Goal: Transaction & Acquisition: Subscribe to service/newsletter

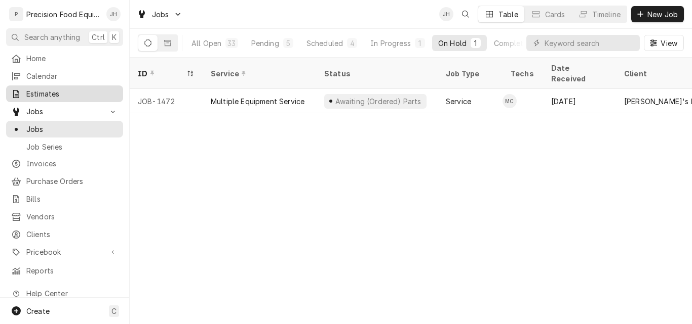
click at [43, 90] on span "Estimates" at bounding box center [72, 94] width 92 height 11
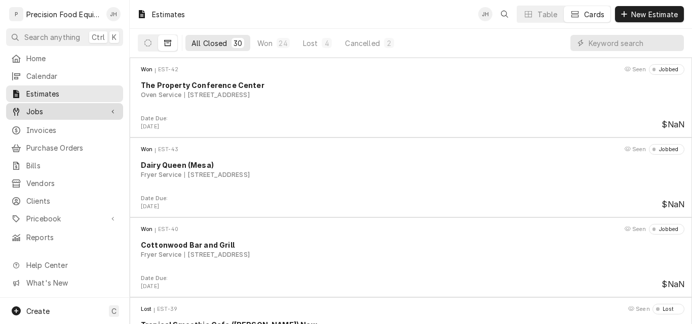
click at [46, 110] on span "Jobs" at bounding box center [64, 111] width 76 height 11
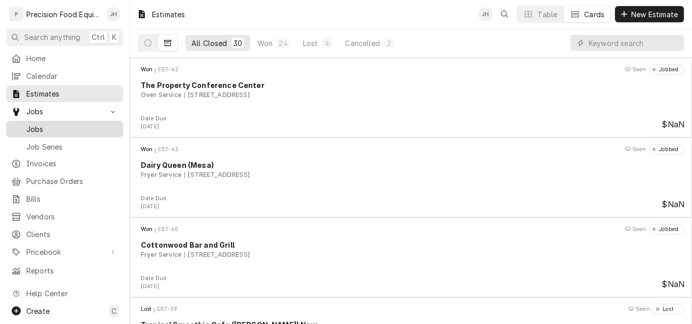
click at [47, 127] on span "Jobs" at bounding box center [72, 129] width 92 height 11
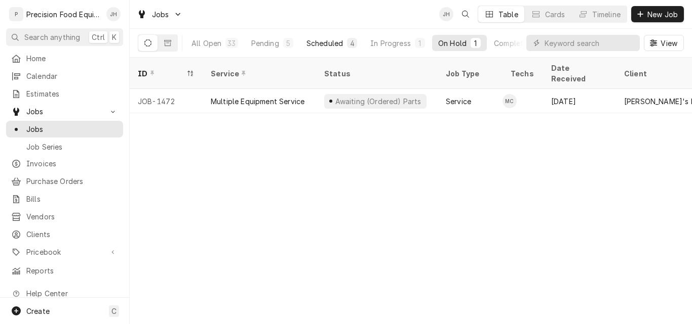
click at [333, 43] on div "Scheduled" at bounding box center [324, 43] width 36 height 11
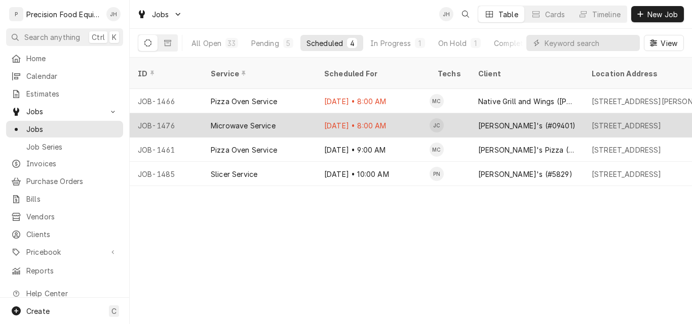
click at [261, 120] on div "Microwave Service" at bounding box center [243, 125] width 65 height 11
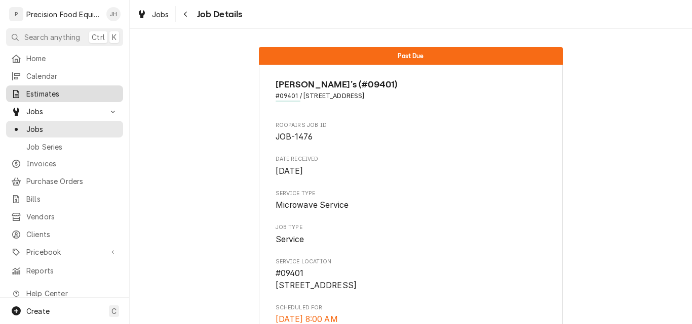
click at [48, 94] on span "Estimates" at bounding box center [72, 94] width 92 height 11
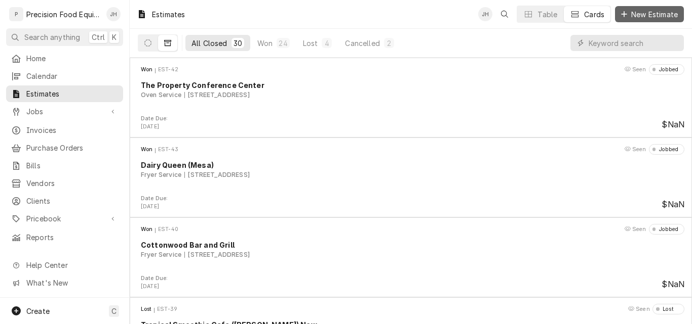
click at [636, 14] on span "New Estimate" at bounding box center [654, 14] width 51 height 11
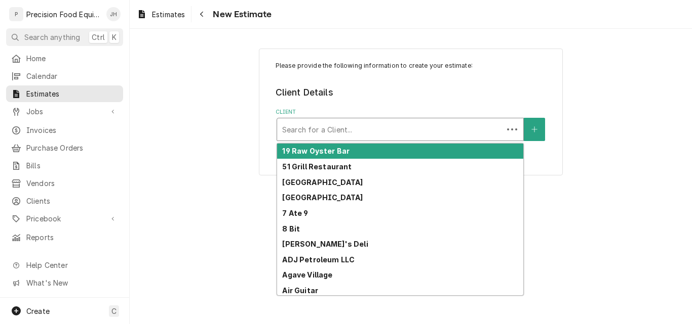
click at [311, 133] on div "Client" at bounding box center [390, 129] width 216 height 18
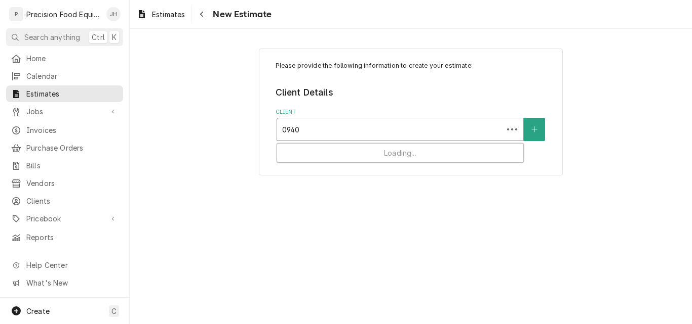
type input "09401"
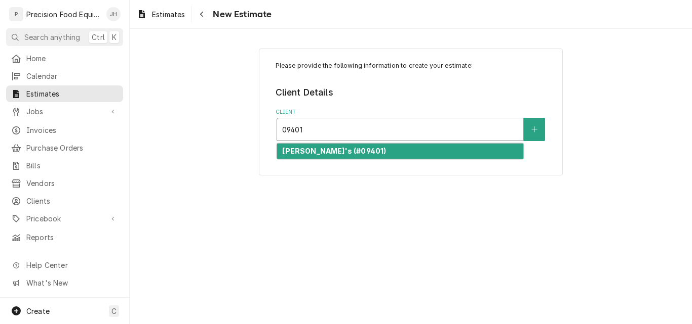
click at [318, 150] on strong "[PERSON_NAME]'s (#09401)" at bounding box center [334, 151] width 104 height 9
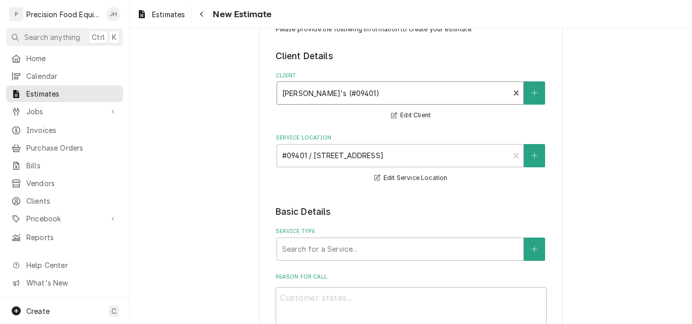
scroll to position [101, 0]
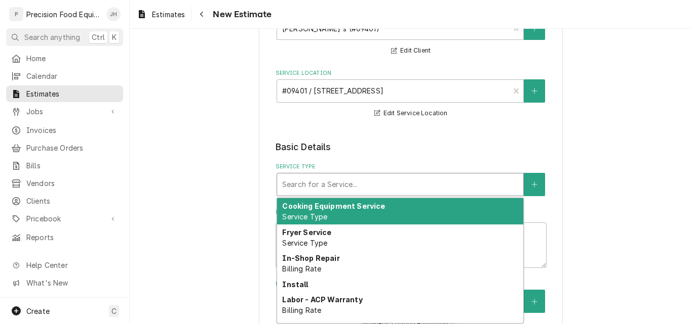
click at [368, 192] on div "Service Type" at bounding box center [400, 185] width 236 height 18
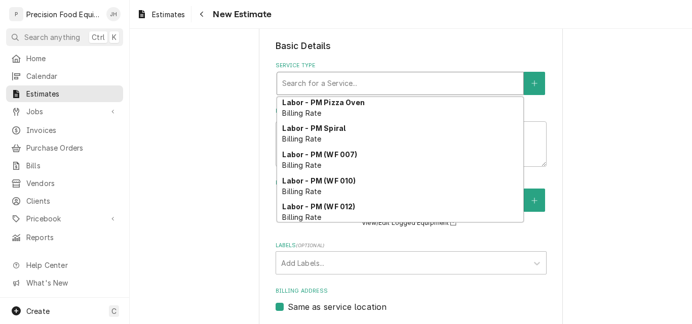
scroll to position [368, 0]
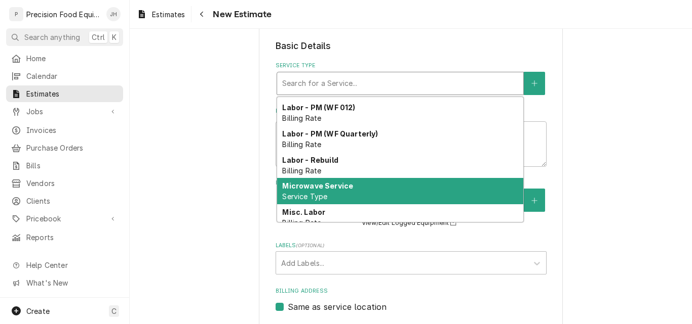
click at [332, 198] on div "Microwave Service Service Type" at bounding box center [400, 191] width 246 height 26
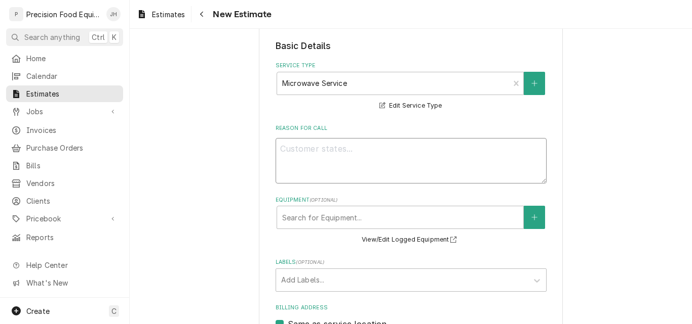
click at [339, 162] on textarea "Reason For Call" at bounding box center [410, 161] width 271 height 46
type textarea "x"
type textarea "P"
type textarea "x"
type textarea "Po"
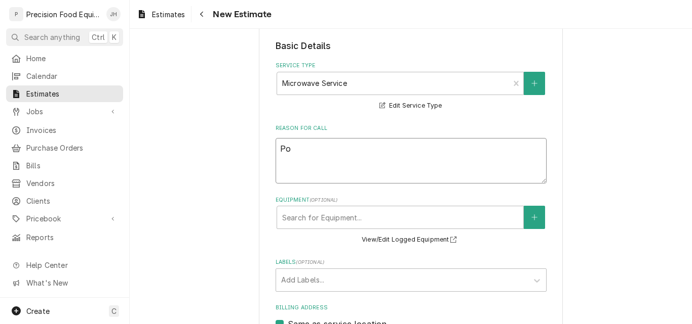
type textarea "x"
type textarea "Pot"
type textarea "x"
type textarea "Poto"
type textarea "x"
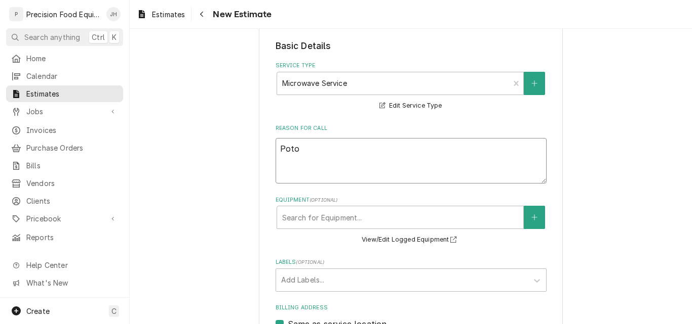
type textarea "Potoa"
type textarea "x"
type textarea "Potoat"
type textarea "x"
type textarea "Potoato"
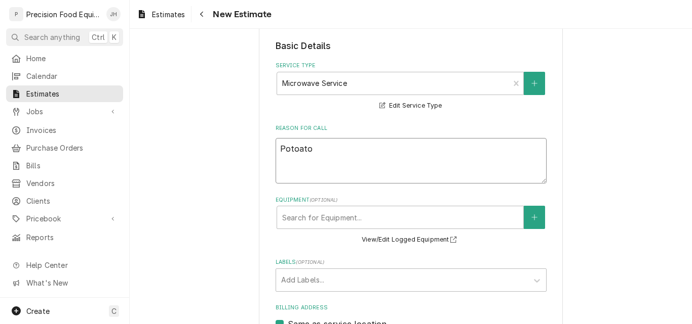
type textarea "x"
type textarea "Potoat"
type textarea "x"
type textarea "Poto"
type textarea "x"
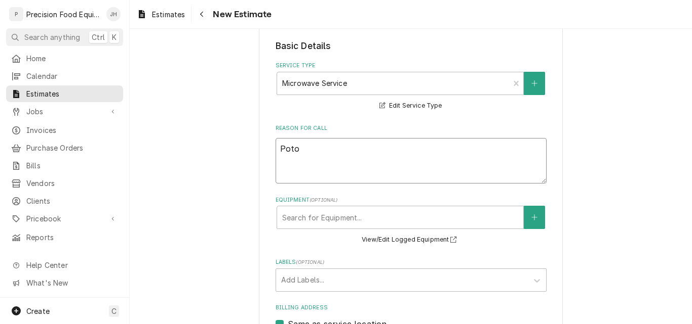
type textarea "Pot"
type textarea "x"
type textarea "Pota"
type textarea "x"
type textarea "Potato"
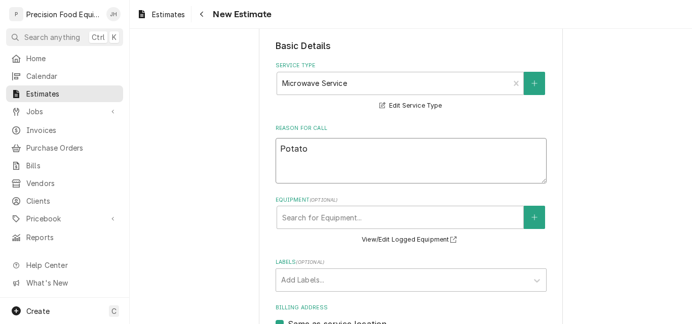
type textarea "x"
type textarea "Potato"
type textarea "x"
type textarea "Potato w"
type textarea "x"
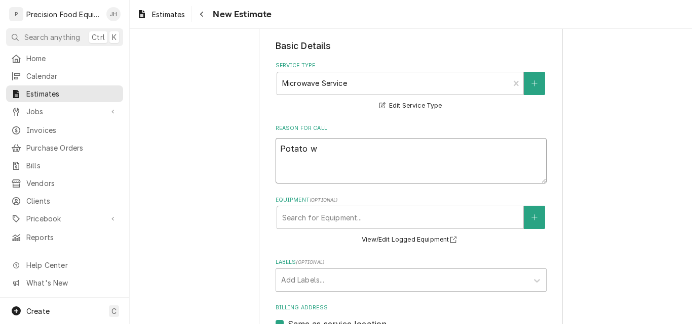
type textarea "Potato wa"
type textarea "x"
type textarea "Potato was"
type textarea "x"
type textarea "Potato was"
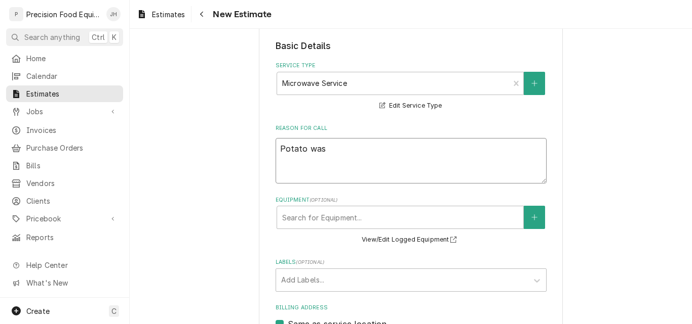
type textarea "x"
type textarea "Potato was"
type textarea "x"
type textarea "Potato wa"
type textarea "x"
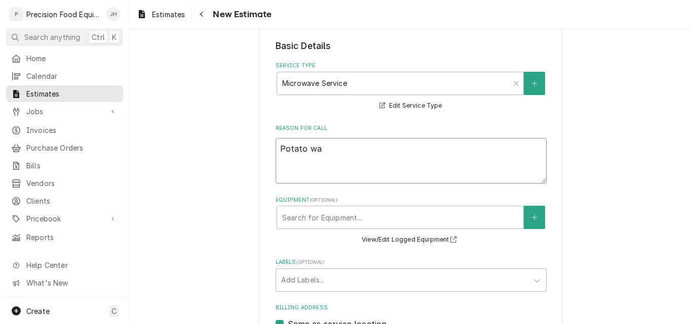
type textarea "Potato w"
type textarea "x"
type textarea "Potato"
type textarea "x"
type textarea "Potato i"
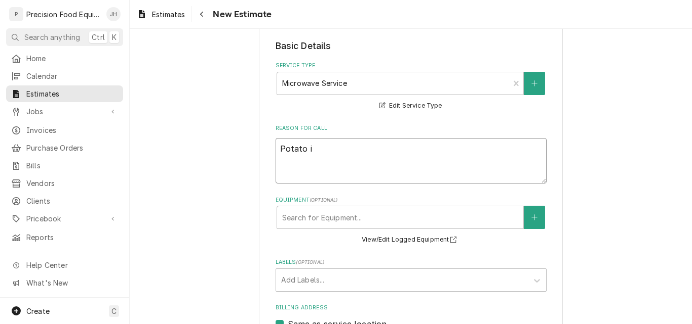
type textarea "x"
type textarea "Potato in"
type textarea "x"
type textarea "Potato in"
type textarea "x"
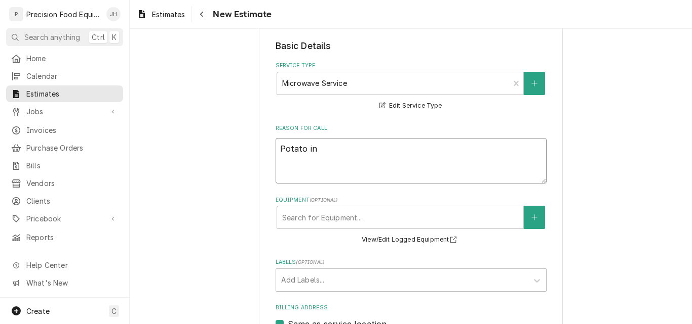
type textarea "Potato in f"
type textarea "x"
type textarea "Potato in foi"
type textarea "x"
type textarea "Potato in foil"
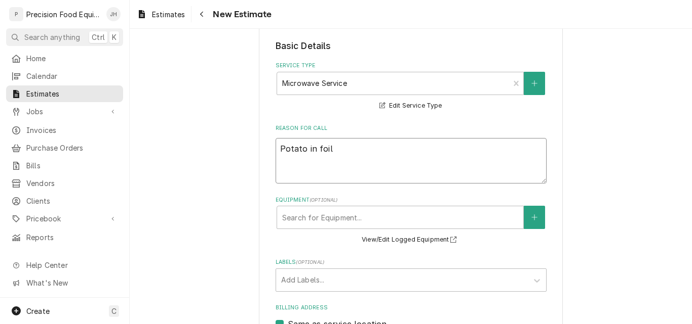
type textarea "x"
type textarea "Potato in foil"
type textarea "x"
type textarea "Potato in foil w"
type textarea "x"
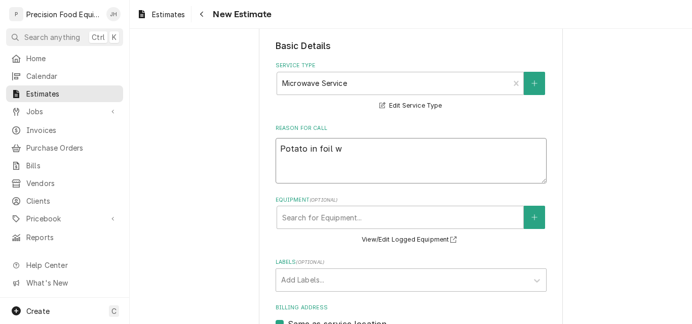
type textarea "Potato in foil wa"
type textarea "x"
type textarea "Potato in foil was"
type textarea "x"
type textarea "Potato in foil was"
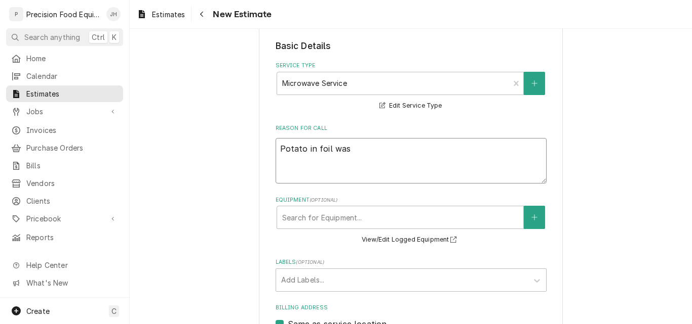
type textarea "x"
type textarea "Potato in foil was co"
type textarea "x"
type textarea "Potato in foil was coo"
type textarea "x"
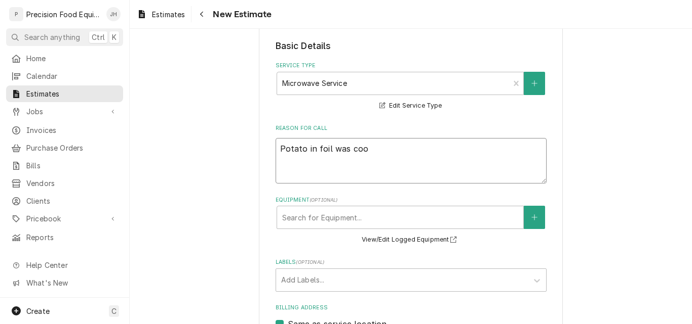
type textarea "Potato in foil was cook"
type textarea "x"
type textarea "Potato in foil was cooke"
type textarea "x"
type textarea "Potato in foil was cooked"
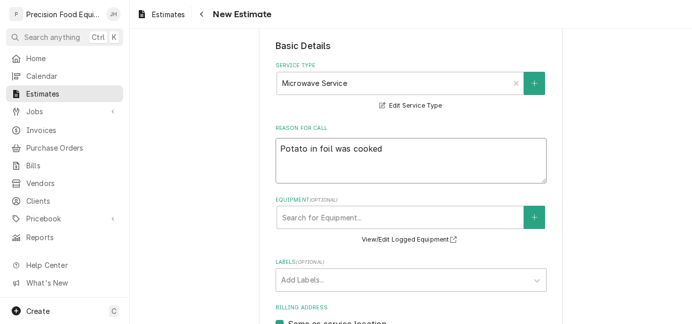
type textarea "x"
type textarea "Potato in foil was cooked"
type textarea "x"
type textarea "Potato in foil was cooked i"
type textarea "x"
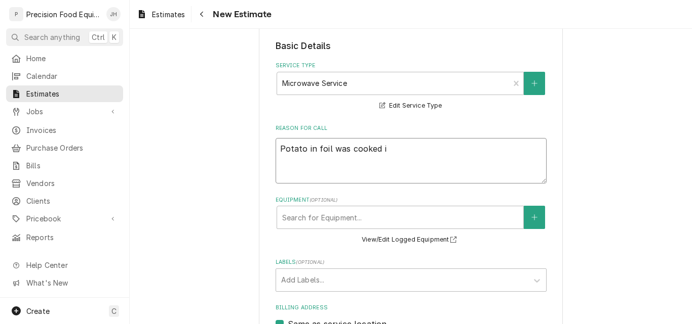
type textarea "Potato in foil was cooked in"
type textarea "x"
type textarea "Potato in foil was cooked in"
type textarea "x"
type textarea "Potato in foil was cooked in o"
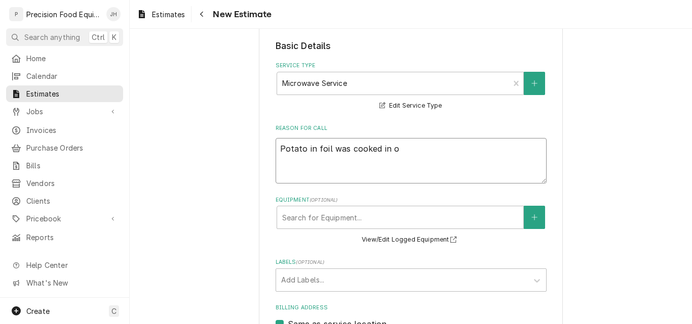
type textarea "x"
type textarea "Potato in foil was cooked in ov"
type textarea "x"
type textarea "Potato in foil was cooked in ove"
type textarea "x"
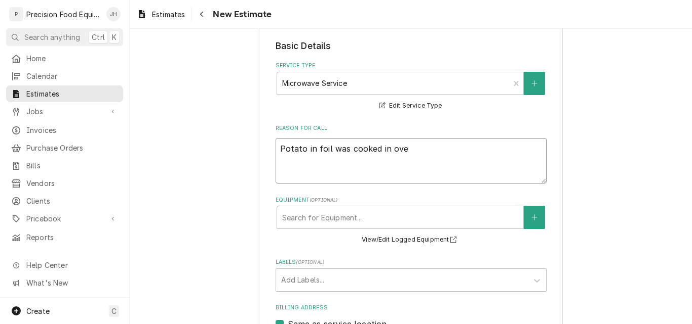
type textarea "Potato in foil was cooked in oven"
type textarea "x"
type textarea "Potato in foil was cooked in oven."
click at [385, 221] on div "Equipment" at bounding box center [400, 218] width 236 height 18
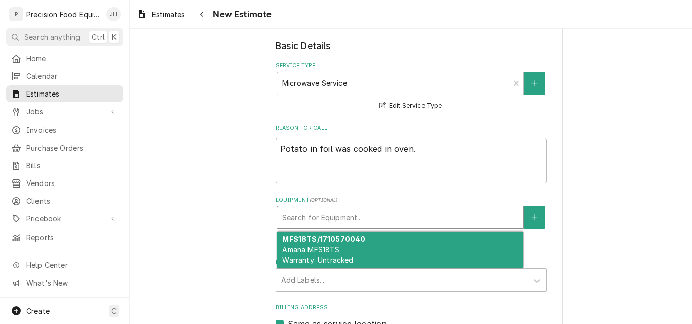
click at [376, 249] on div "MFS18TS/1710570040 Amana MFS18TS Warranty: Untracked" at bounding box center [400, 250] width 246 height 37
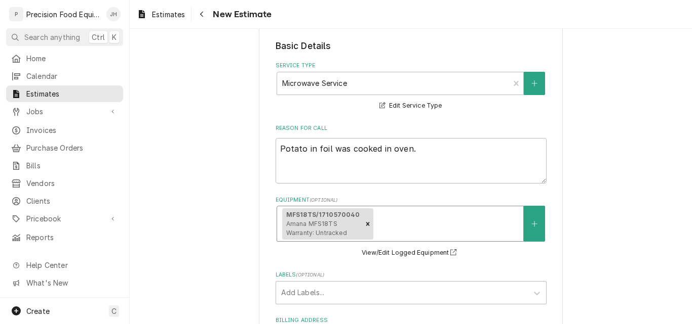
scroll to position [304, 0]
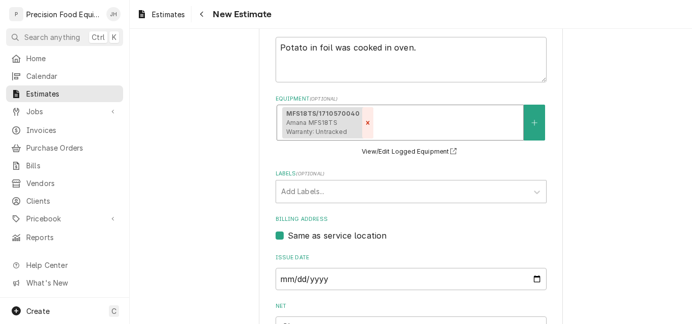
click at [364, 126] on icon "Remove [object Object]" at bounding box center [367, 122] width 7 height 7
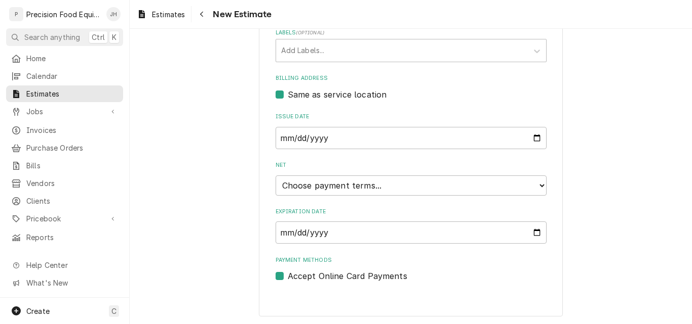
scroll to position [433, 0]
click at [346, 189] on select "Choose payment terms... Same Day Net 7 Net 14 Net 21 Net 30 Net 45 Net 60 Net 90" at bounding box center [410, 185] width 271 height 20
click at [391, 231] on input "[DATE]" at bounding box center [410, 232] width 271 height 22
click at [325, 185] on select "Choose payment terms... Same Day Net 7 Net 14 Net 21 Net 30 Net 30 Net 45 Net 6…" at bounding box center [410, 185] width 271 height 20
click at [314, 185] on select "Choose payment terms... Same Day Net 7 Net 14 Net 21 Net 30 Net 30 Net 45 Net 6…" at bounding box center [410, 185] width 271 height 20
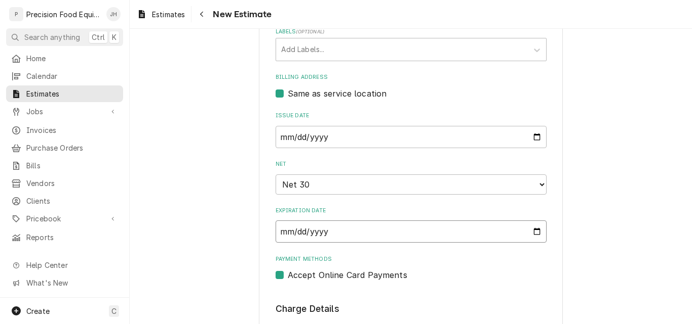
click at [533, 231] on input "[DATE]" at bounding box center [410, 232] width 271 height 22
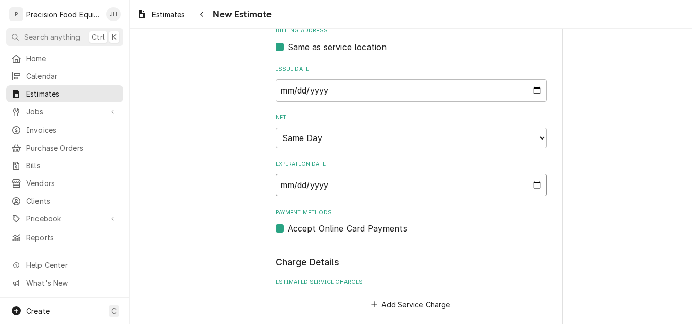
click at [328, 187] on input "[DATE]" at bounding box center [410, 185] width 271 height 22
click at [533, 187] on input "[DATE]" at bounding box center [410, 185] width 271 height 22
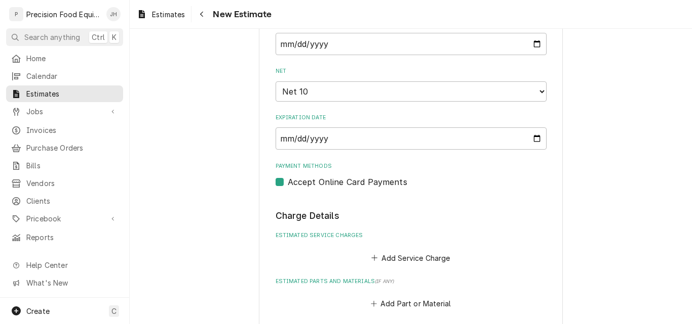
type textarea "x"
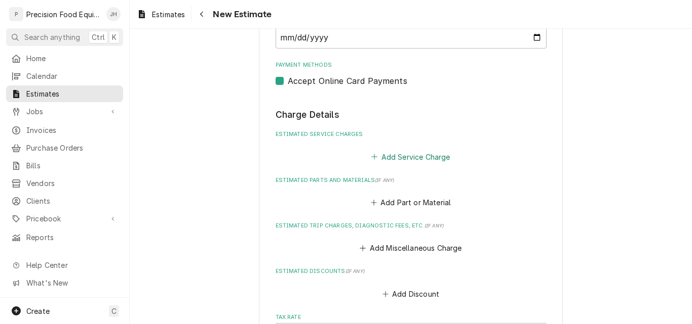
click at [423, 160] on button "Add Service Charge" at bounding box center [411, 157] width 82 height 14
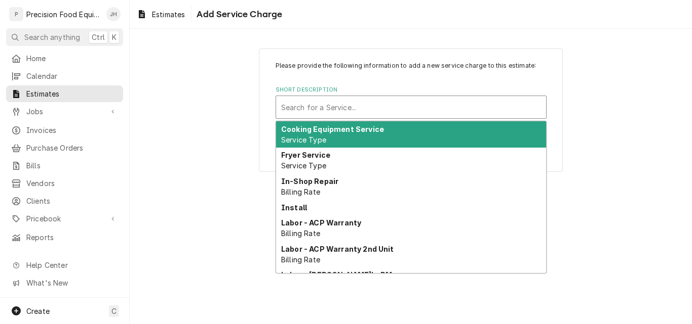
click at [327, 113] on div "Short Description" at bounding box center [411, 107] width 260 height 18
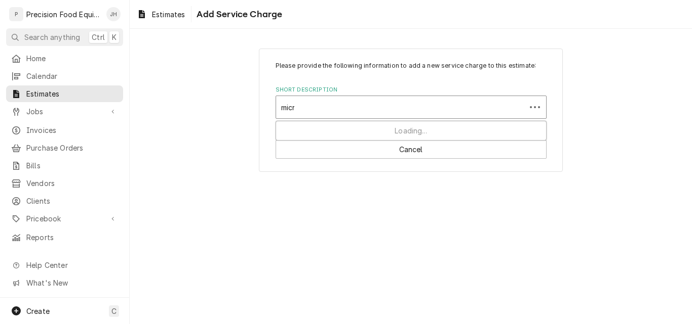
type input "micro"
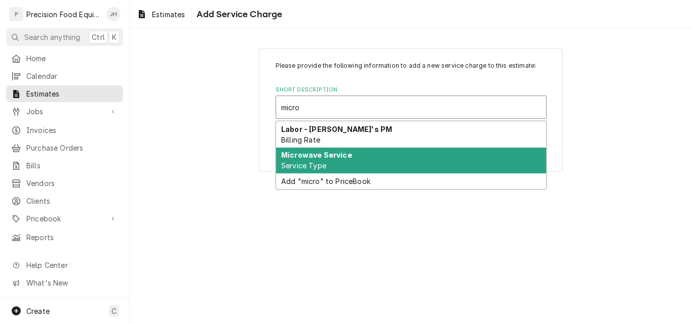
click at [341, 155] on strong "Microwave Service" at bounding box center [316, 155] width 71 height 9
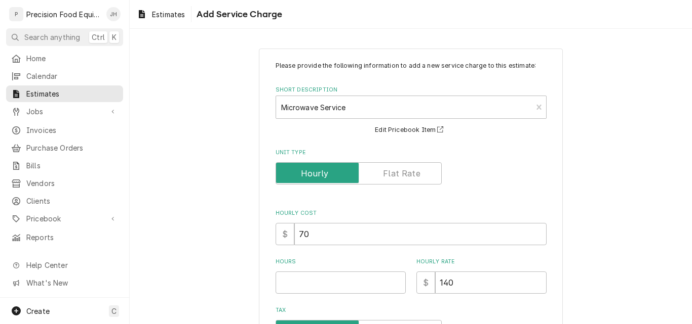
scroll to position [101, 0]
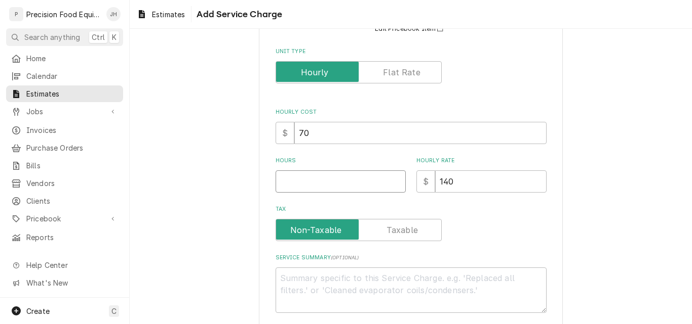
click at [300, 189] on input "Hours" at bounding box center [340, 182] width 130 height 22
type textarea "x"
type input "1"
type textarea "x"
type input "1"
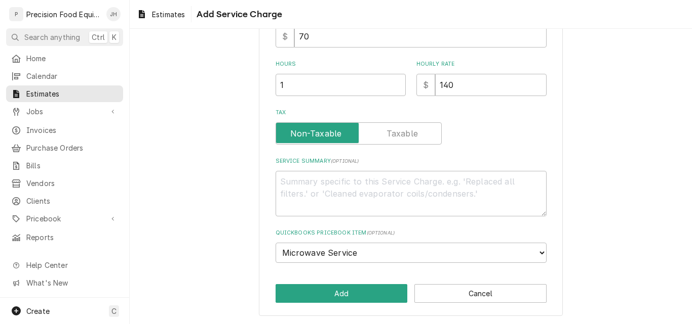
scroll to position [198, 0]
click at [302, 185] on textarea "Service Summary ( optional )" at bounding box center [410, 194] width 271 height 46
type textarea "R"
type textarea "x"
type textarea "Re"
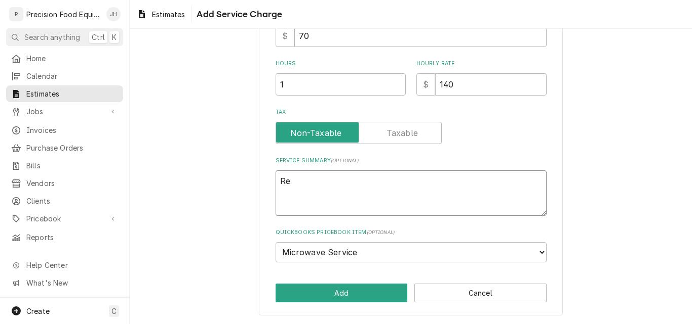
type textarea "x"
type textarea "Rep"
type textarea "x"
type textarea "Repl"
type textarea "x"
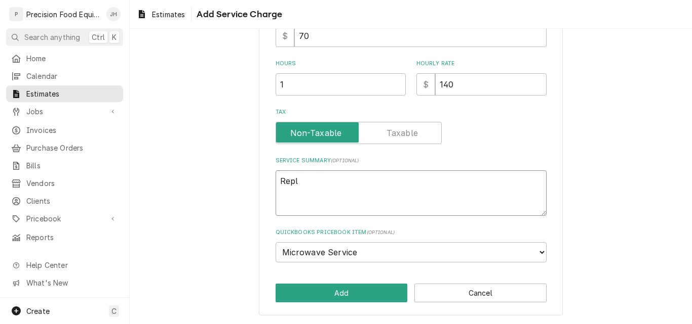
type textarea "Repla"
type textarea "x"
type textarea "Replac"
type textarea "x"
type textarea "Replace"
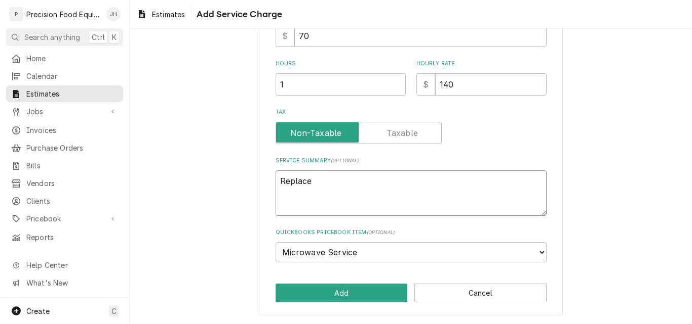
type textarea "x"
type textarea "Replace"
type textarea "x"
type textarea "Replace b"
type textarea "x"
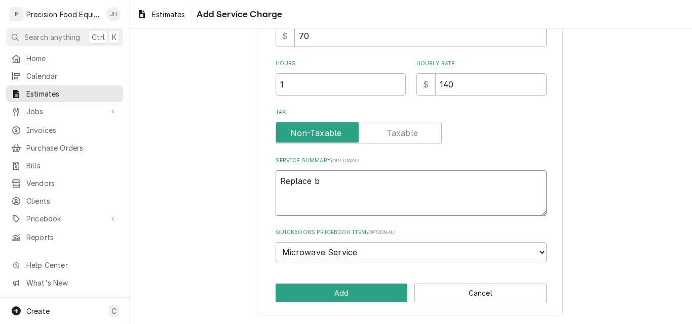
type textarea "Replace bu"
type textarea "x"
type textarea "Replace bur"
type textarea "x"
type textarea "Replace burn"
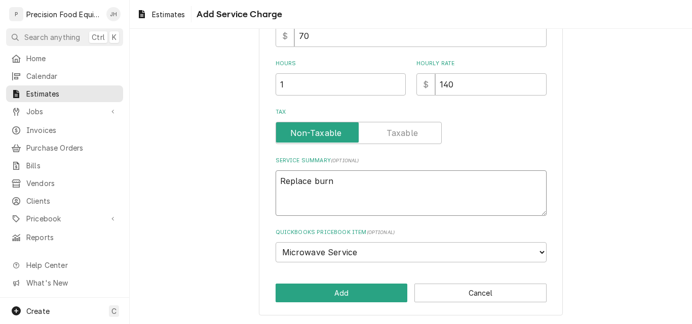
type textarea "x"
type textarea "Replace burnt"
type textarea "x"
type textarea "Replace burnt"
type textarea "x"
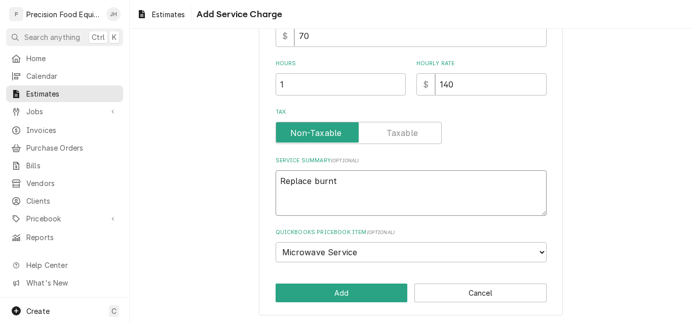
type textarea "Replace burnt d"
type textarea "x"
type textarea "Replace burnt do"
type textarea "x"
type textarea "Replace burnt doo"
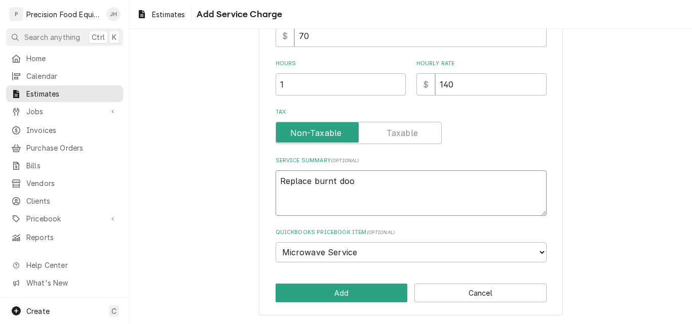
type textarea "x"
type textarea "Replace burnt door"
type textarea "x"
type textarea "Replace burnt door"
type textarea "x"
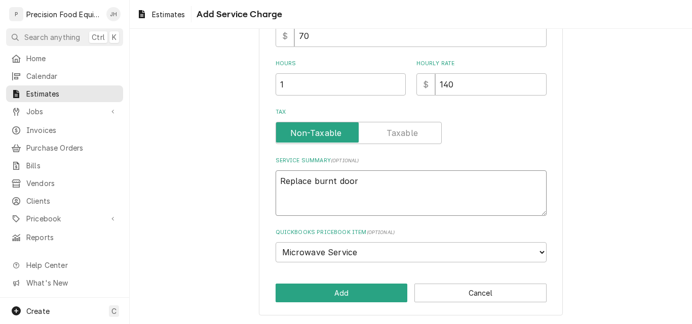
type textarea "Replace burnt door a"
type textarea "x"
type textarea "Replace burnt door an"
type textarea "x"
type textarea "Replace burnt door and"
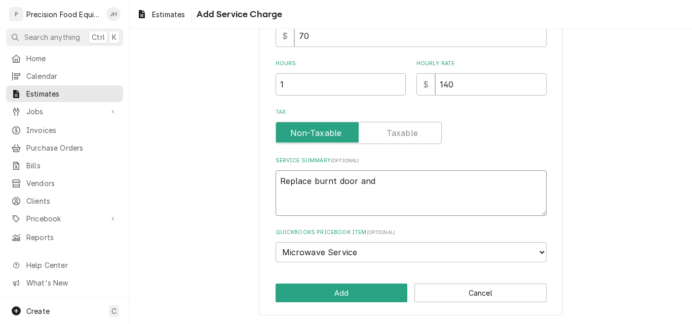
type textarea "x"
type textarea "Replace burnt door and c"
type textarea "x"
type textarea "Replace burnt door and cl"
type textarea "x"
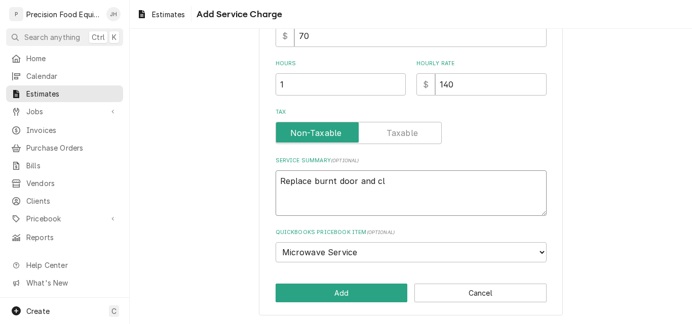
type textarea "Replace burnt door and cle"
type textarea "x"
type textarea "Replace burnt door and clea"
type textarea "x"
type textarea "Replace burnt door and clean"
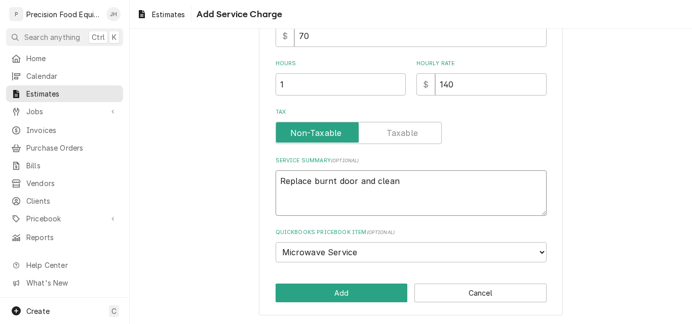
type textarea "x"
type textarea "Replace burnt door and clean"
type textarea "x"
type textarea "Replace burnt door and clean u"
type textarea "x"
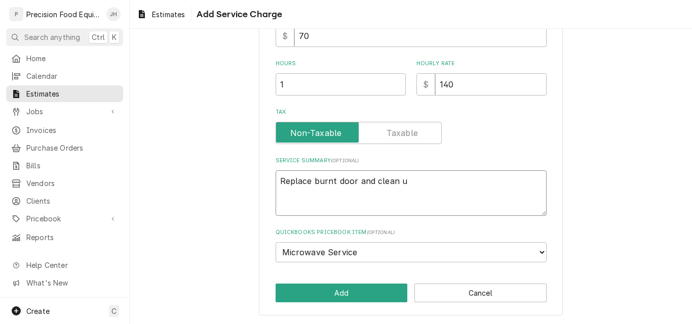
type textarea "Replace burnt door and clean up"
type textarea "x"
type textarea "Replace burnt door and clean up"
type textarea "x"
type textarea "Replace burnt door and clean up b"
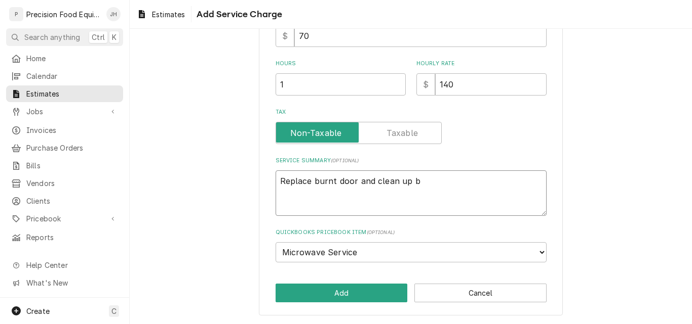
type textarea "x"
type textarea "Replace burnt door and clean up bu"
type textarea "x"
type textarea "Replace burnt door and clean up bur"
type textarea "x"
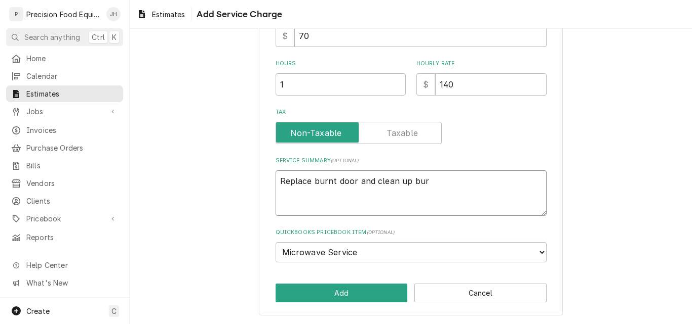
type textarea "Replace burnt door and clean up burn"
type textarea "x"
type textarea "Replace burnt door and clean up burn"
type textarea "x"
type textarea "Replace burnt door and clean up burn m"
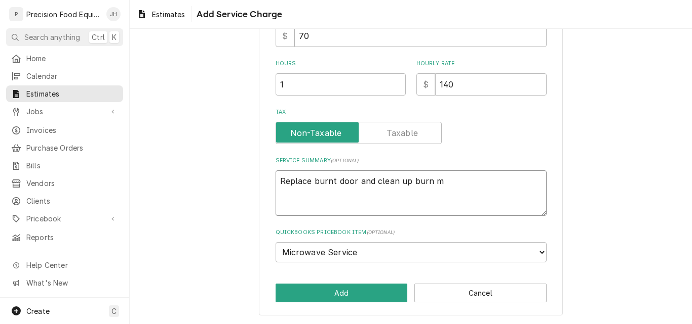
type textarea "x"
type textarea "Replace burnt door and clean up burn ma"
type textarea "x"
type textarea "Replace burnt door and clean up burn mar"
type textarea "x"
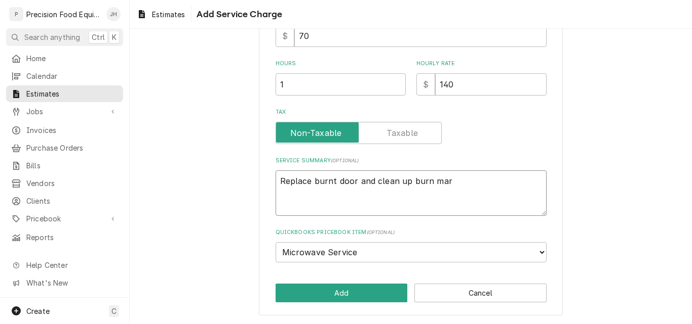
type textarea "Replace burnt door and clean up burn mark"
type textarea "x"
type textarea "Replace burnt door and clean up burn marks"
type textarea "x"
type textarea "Replace burnt door and clean up burn marks"
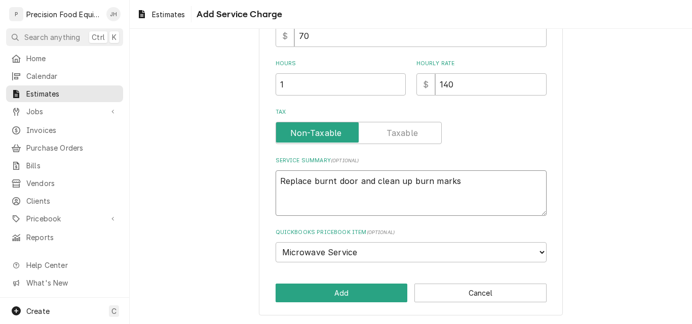
type textarea "x"
type textarea "Replace burnt door and clean up burn marks i"
type textarea "x"
type textarea "Replace burnt door and clean up burn marks in"
type textarea "x"
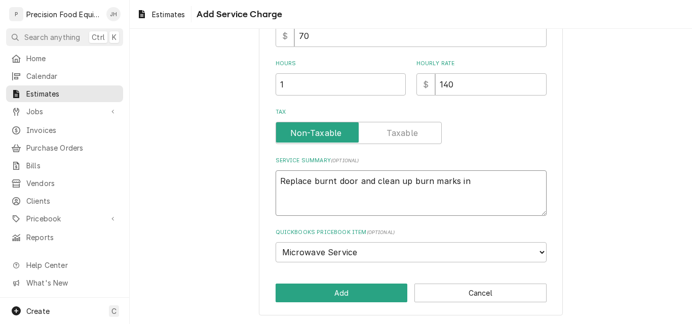
type textarea "Replace burnt door and clean up burn marks in"
type textarea "x"
type textarea "Replace burnt door and clean up burn marks in c"
type textarea "x"
type textarea "Replace burnt door and clean up burn marks in ca"
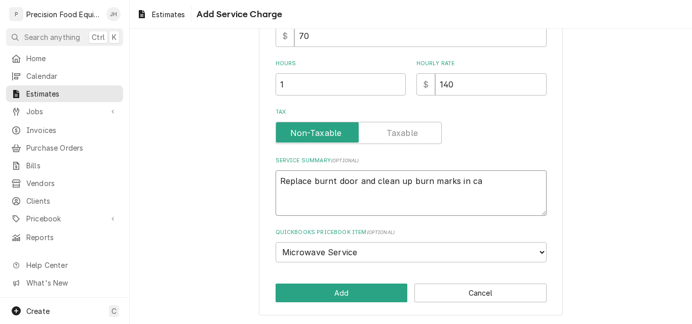
type textarea "x"
type textarea "Replace burnt door and clean up burn marks in cav"
type textarea "x"
type textarea "Replace burnt door and clean up burn marks in cavi"
type textarea "x"
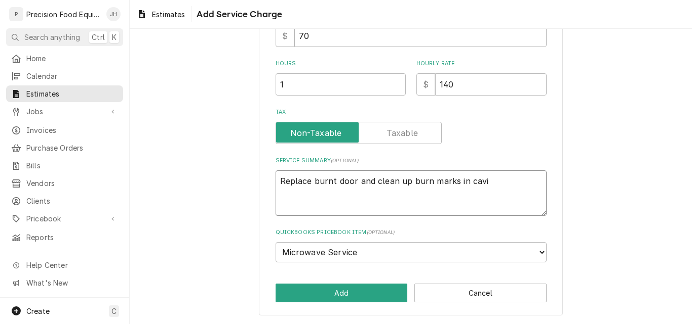
type textarea "Replace burnt door and clean up burn marks in cavit"
click at [338, 295] on button "Add" at bounding box center [341, 293] width 132 height 19
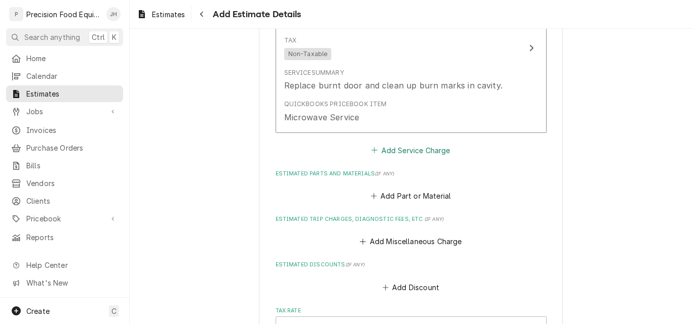
scroll to position [818, 0]
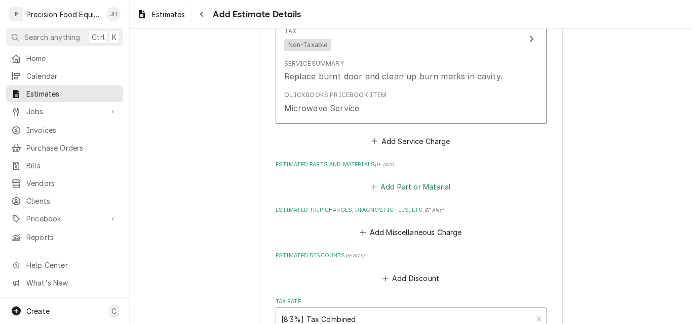
click at [414, 188] on button "Add Part or Material" at bounding box center [411, 187] width 84 height 14
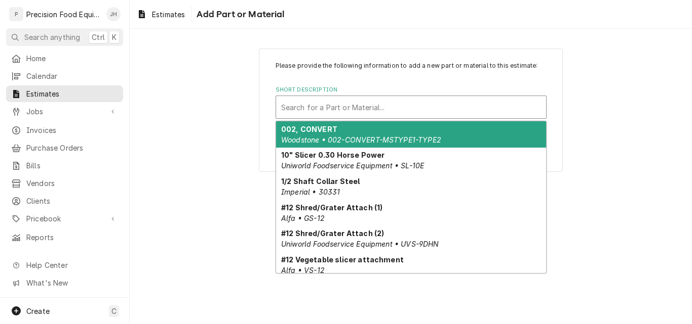
drag, startPoint x: 330, startPoint y: 111, endPoint x: 307, endPoint y: 104, distance: 23.9
click at [307, 104] on div "Short Description" at bounding box center [411, 107] width 260 height 18
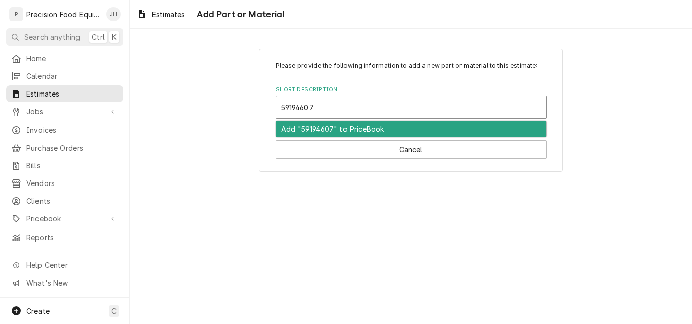
click at [345, 132] on div "Add "59194607" to PriceBook" at bounding box center [411, 129] width 270 height 16
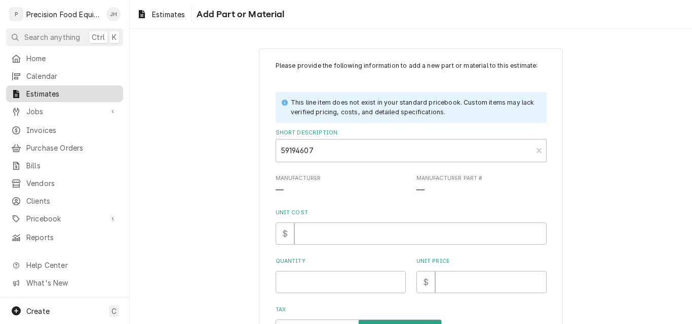
click at [42, 92] on span "Estimates" at bounding box center [72, 94] width 92 height 11
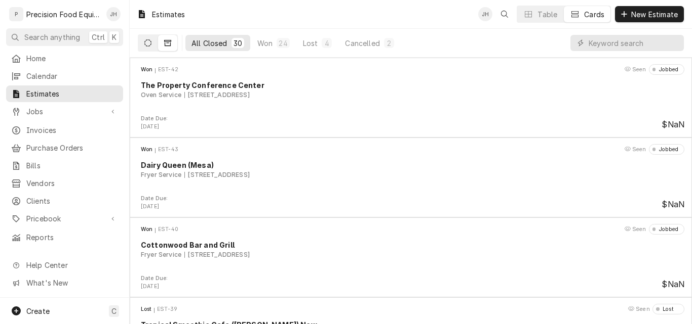
click at [145, 43] on icon "Dynamic Content Wrapper" at bounding box center [147, 42] width 7 height 7
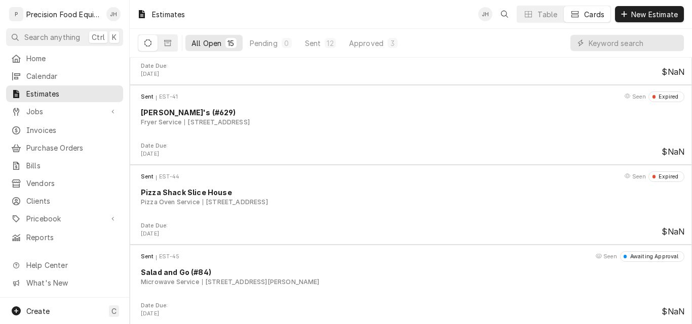
scroll to position [933, 0]
click at [48, 214] on span "Pricebook" at bounding box center [64, 219] width 76 height 11
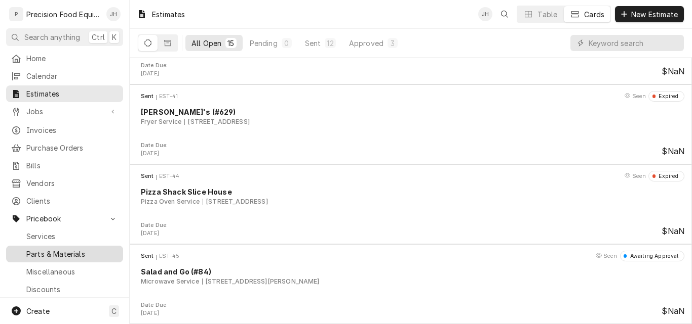
click at [46, 249] on span "Parts & Materials" at bounding box center [72, 254] width 92 height 11
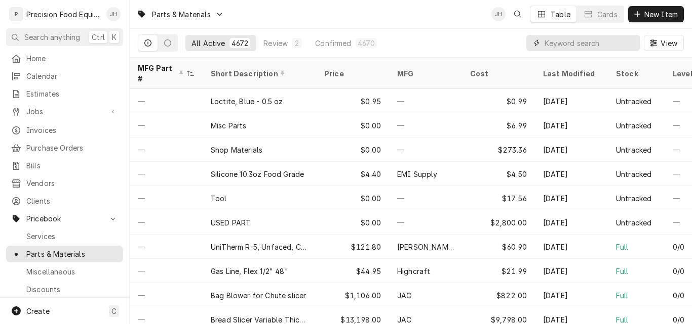
click at [557, 47] on input "Dynamic Content Wrapper" at bounding box center [589, 43] width 90 height 16
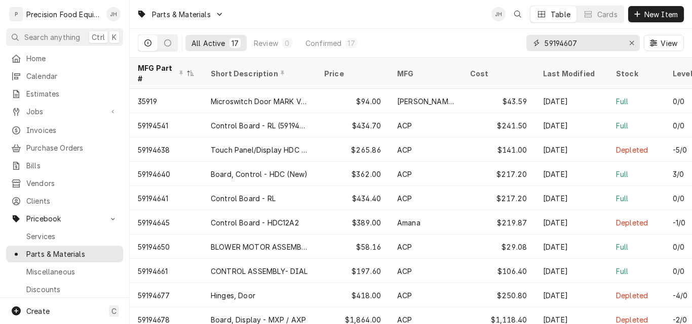
type input "59194607"
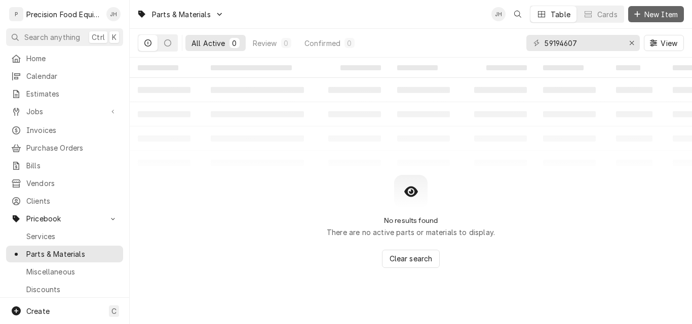
click at [647, 17] on span "New Item" at bounding box center [660, 14] width 37 height 11
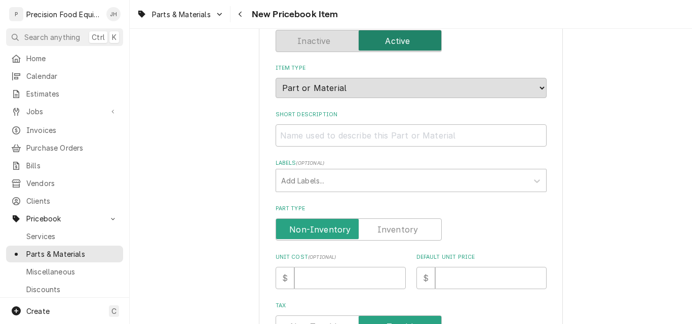
scroll to position [101, 0]
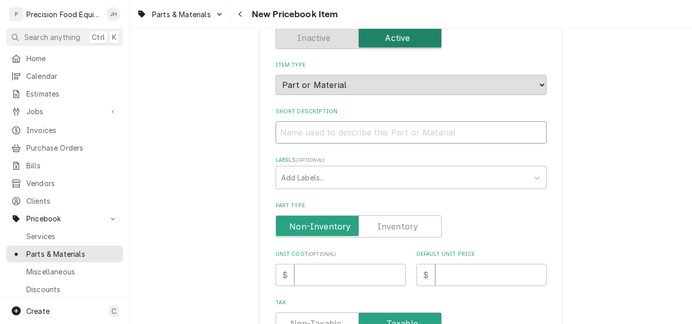
paste input "Door Assembly, Inner Weldment, RFS, Microwave"
type textarea "x"
type input "Door Assembly, Inner Weldment, RFS, Microwave"
type textarea "x"
type input "Door Assembly, Inner Weldment, RFS, Microwav"
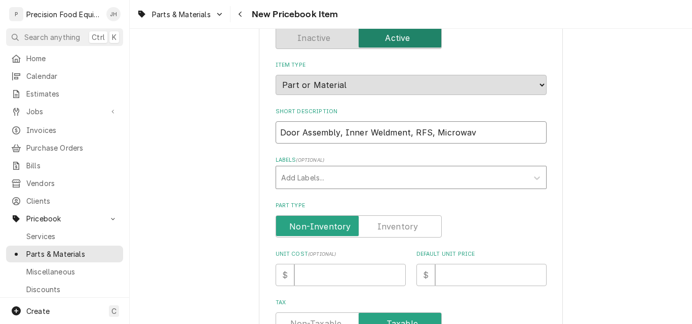
type textarea "x"
type input "Door Assembly, Inner Weldment, RFS, Microwa"
type textarea "x"
type input "Door Assembly, Inner Weldment, RFS, Microw"
type textarea "x"
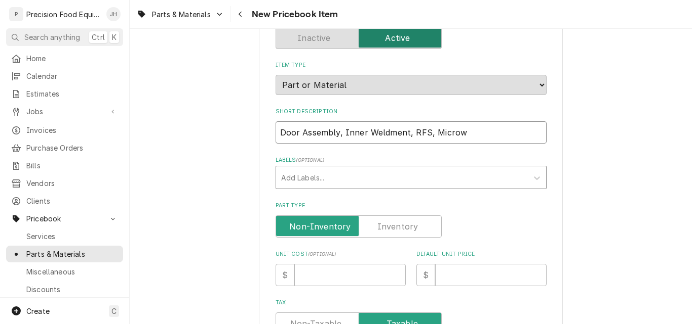
type input "Door Assembly, Inner Weldment, RFS, Micro"
type textarea "x"
type input "Door Assembly, Inner Weldment, RFS, Micr"
type textarea "x"
type input "Door Assembly, Inner Weldment, RFS, Mic"
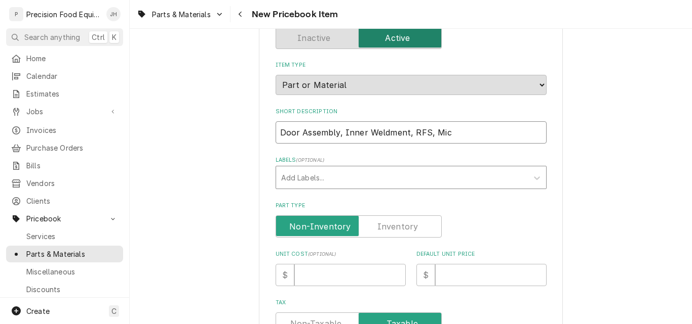
type textarea "x"
type input "Door Assembly, Inner Weldment, RFS, Mi"
type textarea "x"
type input "Door Assembly, Inner Weldment, RFS, M"
type textarea "x"
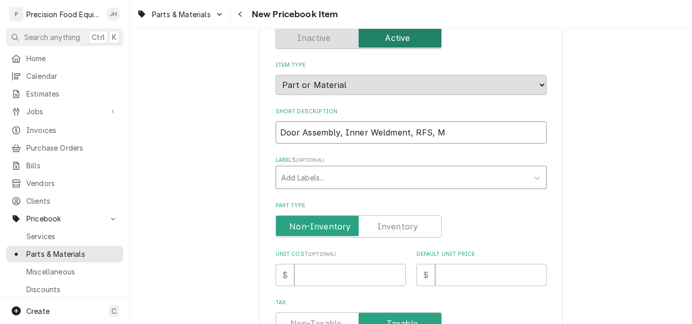
type input "Door Assembly, Inner Weldment, RFS,"
type textarea "x"
type input "Door Assembly, Inner Weldment, RFS,"
type textarea "x"
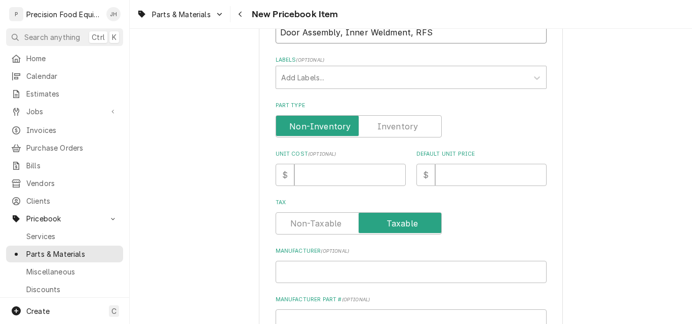
scroll to position [202, 0]
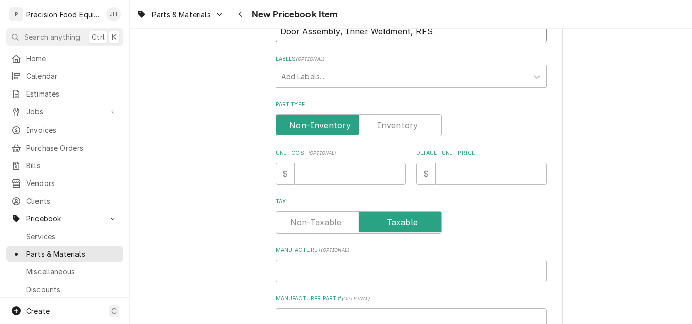
type input "Door Assembly, Inner Weldment, RFS"
click at [387, 126] on label "Part Type" at bounding box center [358, 125] width 166 height 22
click at [387, 126] on input "Part Type" at bounding box center [358, 125] width 157 height 22
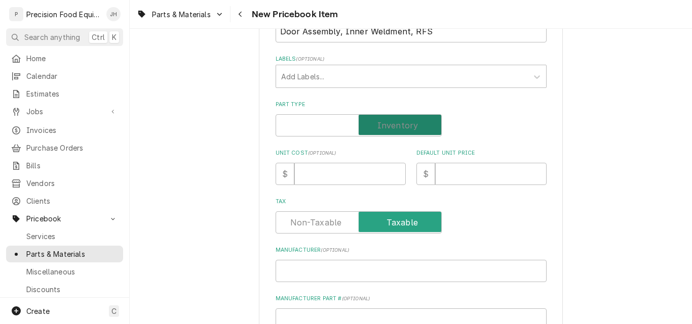
checkbox input "true"
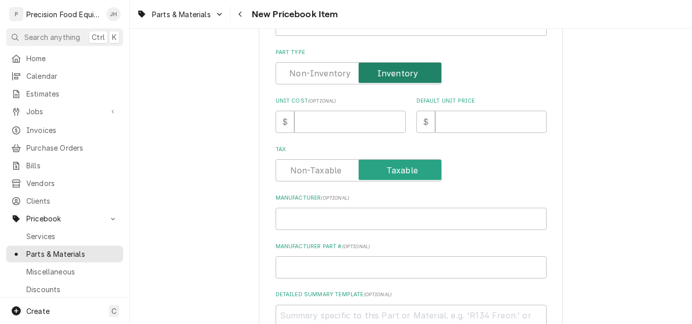
scroll to position [304, 0]
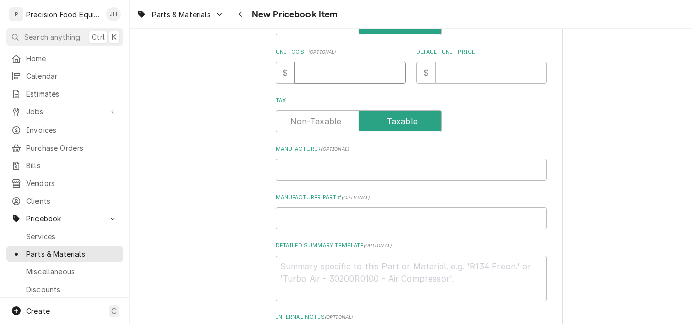
click at [344, 69] on input "Unit Cost ( optional )" at bounding box center [349, 73] width 111 height 22
type textarea "x"
type input "2"
type textarea "x"
type input "20"
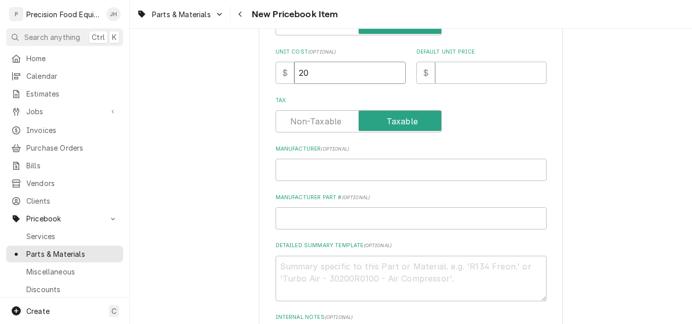
type textarea "x"
type input "205"
type textarea "x"
type input "205.2"
type textarea "x"
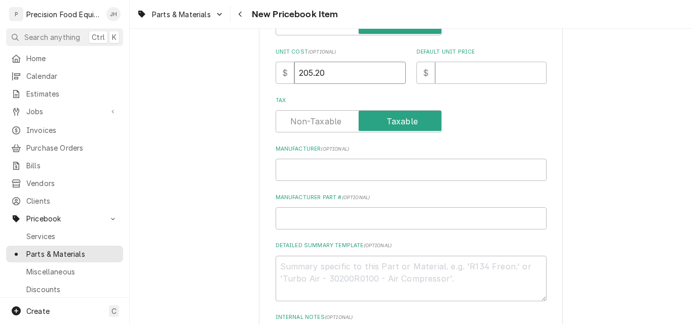
type input "205.20"
type textarea "x"
type input "3"
type textarea "x"
type input "34"
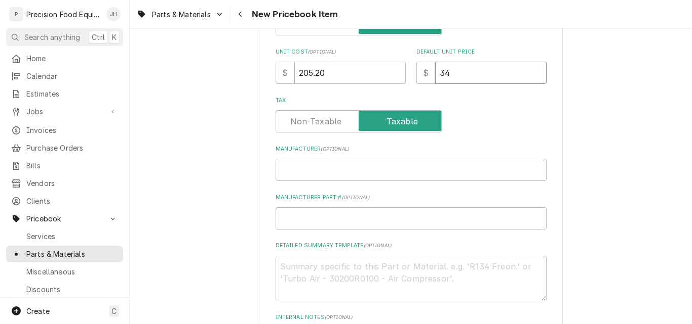
type textarea "x"
type input "342"
click at [322, 168] on input "Manufacturer ( optional )" at bounding box center [410, 170] width 271 height 22
type textarea "x"
type input "A"
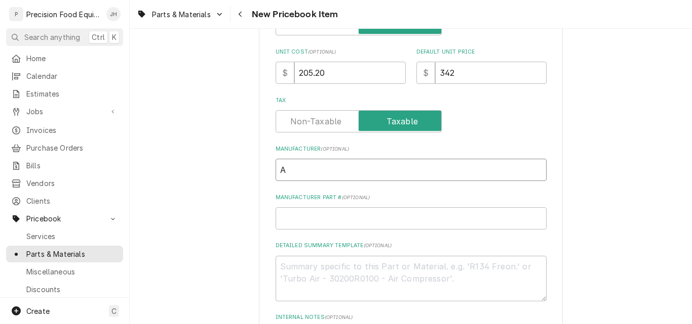
type textarea "x"
type input "Am"
type textarea "x"
type input "Ama"
type textarea "x"
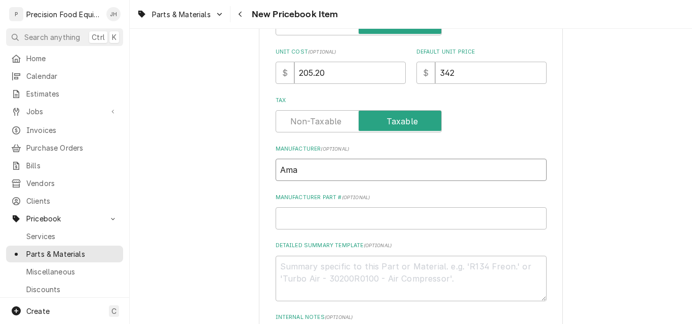
type input "Aman"
type textarea "x"
type input "Amana"
type textarea "x"
type input "5"
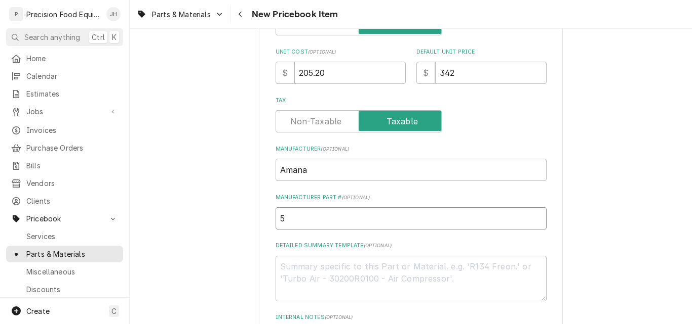
type textarea "x"
type input "59"
type textarea "x"
type input "591"
type textarea "x"
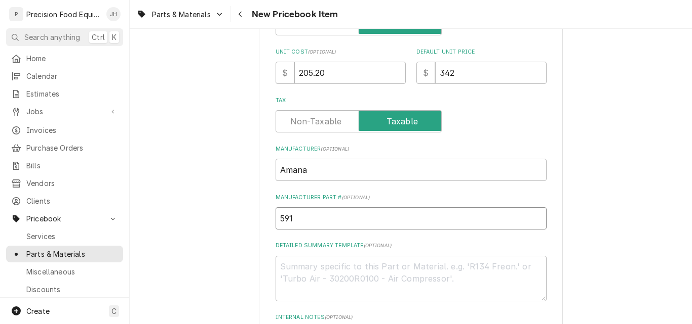
type input "5919"
type textarea "x"
type input "59194"
type textarea "x"
type input "591946"
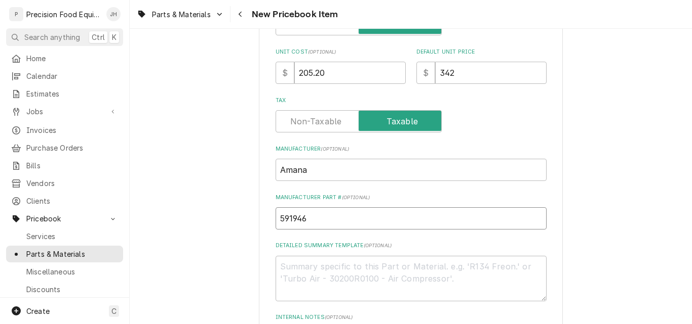
type textarea "x"
type input "59194607"
type textarea "x"
type input "59194607"
paste textarea "Door Assembly, Inner Weldment, RFS, Microwave"
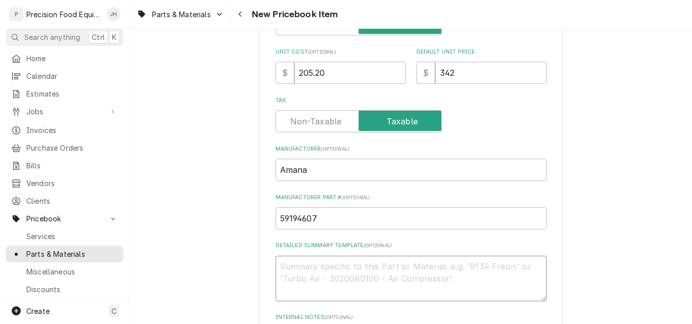
type textarea "x"
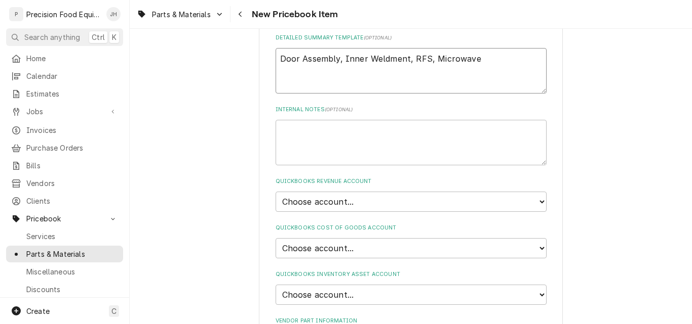
scroll to position [557, 0]
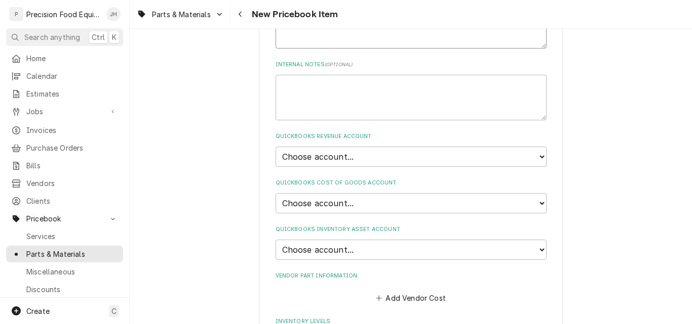
type textarea "Door Assembly, Inner Weldment, RFS, Microwave"
click at [384, 155] on select "Choose account... Discount Income Misc Income Non taxable issues 46600: Parts a…" at bounding box center [410, 157] width 271 height 20
select select "8000000A-1210141275"
click at [275, 147] on select "Choose account... Discount Income Misc Income Non taxable issues 46600: Parts a…" at bounding box center [410, 157] width 271 height 20
type textarea "x"
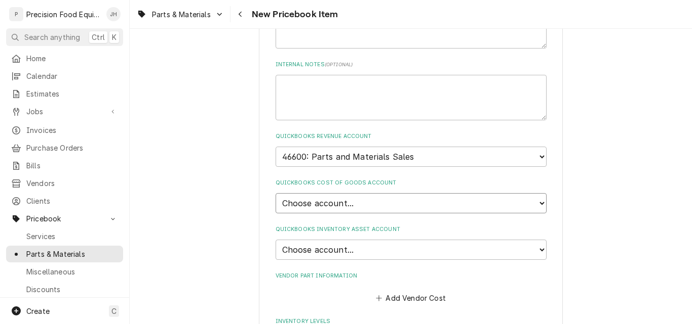
click at [336, 205] on select "Choose account... Loss Expense Loss Expense 11/3/2014 Loss Expense 11/4/2014 Co…" at bounding box center [410, 203] width 271 height 20
select select "80000023-1210145225"
click at [275, 193] on select "Choose account... Loss Expense Loss Expense 11/3/2014 Loss Expense 11/4/2014 Co…" at bounding box center [410, 203] width 271 height 20
type textarea "x"
click at [342, 245] on select "Choose account... Undeposited Funds Inventory Asset Payroll Asset" at bounding box center [410, 250] width 271 height 20
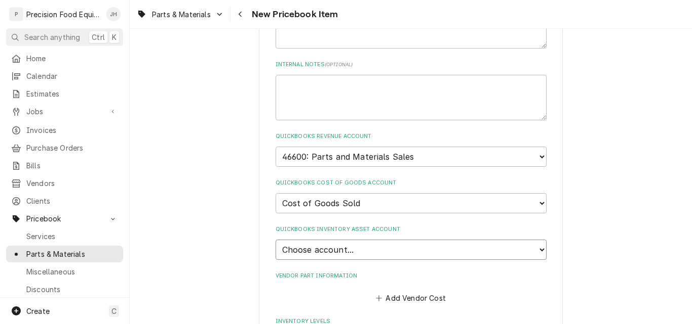
select select "80000022-1210145225"
click at [275, 240] on select "Choose account... Undeposited Funds Inventory Asset Payroll Asset" at bounding box center [410, 250] width 271 height 20
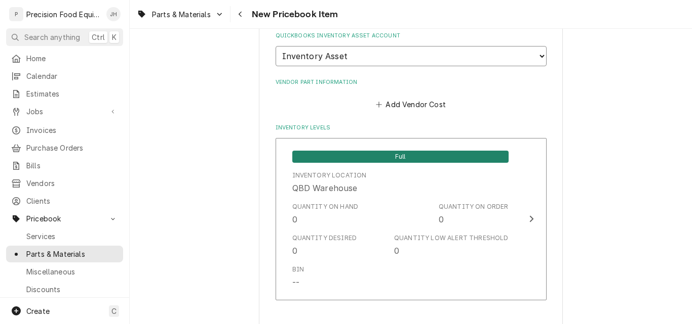
scroll to position [759, 0]
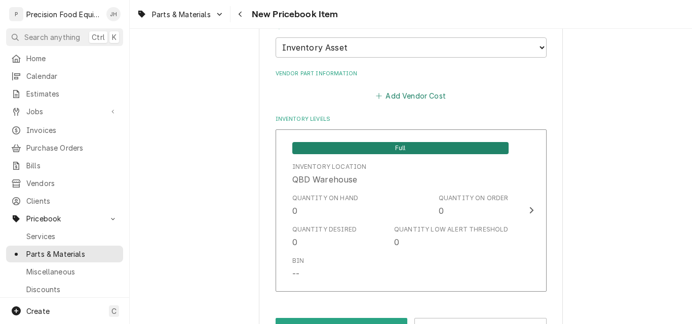
click at [402, 98] on button "Add Vendor Cost" at bounding box center [410, 96] width 73 height 14
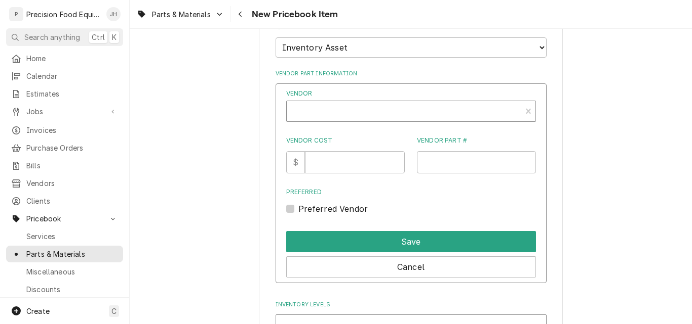
type textarea "x"
click at [337, 110] on div "Vendor" at bounding box center [404, 112] width 224 height 24
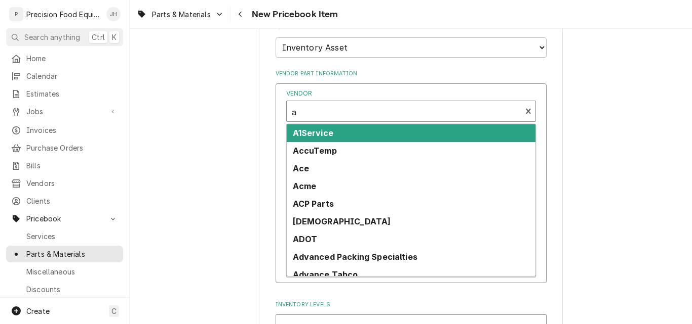
type input "ac"
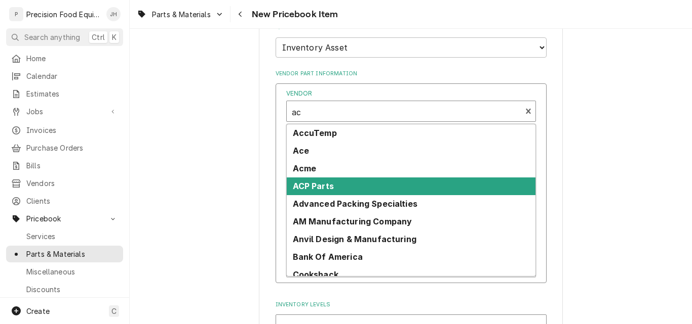
click at [323, 185] on strong "ACP Parts" at bounding box center [313, 186] width 41 height 10
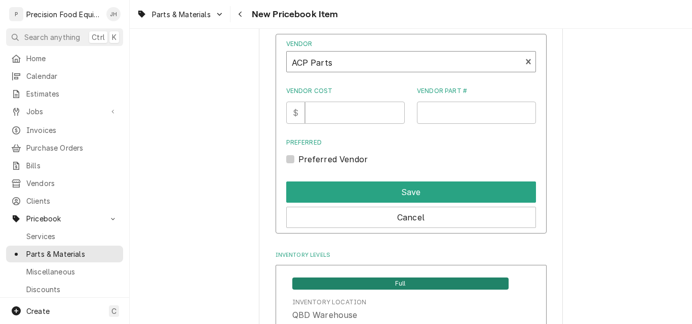
scroll to position [810, 0]
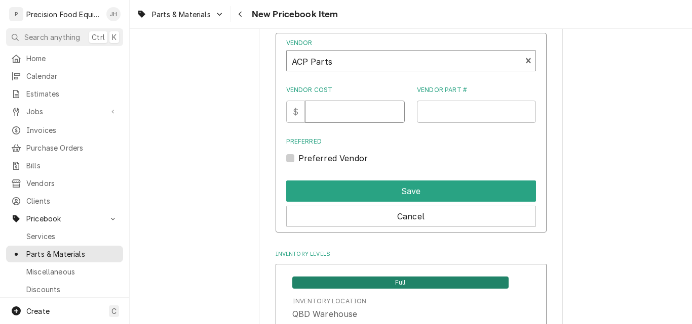
click at [326, 117] on input "Vendor Cost" at bounding box center [355, 112] width 100 height 22
type input "205.20"
type input "59194607"
click at [300, 156] on div "Preferred Vendor" at bounding box center [411, 158] width 250 height 12
click at [298, 157] on label "Preferred Vendor" at bounding box center [333, 158] width 70 height 12
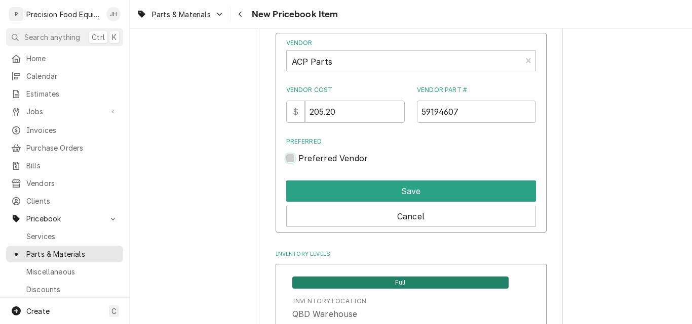
click at [298, 157] on input "Preferred" at bounding box center [423, 163] width 250 height 22
checkbox input "true"
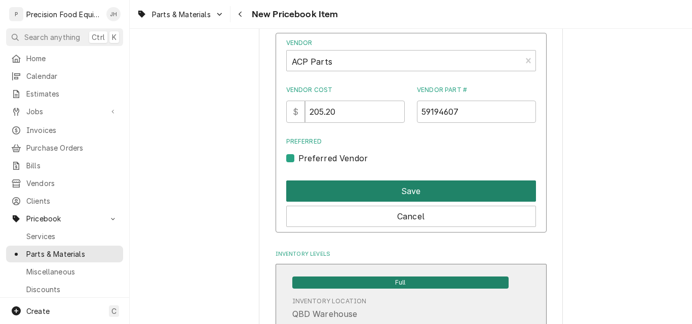
click at [355, 187] on button "Save" at bounding box center [411, 191] width 250 height 21
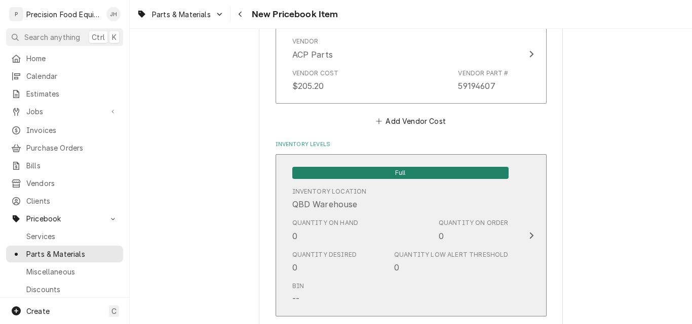
scroll to position [898, 0]
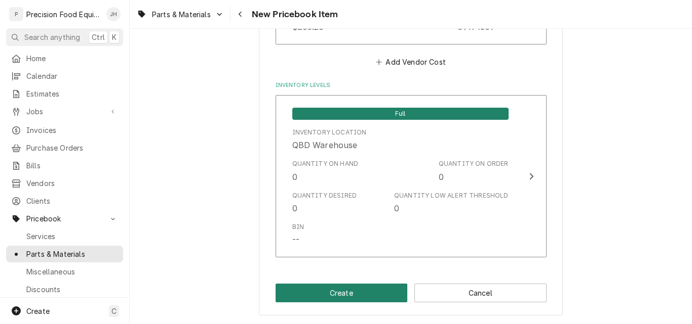
click at [336, 296] on button "Create" at bounding box center [341, 293] width 132 height 19
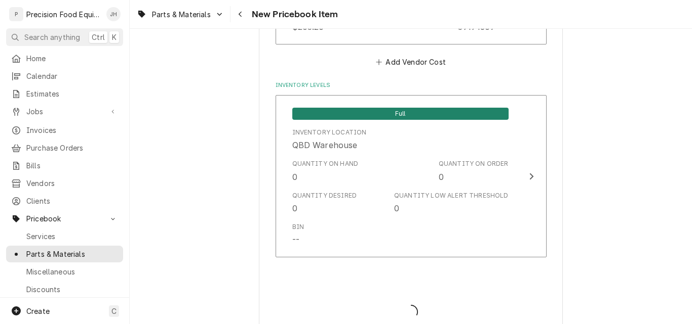
type textarea "x"
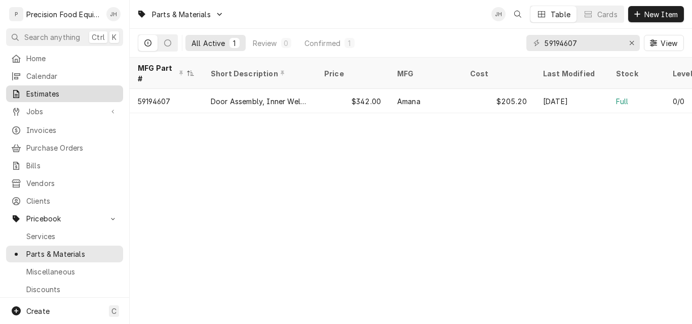
click at [49, 90] on span "Estimates" at bounding box center [72, 94] width 92 height 11
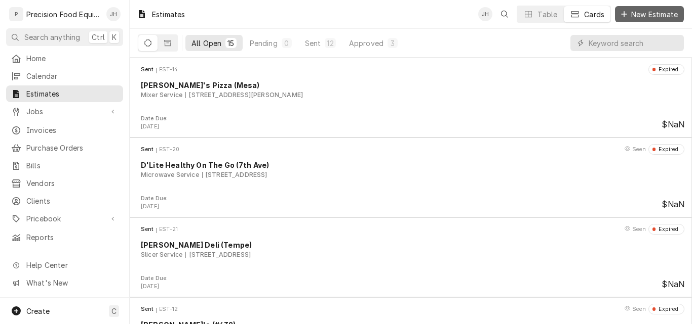
click at [630, 10] on span "New Estimate" at bounding box center [654, 14] width 51 height 11
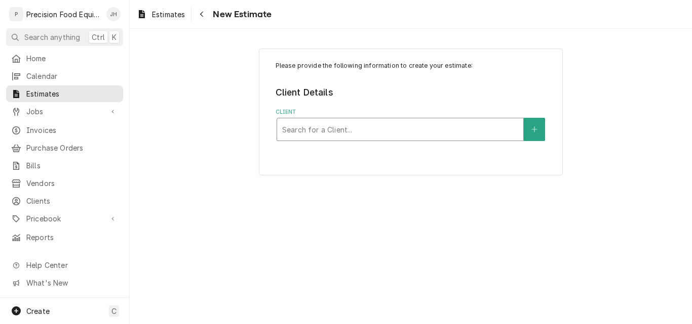
click at [332, 129] on div "Client" at bounding box center [400, 129] width 236 height 18
type input "[PERSON_NAME]"
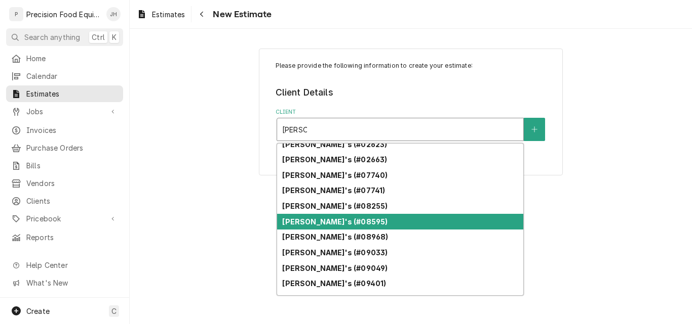
scroll to position [259, 0]
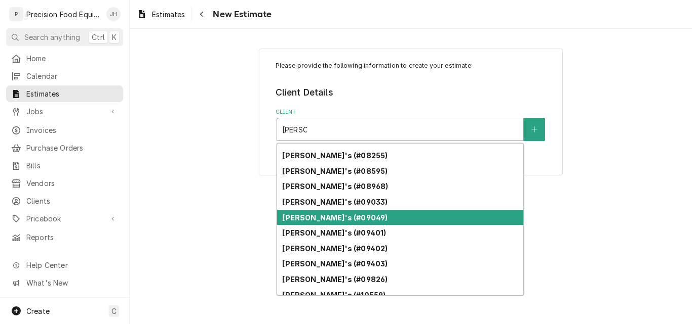
click at [342, 212] on div "[PERSON_NAME]'s (#09049)" at bounding box center [400, 218] width 246 height 16
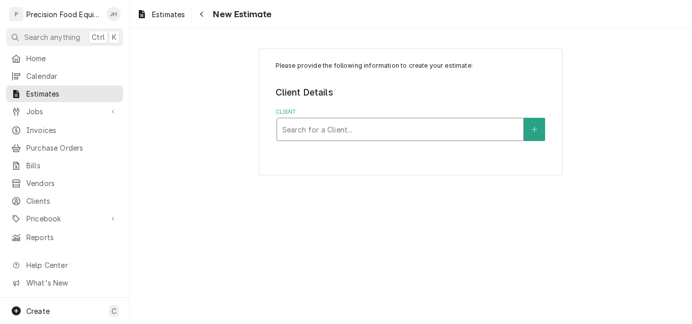
click at [382, 125] on div "Client" at bounding box center [400, 129] width 236 height 18
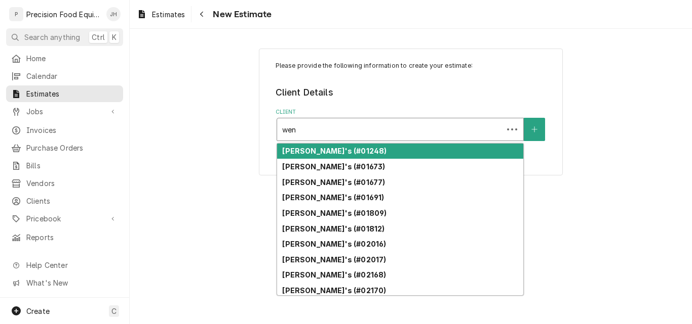
type input "wend"
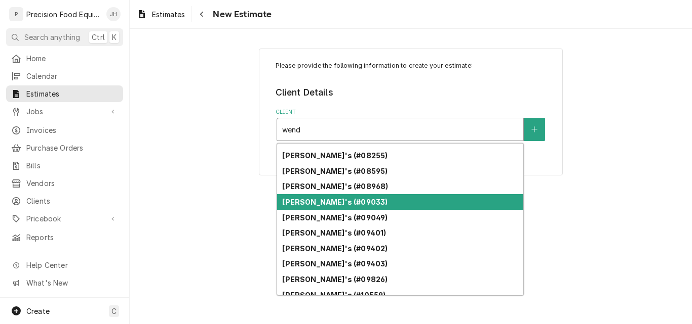
click at [347, 202] on strong "[PERSON_NAME]'s (#09033)" at bounding box center [334, 202] width 105 height 9
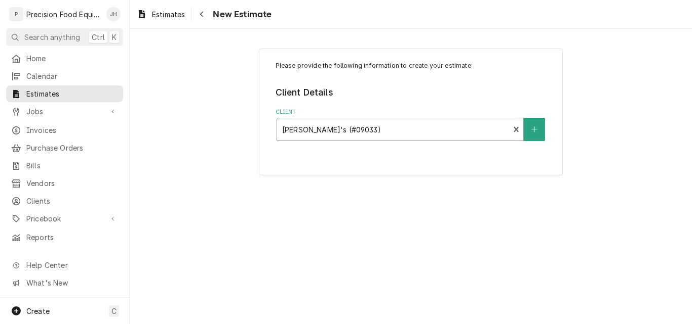
type textarea "x"
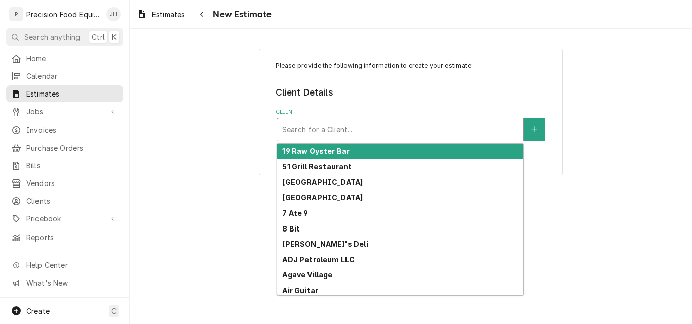
click at [408, 129] on div "Client" at bounding box center [400, 129] width 236 height 18
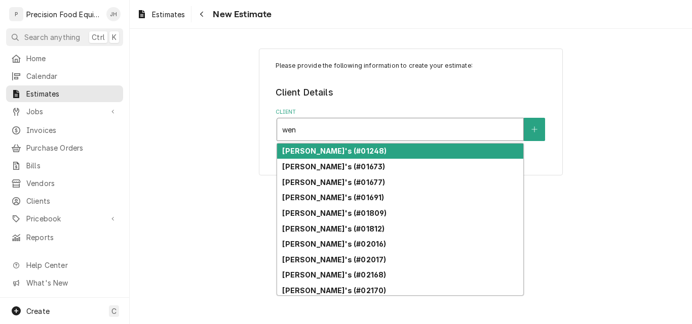
type input "wend"
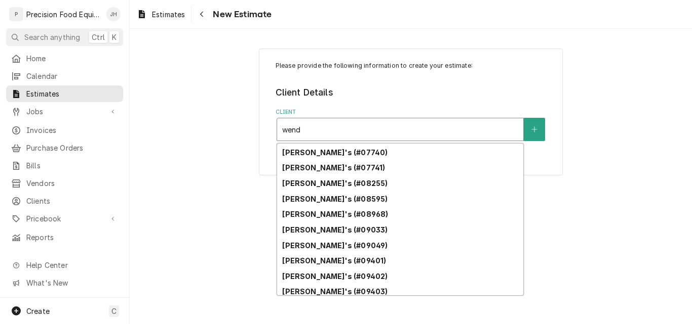
scroll to position [253, 0]
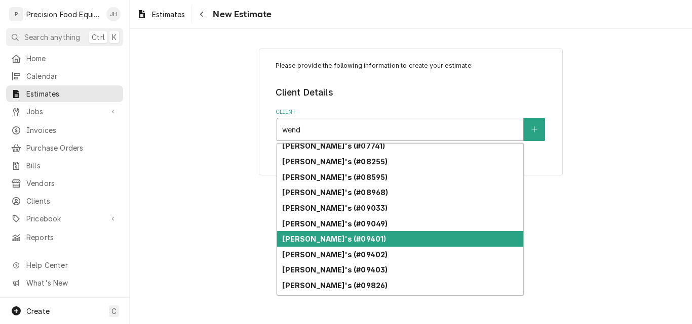
click at [378, 240] on div "[PERSON_NAME]'s (#09401)" at bounding box center [400, 239] width 246 height 16
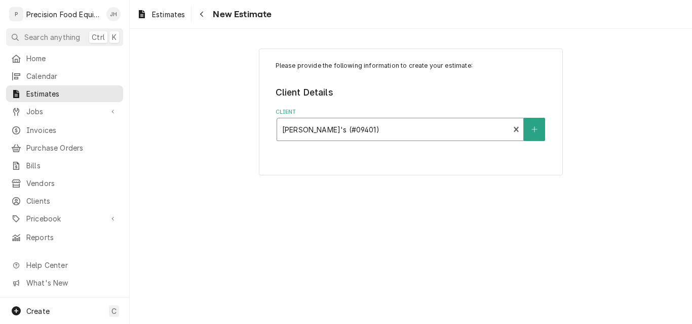
type textarea "x"
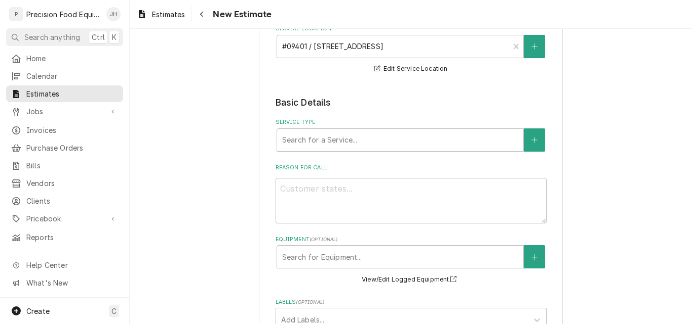
scroll to position [152, 0]
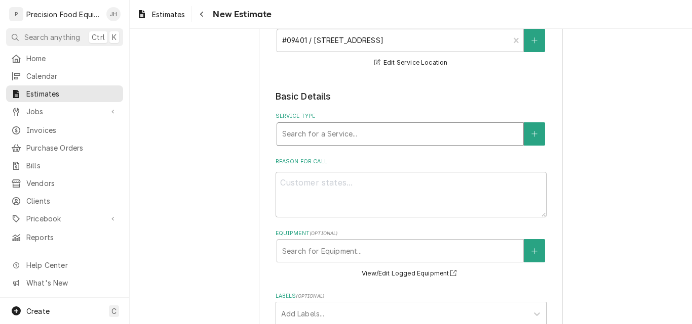
click at [369, 137] on div "Service Type" at bounding box center [400, 134] width 236 height 18
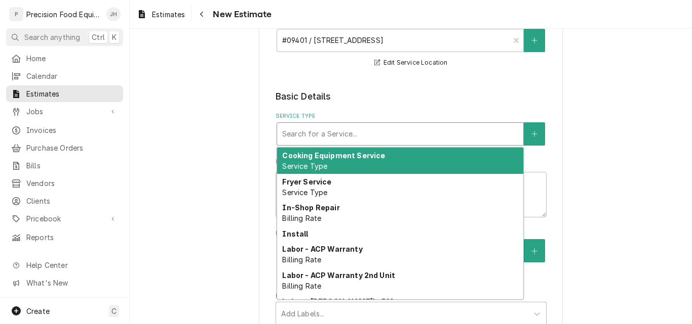
type textarea "x"
type input "m"
type textarea "x"
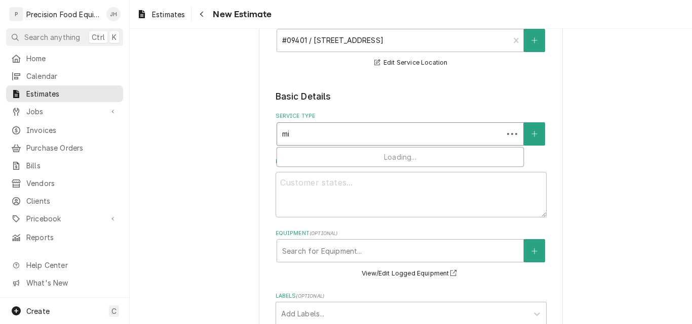
type input "mic"
type textarea "x"
type input "micr"
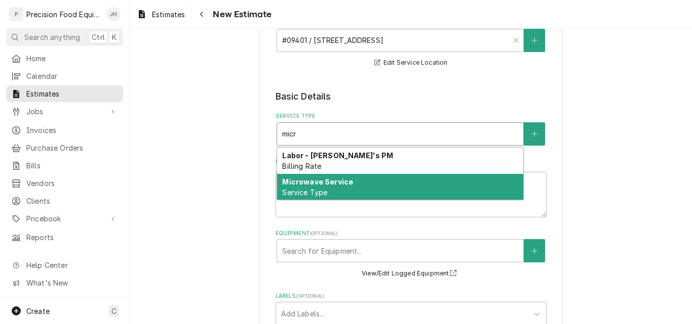
click at [405, 184] on div "Microwave Service Service Type" at bounding box center [400, 187] width 246 height 26
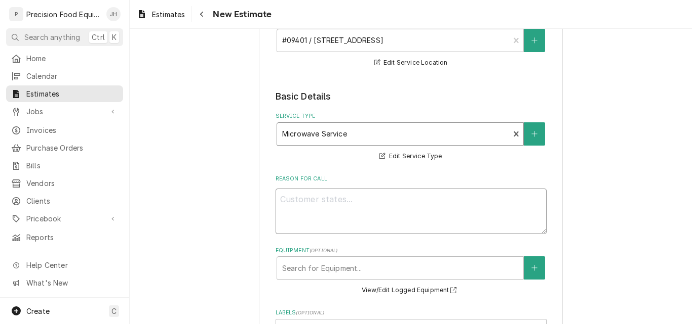
click at [322, 201] on textarea "Reason For Call" at bounding box center [410, 212] width 271 height 46
type textarea "x"
type textarea "C"
type textarea "x"
type textarea "Cu"
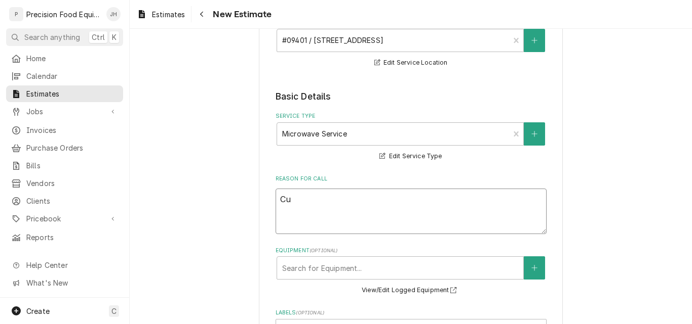
type textarea "x"
type textarea "Cus"
type textarea "x"
type textarea "Cust"
type textarea "x"
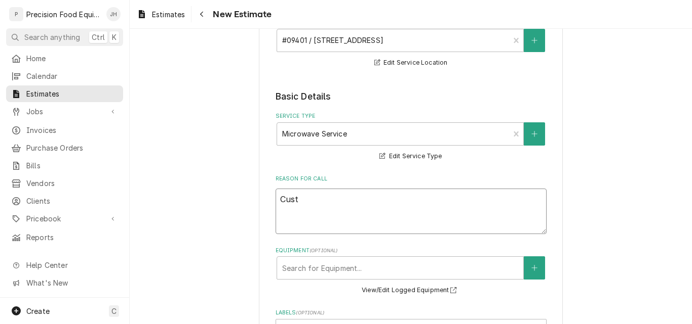
type textarea "Custo"
type textarea "x"
type textarea "Custom"
type textarea "x"
type textarea "Custome"
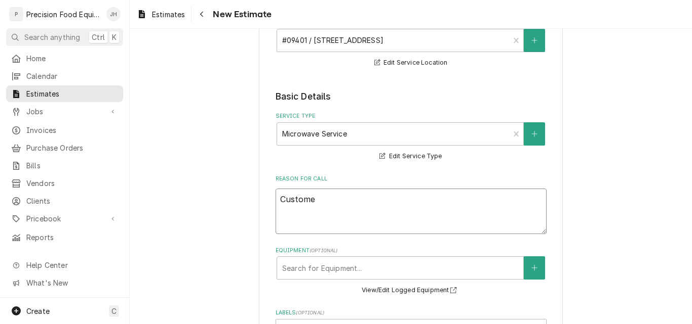
type textarea "x"
type textarea "Customer"
type textarea "x"
type textarea "Customer c"
type textarea "x"
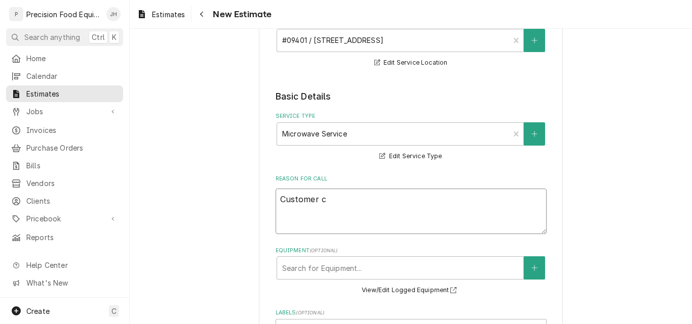
type textarea "Customer co"
type textarea "x"
type textarea "Customer coo"
type textarea "x"
type textarea "Customer cook"
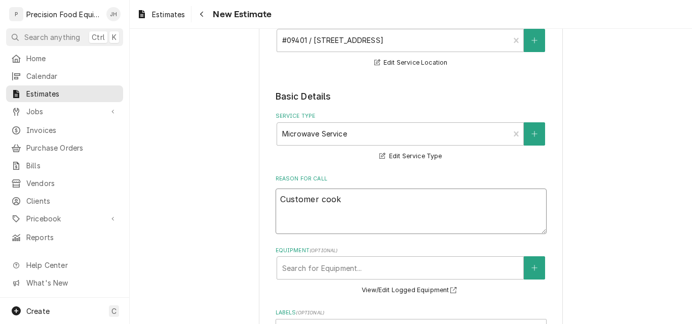
type textarea "x"
type textarea "Customer [PERSON_NAME]"
type textarea "x"
type textarea "Customer cooked"
type textarea "x"
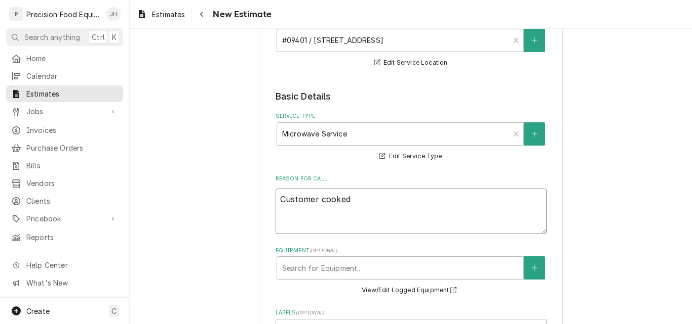
type textarea "Customer cooked"
type textarea "x"
type textarea "Customer cooked a"
type textarea "x"
type textarea "Customer cooked a"
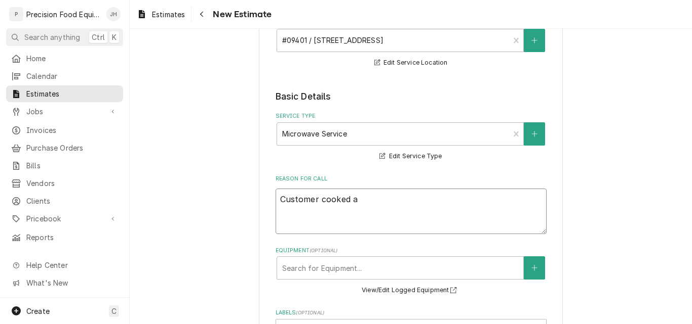
type textarea "x"
type textarea "Customer cooked a f"
type textarea "x"
type textarea "Customer cooked a fo"
type textarea "x"
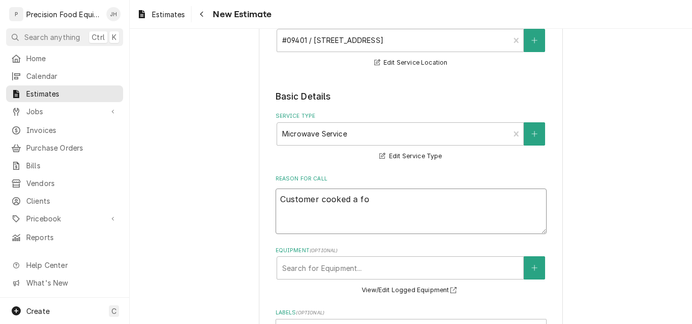
type textarea "Customer cooked a foi"
type textarea "x"
type textarea "Customer cooked a foil"
type textarea "x"
type textarea "Customer cooked a foil"
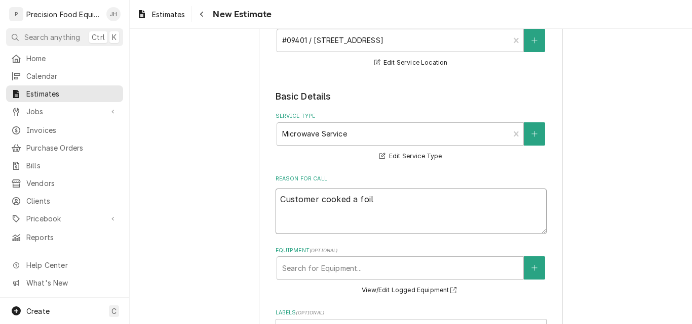
type textarea "x"
type textarea "Customer cooked a foil w"
type textarea "x"
type textarea "Customer cooked a foil wr"
type textarea "x"
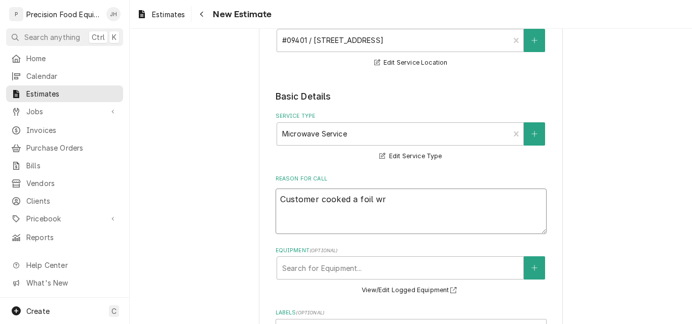
type textarea "Customer cooked a foil wra"
type textarea "x"
type textarea "Customer cooked a foil wrap"
type textarea "x"
type textarea "Customer cooked a foil wrapp"
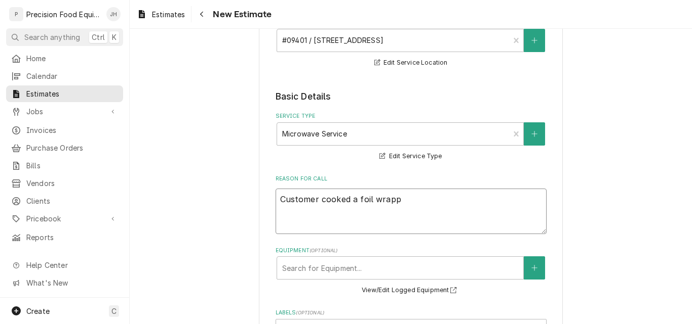
type textarea "x"
type textarea "Customer cooked a foil wrappe"
type textarea "x"
type textarea "Customer cooked a foil wrapped"
type textarea "x"
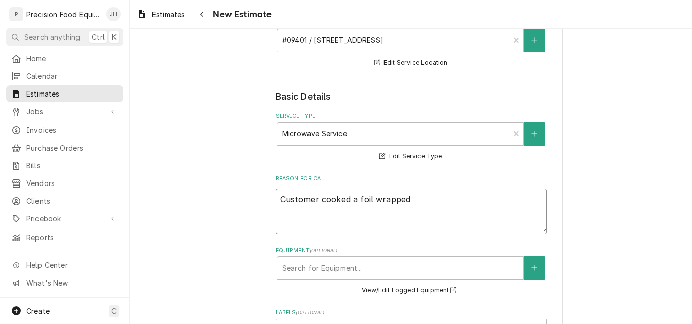
type textarea "Customer cooked a foil wrapped"
type textarea "x"
type textarea "Customer cooked a foil wrapped p"
type textarea "x"
type textarea "Customer cooked a foil wrapped po"
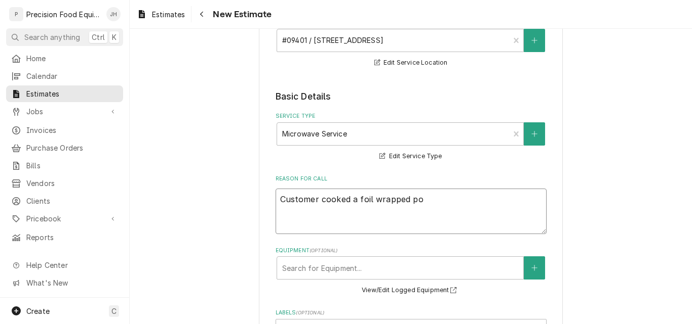
type textarea "x"
type textarea "Customer cooked a foil wrapped pot"
type textarea "x"
type textarea "Customer cooked a foil wrapped pota"
type textarea "x"
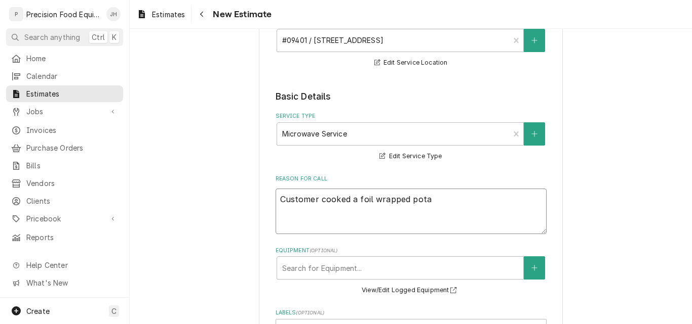
type textarea "Customer cooked a foil wrapped potat"
type textarea "x"
type textarea "Customer cooked a foil wrapped potato"
type textarea "x"
type textarea "Customer cooked a foil wrapped potato"
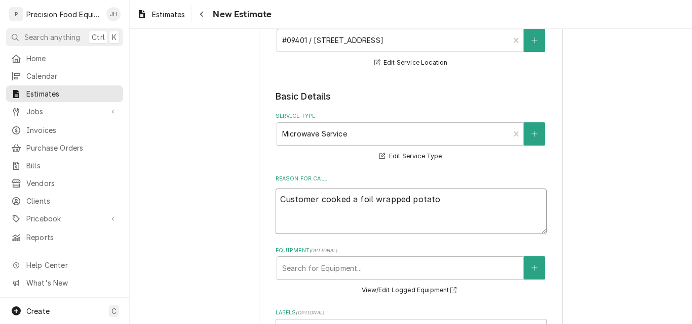
type textarea "x"
type textarea "Customer cooked a foil wrapped potato in"
type textarea "x"
type textarea "Customer cooked a foil wrapped potato in"
type textarea "x"
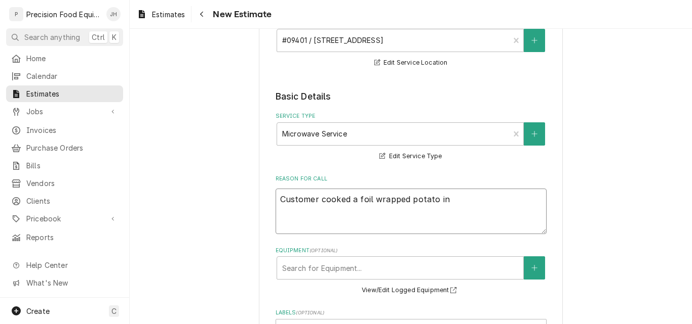
type textarea "Customer cooked a foil wrapped potato in t"
type textarea "x"
type textarea "Customer cooked a foil wrapped potato in th"
type textarea "x"
type textarea "Customer cooked a foil wrapped potato in the"
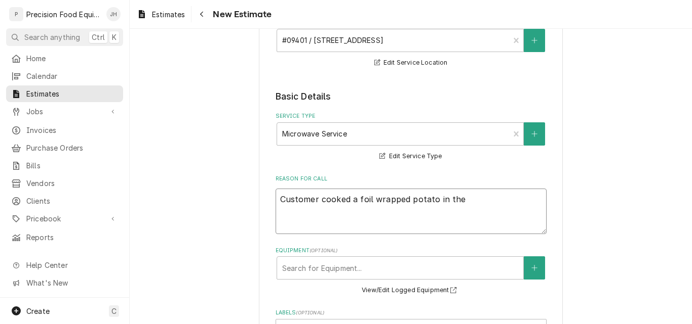
type textarea "x"
type textarea "Customer cooked a foil wrapped potato in the"
type textarea "x"
type textarea "Customer cooked a foil wrapped potato in the m"
type textarea "x"
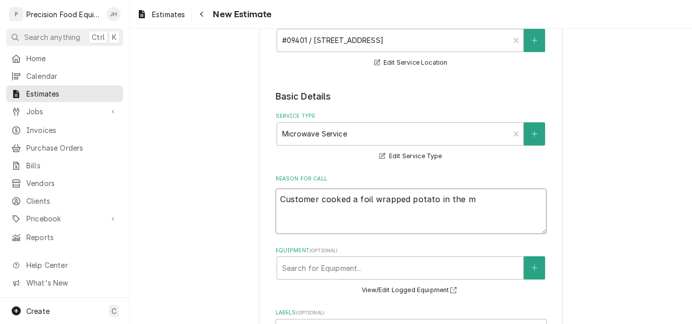
type textarea "Customer cooked a foil wrapped potato in the mi"
type textarea "x"
type textarea "Customer cooked a foil wrapped potato in the mic"
type textarea "x"
type textarea "Customer cooked a foil wrapped potato in the micr"
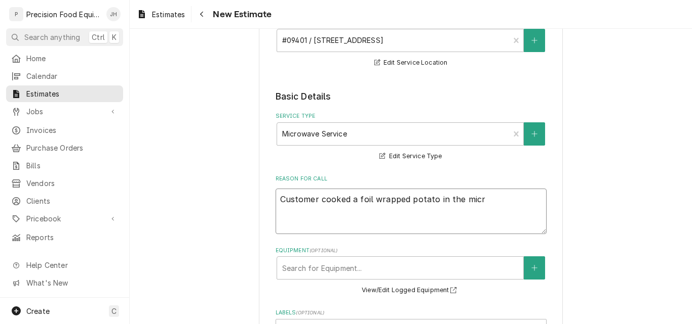
type textarea "x"
type textarea "Customer cooked a foil wrapped potato in the micro"
type textarea "x"
type textarea "Customer cooked a foil wrapped potato in the microw"
type textarea "x"
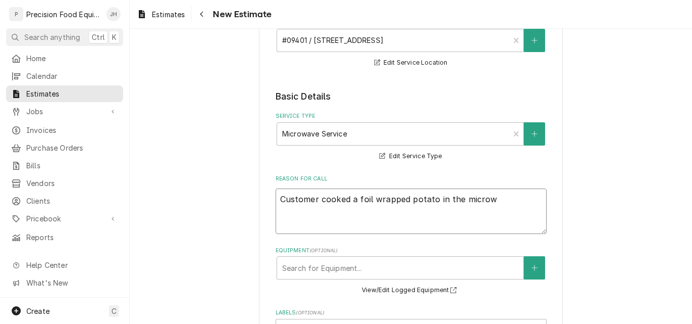
type textarea "Customer cooked a foil wrapped potato in the microwa"
type textarea "x"
type textarea "Customer cooked a foil wrapped potato in the microwav"
type textarea "x"
type textarea "Customer cooked a foil wrapped potato in the microwave"
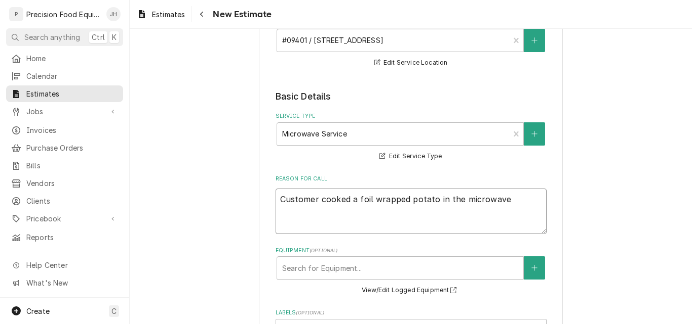
type textarea "x"
type textarea "Customer cooked a foil wrapped potato in the microwave."
type textarea "x"
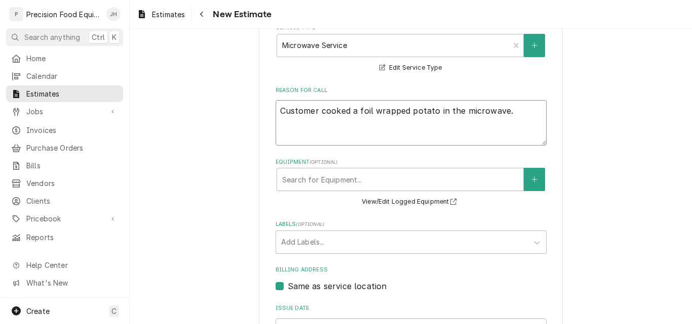
scroll to position [253, 0]
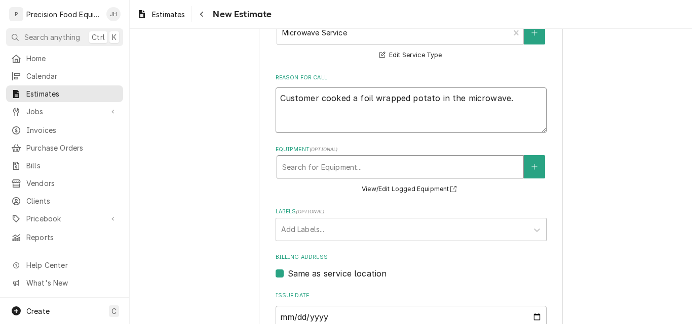
type textarea "Customer cooked a foil wrapped potato in the microwave."
click at [362, 172] on div "Equipment" at bounding box center [400, 167] width 236 height 18
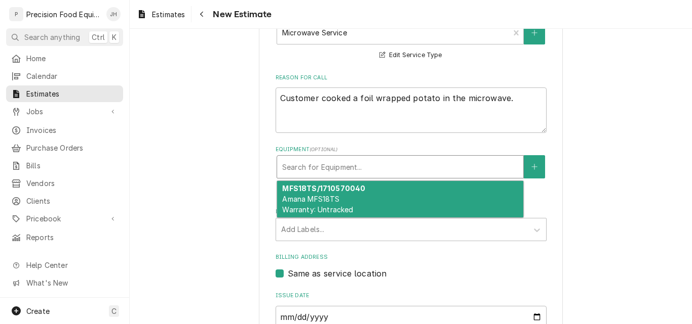
scroll to position [304, 0]
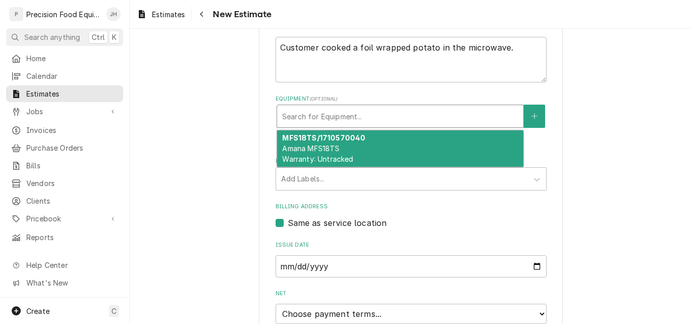
click at [619, 173] on div "Please provide the following information to create your estimate: Client Detail…" at bounding box center [411, 95] width 562 height 718
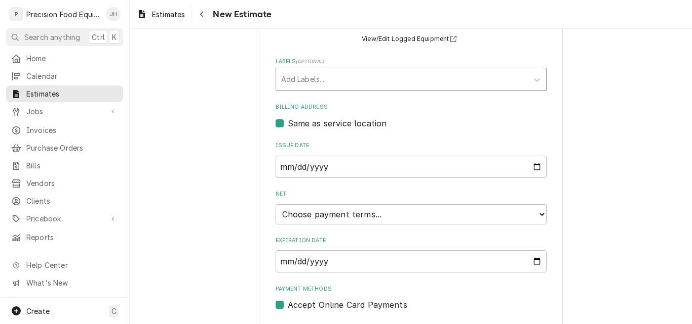
scroll to position [405, 0]
click at [394, 210] on select "Choose payment terms... Same Day Net 7 Net 14 Net 21 Net 30 Net 45 Net 60 Net 90" at bounding box center [410, 213] width 271 height 20
click at [529, 260] on input "2025-10-19" at bounding box center [410, 260] width 271 height 22
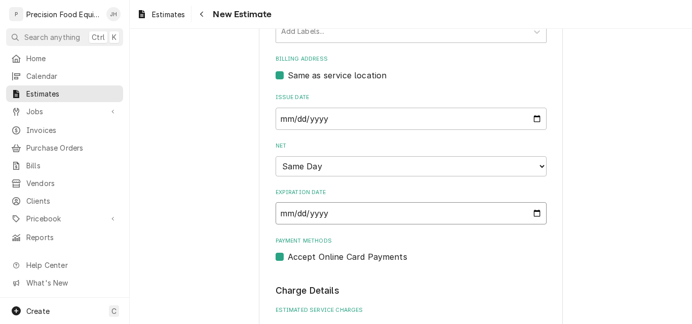
click at [528, 213] on input "2025-09-19" at bounding box center [410, 213] width 271 height 22
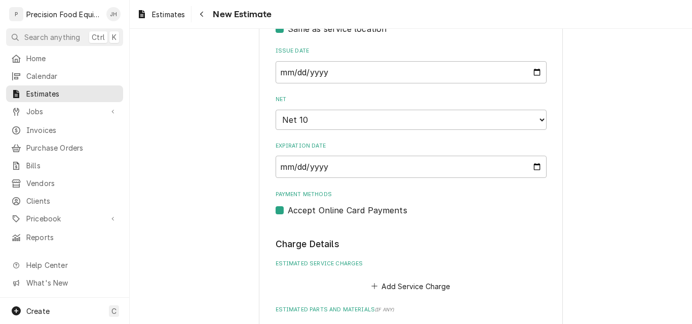
type textarea "x"
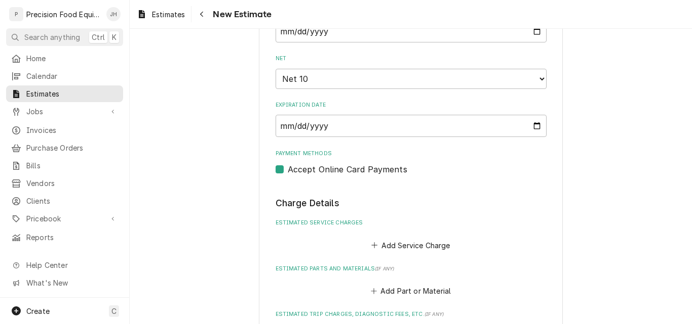
scroll to position [650, 0]
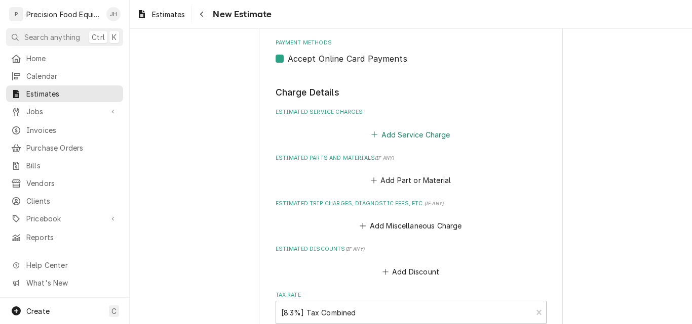
click at [408, 135] on button "Add Service Charge" at bounding box center [411, 135] width 82 height 14
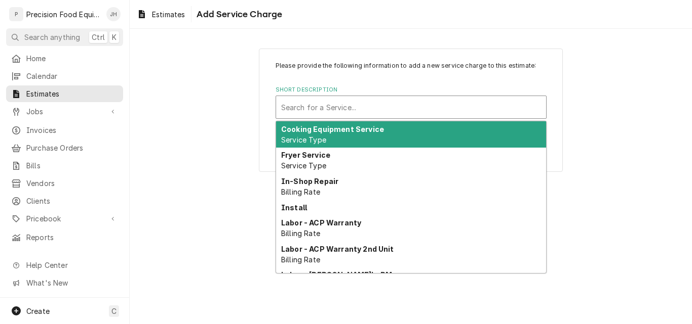
click at [336, 105] on div "Short Description" at bounding box center [411, 107] width 260 height 18
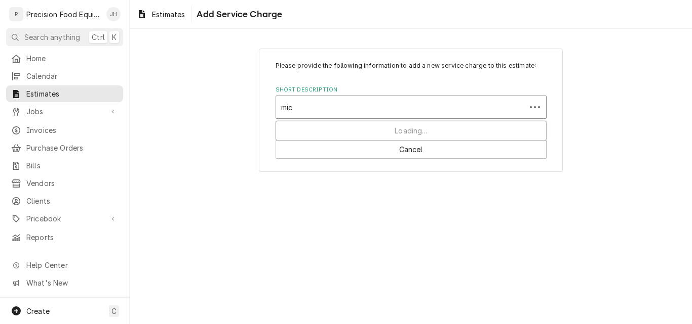
type input "micr"
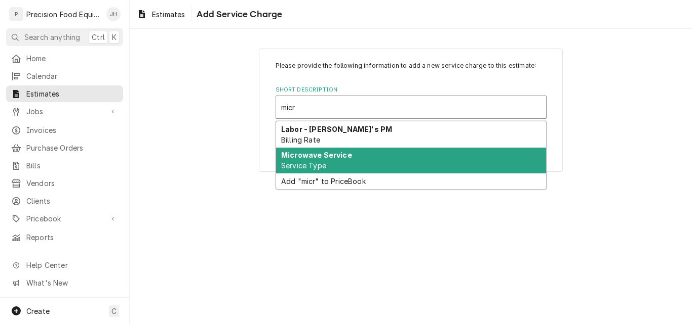
click at [348, 165] on div "Microwave Service Service Type" at bounding box center [411, 161] width 270 height 26
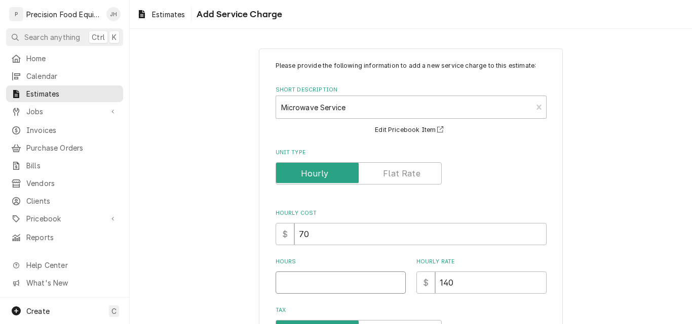
click at [306, 283] on input "Hours" at bounding box center [340, 283] width 130 height 22
type textarea "x"
type input "1"
type textarea "x"
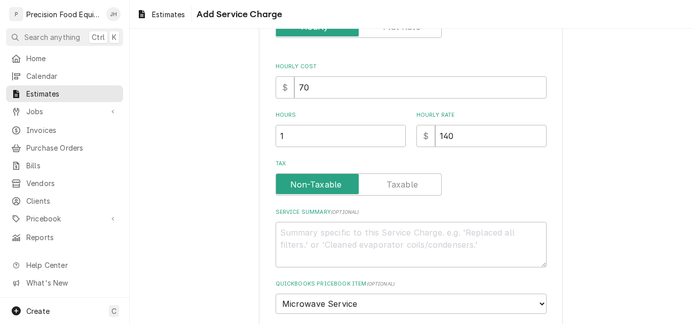
scroll to position [152, 0]
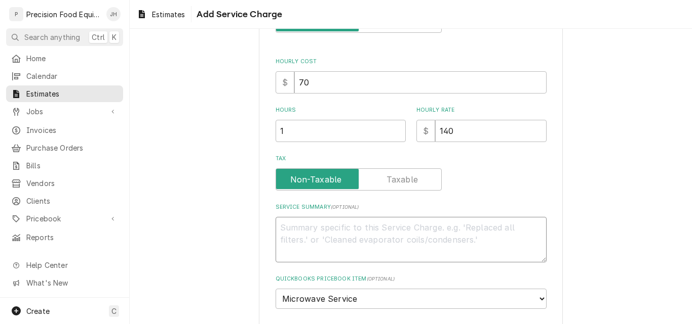
click at [317, 233] on textarea "Service Summary ( optional )" at bounding box center [410, 240] width 271 height 46
type textarea "R"
type textarea "x"
type textarea "Re"
type textarea "x"
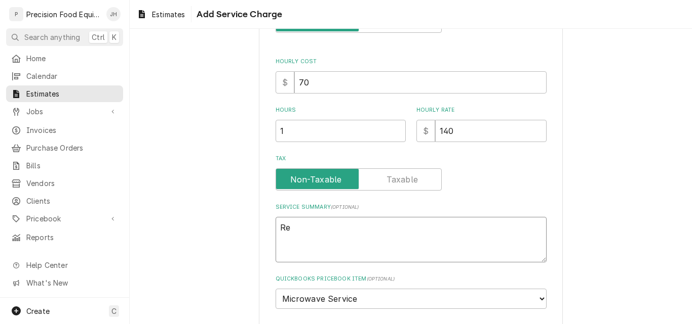
type textarea "Rep"
type textarea "x"
type textarea "Repla"
type textarea "x"
type textarea "Replac"
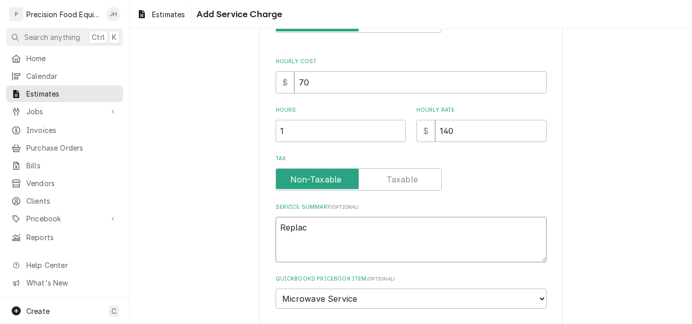
type textarea "x"
type textarea "Replace"
type textarea "x"
type textarea "Replace"
type textarea "x"
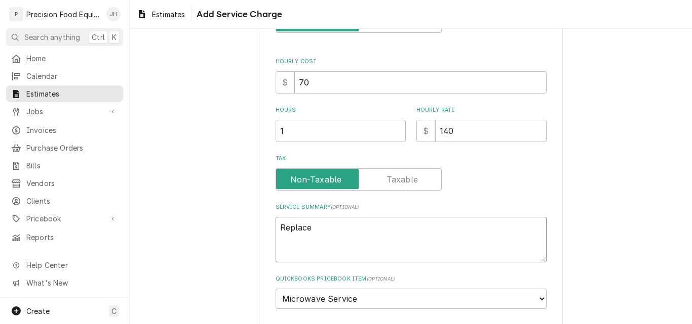
type textarea "Replace b"
type textarea "x"
type textarea "Replace bu"
type textarea "x"
type textarea "Replace bur"
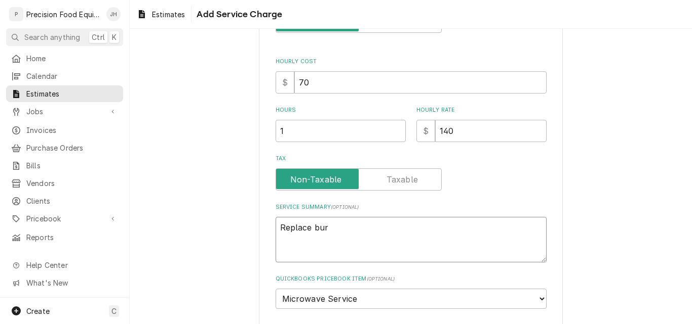
type textarea "x"
type textarea "Replace burn"
type textarea "x"
type textarea "Replace burnt"
type textarea "x"
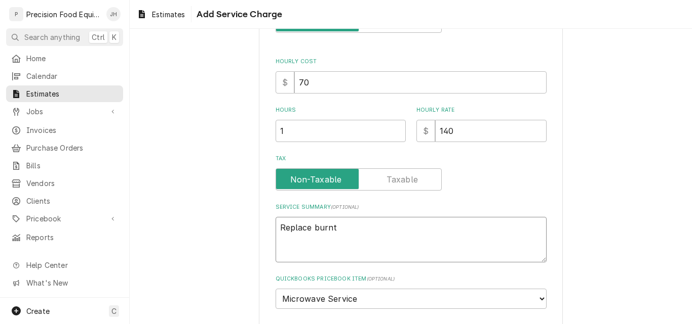
type textarea "Replace burnt"
type textarea "x"
type textarea "Replace burnt d"
type textarea "x"
type textarea "Replace burnt do"
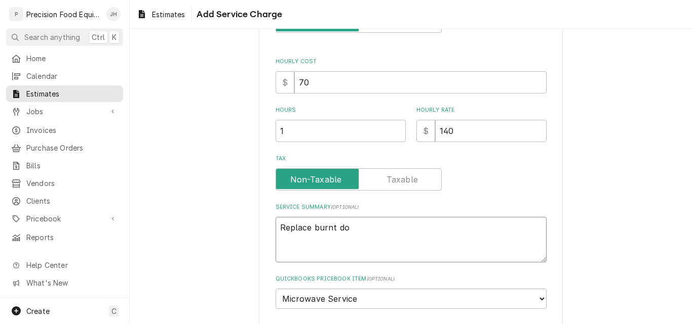
type textarea "x"
type textarea "Replace burnt doo"
type textarea "x"
type textarea "Replace burnt door"
type textarea "x"
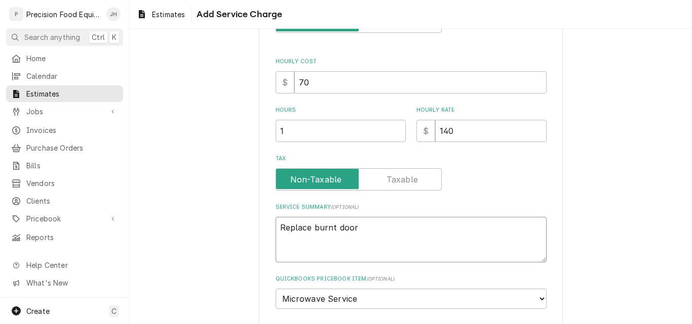
type textarea "Replace burnt door"
type textarea "x"
type textarea "Replace burnt door a"
type textarea "x"
type textarea "Replace burnt door an"
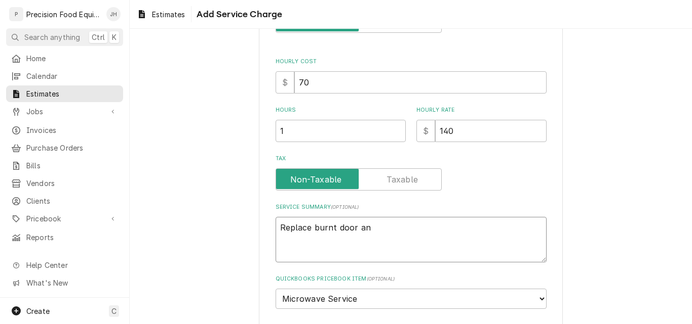
type textarea "x"
type textarea "Replace burnt door and"
type textarea "x"
type textarea "Replace burnt door and c"
type textarea "x"
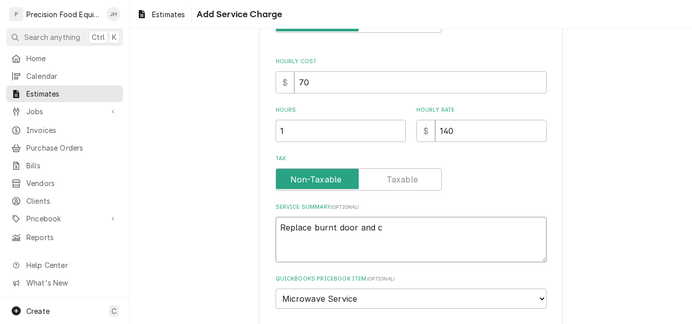
type textarea "Replace burnt door and cl"
type textarea "x"
type textarea "Replace burnt door and cle"
type textarea "x"
type textarea "Replace burnt door and clea"
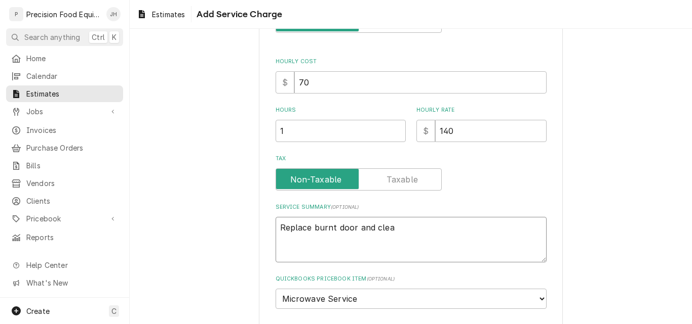
type textarea "x"
type textarea "Replace burnt door and clean"
type textarea "x"
type textarea "Replace burnt door and clean"
type textarea "x"
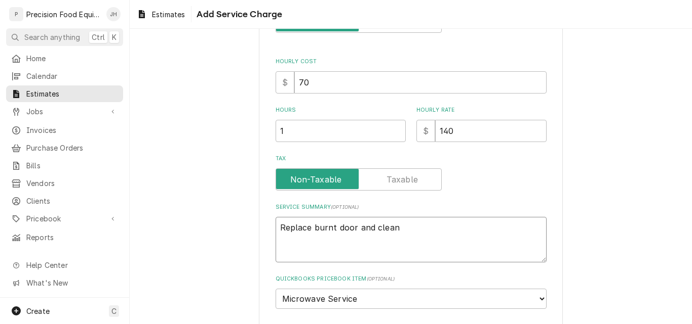
type textarea "Replace burnt door and clean u"
type textarea "x"
type textarea "Replace burnt door and clean up"
type textarea "x"
type textarea "Replace burnt door and clean up"
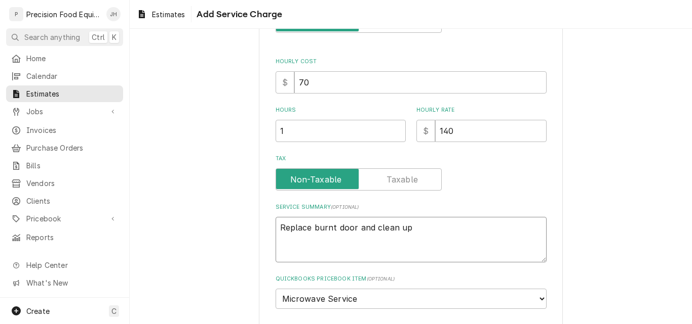
type textarea "x"
type textarea "Replace burnt door and clean up b"
type textarea "x"
type textarea "Replace burnt door and clean up bu"
type textarea "x"
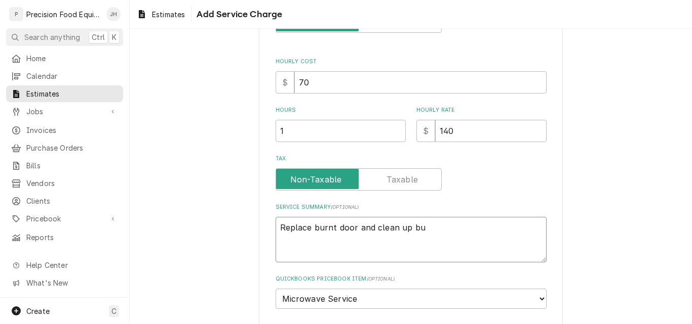
type textarea "Replace burnt door and clean up bur"
type textarea "x"
type textarea "Replace burnt door and clean up burn"
type textarea "x"
type textarea "Replace burnt door and clean up burnt"
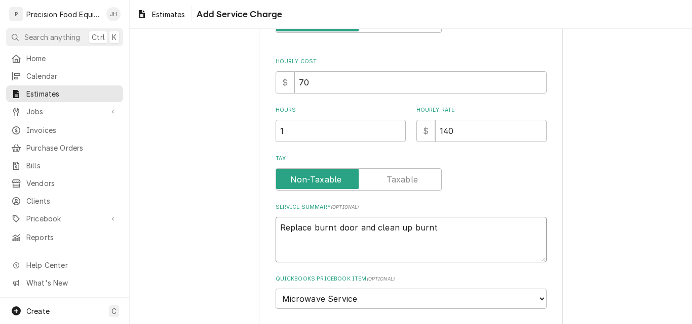
type textarea "x"
type textarea "Replace burnt door and clean up burnt"
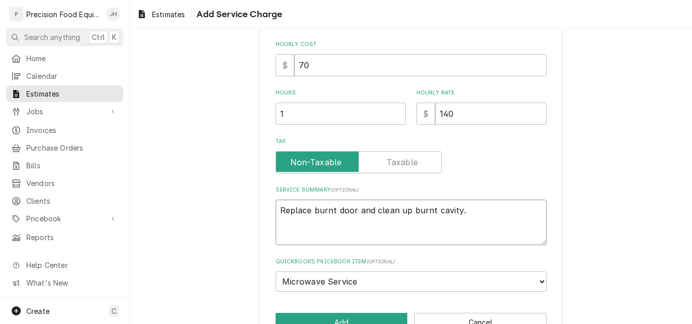
scroll to position [198, 0]
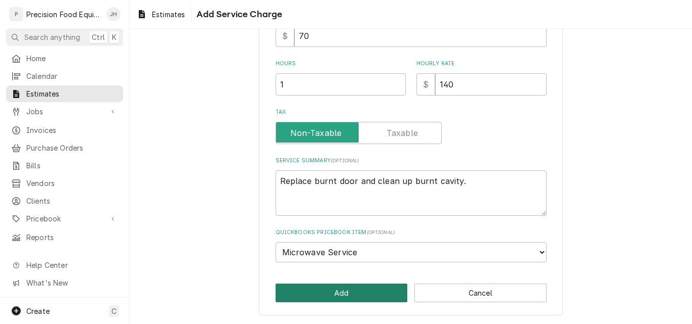
click at [344, 288] on button "Add" at bounding box center [341, 293] width 132 height 19
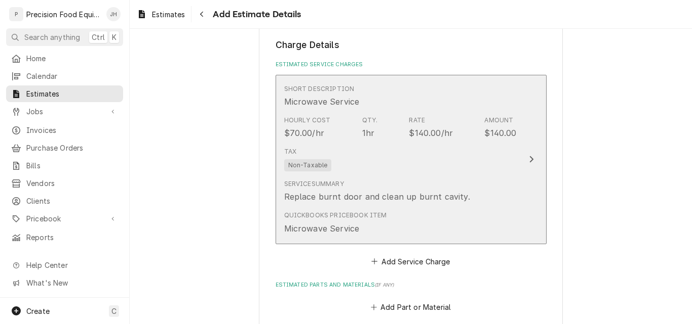
scroll to position [840, 0]
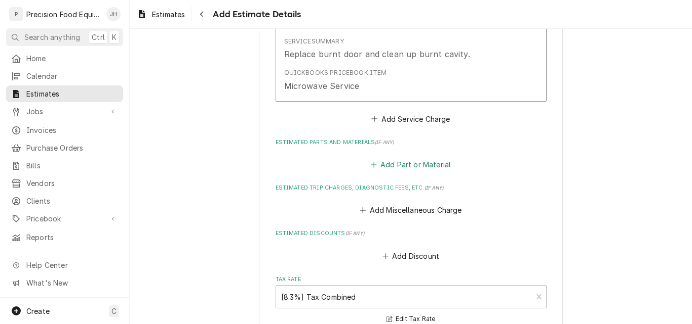
click at [410, 166] on button "Add Part or Material" at bounding box center [411, 164] width 84 height 14
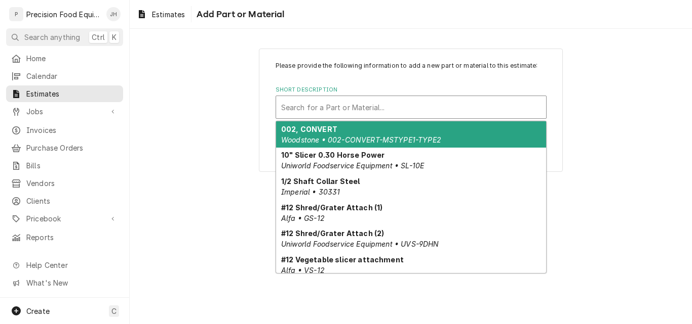
click at [321, 112] on div "Short Description" at bounding box center [411, 107] width 260 height 18
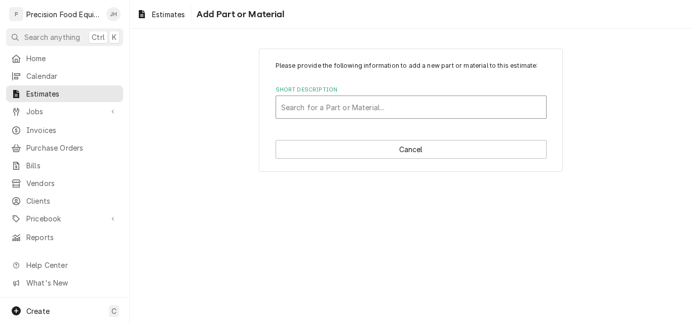
click at [316, 109] on div "Short Description" at bounding box center [411, 107] width 260 height 18
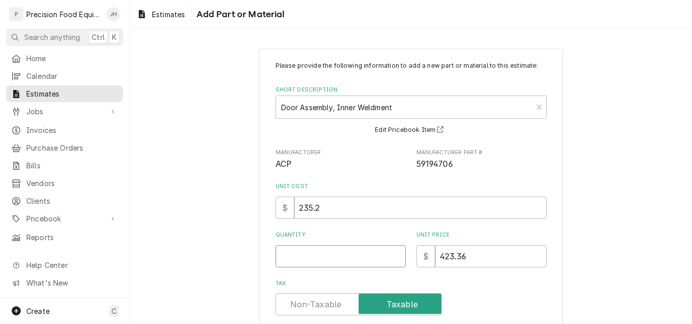
click at [299, 261] on input "Quantity" at bounding box center [340, 257] width 130 height 22
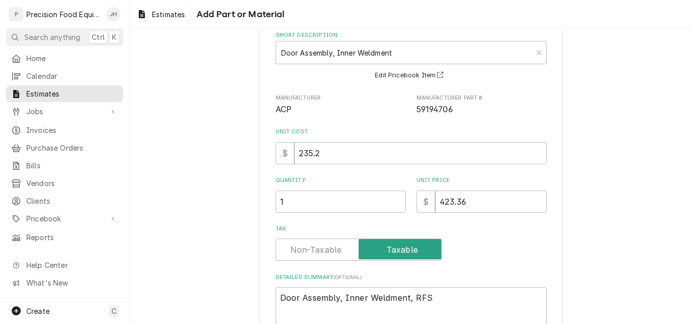
scroll to position [51, 0]
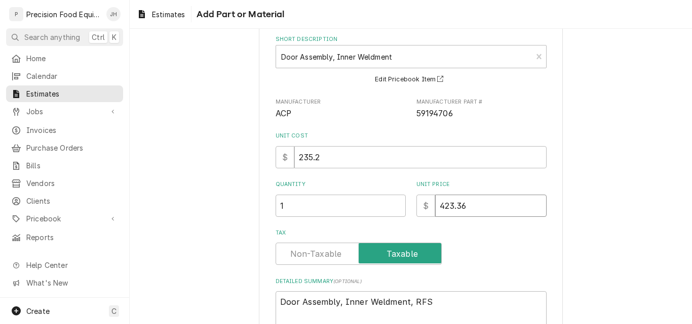
click at [613, 194] on div "Please provide the following information to add a new part or material to this …" at bounding box center [411, 217] width 562 height 457
drag, startPoint x: 329, startPoint y: 156, endPoint x: 250, endPoint y: 157, distance: 79.0
click at [250, 157] on div "Please provide the following information to add a new part or material to this …" at bounding box center [411, 217] width 562 height 457
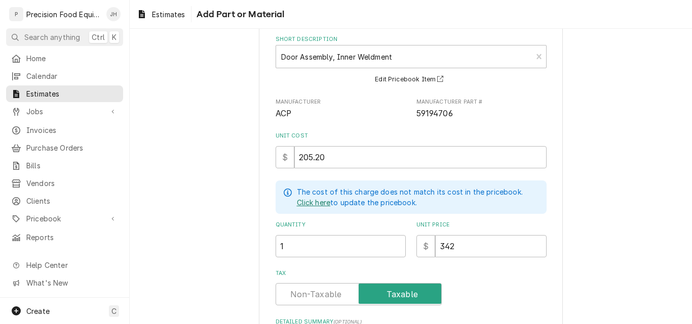
click at [316, 204] on link "Click here" at bounding box center [314, 202] width 34 height 11
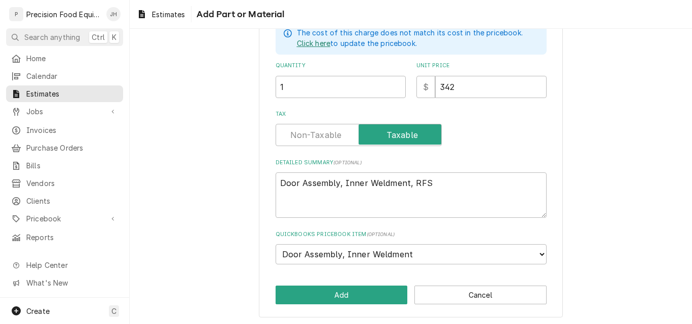
scroll to position [211, 0]
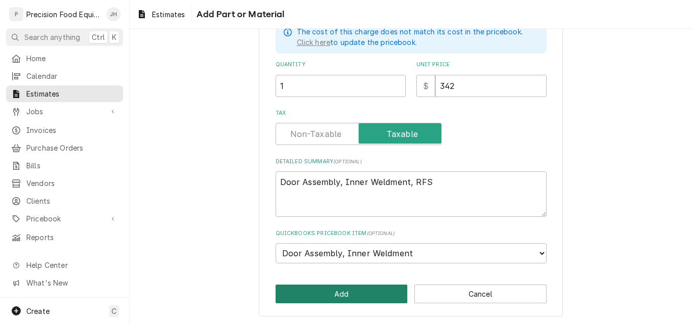
click at [352, 296] on button "Add" at bounding box center [341, 294] width 132 height 19
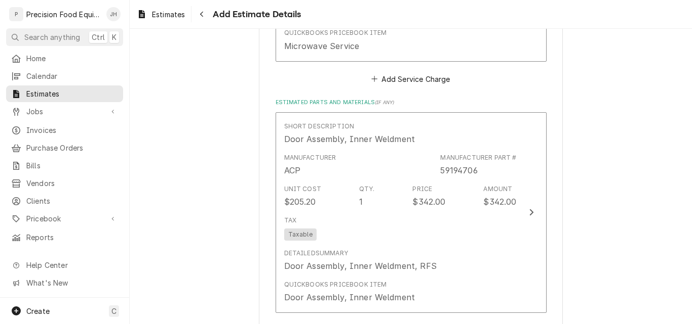
scroll to position [1031, 0]
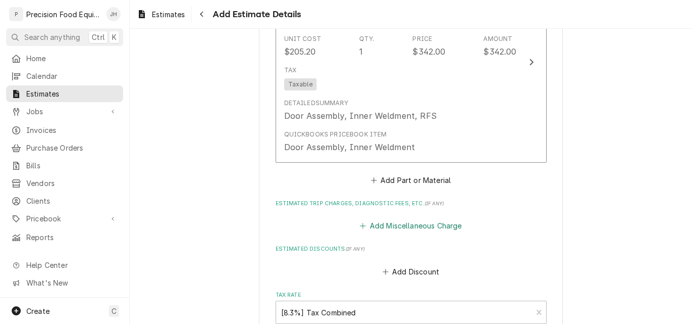
click at [395, 228] on button "Add Miscellaneous Charge" at bounding box center [410, 226] width 105 height 14
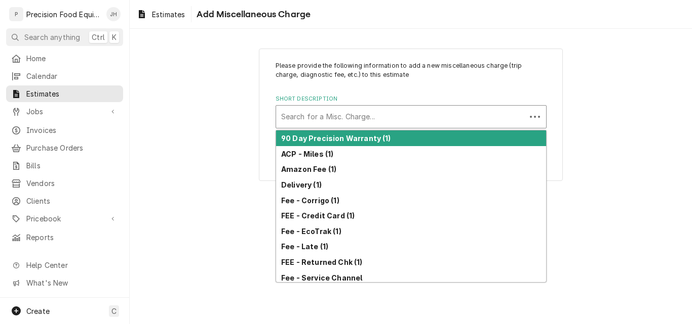
click at [309, 125] on div "Short Description" at bounding box center [400, 117] width 239 height 18
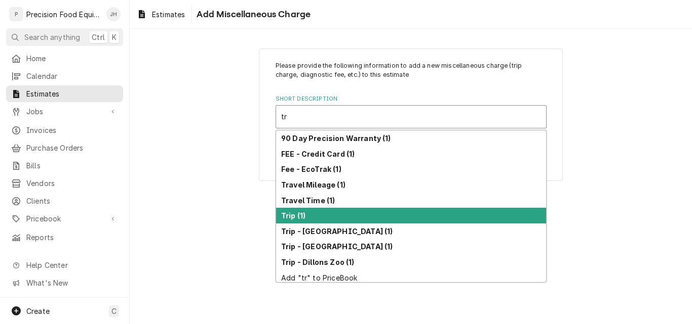
click at [313, 214] on div "Trip (1)" at bounding box center [411, 216] width 270 height 16
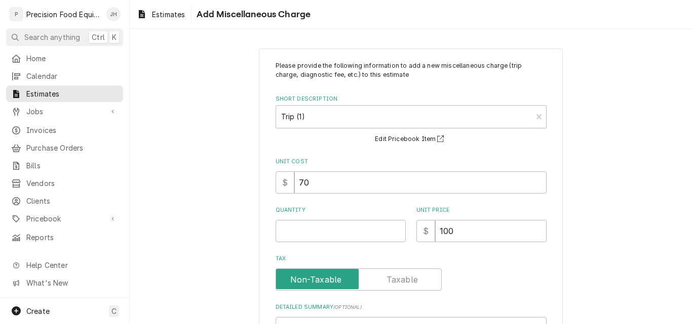
scroll to position [147, 0]
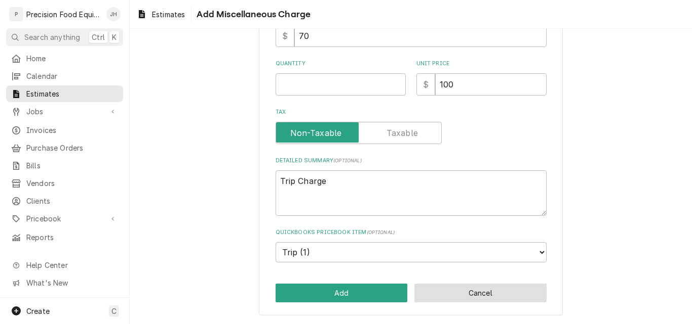
click at [469, 296] on button "Cancel" at bounding box center [480, 293] width 132 height 19
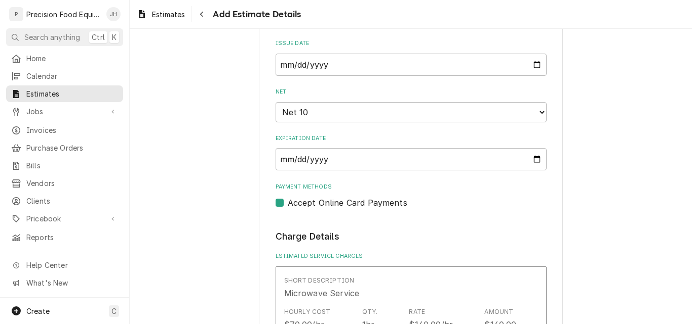
scroll to position [664, 0]
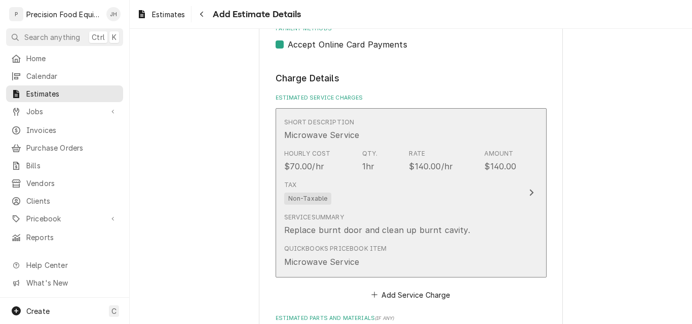
click at [443, 207] on div "Tax Non-Taxable" at bounding box center [400, 193] width 232 height 32
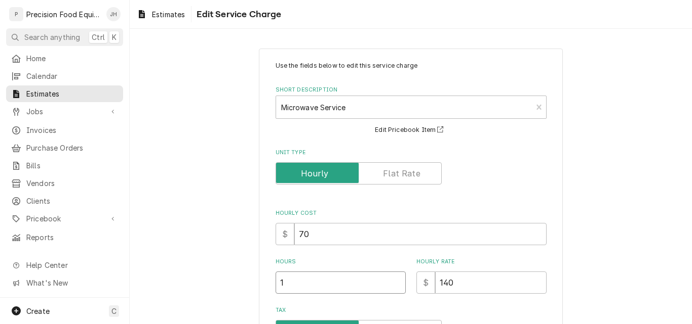
click at [303, 282] on input "1" at bounding box center [340, 283] width 130 height 22
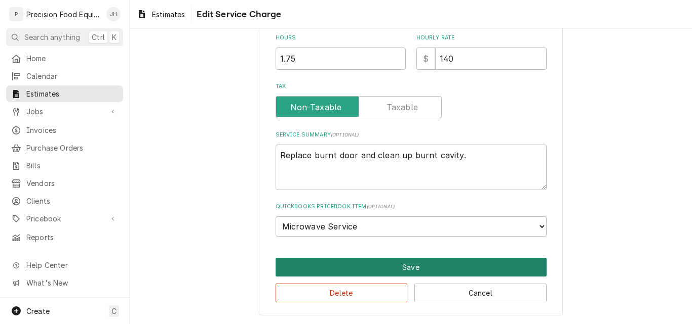
click at [450, 268] on button "Save" at bounding box center [410, 267] width 271 height 19
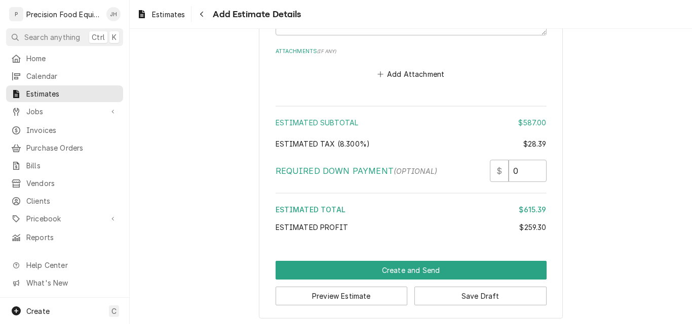
scroll to position [1412, 0]
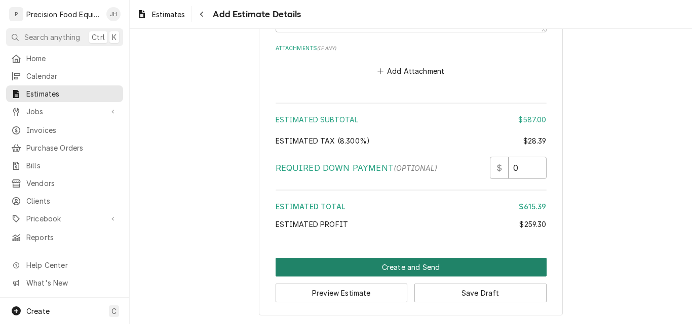
click at [416, 266] on button "Create and Send" at bounding box center [410, 267] width 271 height 19
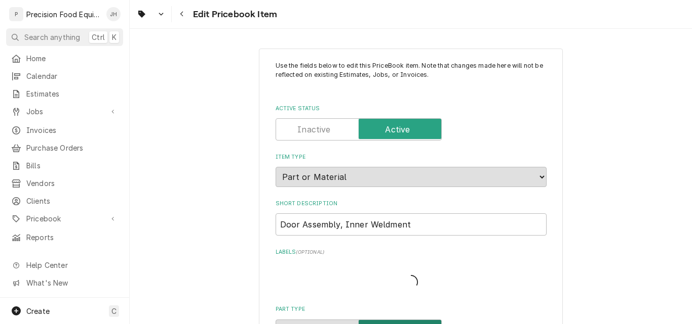
type textarea "x"
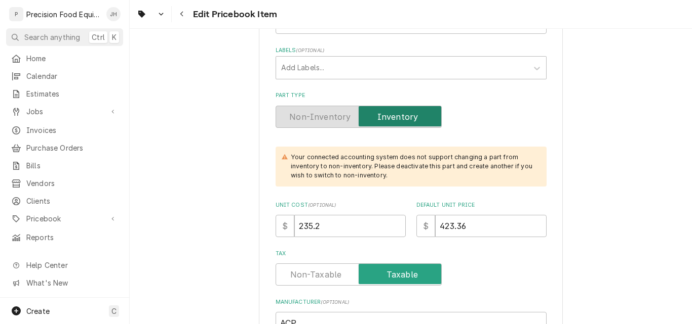
scroll to position [202, 0]
drag, startPoint x: 323, startPoint y: 228, endPoint x: 232, endPoint y: 218, distance: 92.2
type input "20"
type textarea "x"
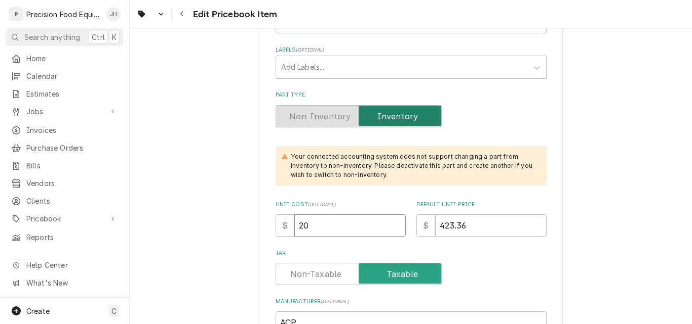
type input "205"
type textarea "x"
type input "205.2"
type textarea "x"
type input "205.20"
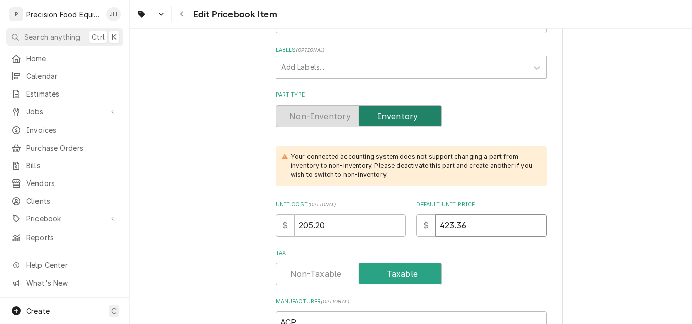
type textarea "x"
type input "3"
type textarea "x"
type input "34"
type textarea "x"
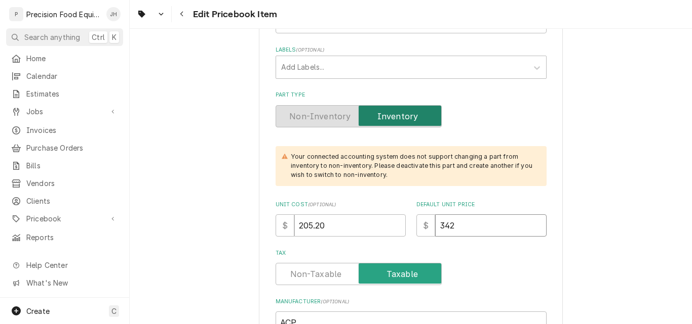
type input "342"
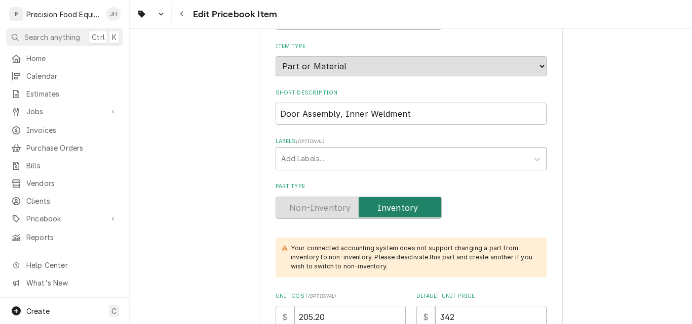
scroll to position [101, 0]
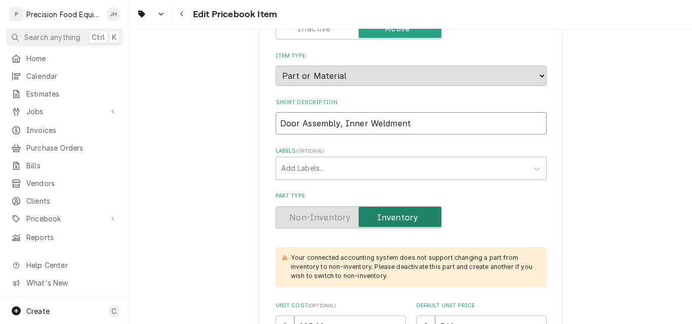
click at [426, 124] on input "Door Assembly, Inner Weldment" at bounding box center [410, 123] width 271 height 22
type input "Door Assembly, Inner Weldment,"
type textarea "x"
type input "Door Assembly, Inner Weldment, R"
type textarea "x"
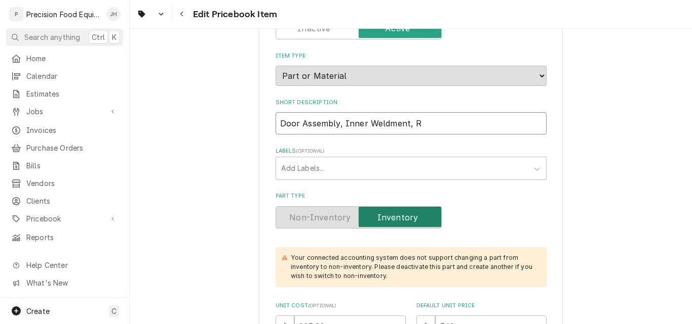
type input "Door Assembly, Inner Weldment, RF"
type textarea "x"
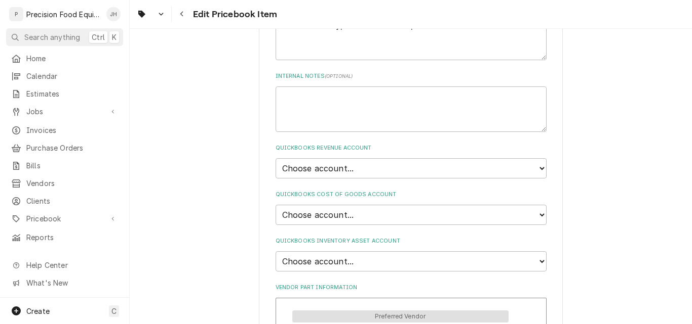
scroll to position [607, 0]
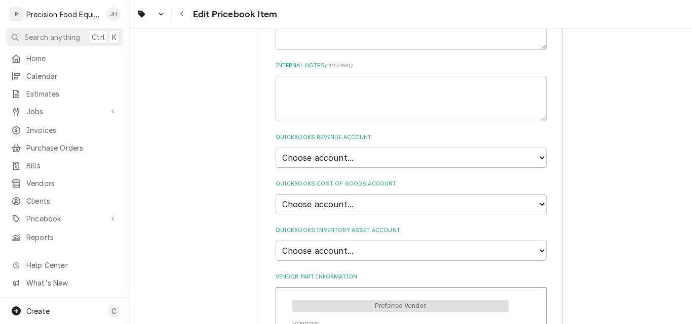
type input "Door Assembly, Inner Weldment, RFS"
click at [387, 161] on select "Choose account... Discount Income Misc Income Non taxable issues 46600: Parts a…" at bounding box center [410, 158] width 271 height 20
select select "8000000A-1210141275"
click at [275, 148] on select "Choose account... Discount Income Misc Income Non taxable issues 46600: Parts a…" at bounding box center [410, 158] width 271 height 20
type textarea "x"
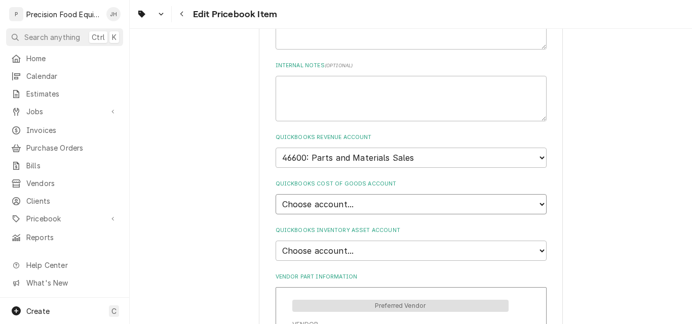
click at [362, 204] on select "Choose account... Loss Expense Loss Expense 11/3/2014 Loss Expense 11/4/2014 Co…" at bounding box center [410, 204] width 271 height 20
select select "80000023-1210145225"
click at [275, 194] on select "Choose account... Loss Expense Loss Expense 11/3/2014 Loss Expense 11/4/2014 Co…" at bounding box center [410, 204] width 271 height 20
type textarea "x"
click at [375, 254] on select "Choose account... Undeposited Funds Inventory Asset Payroll Asset" at bounding box center [410, 251] width 271 height 20
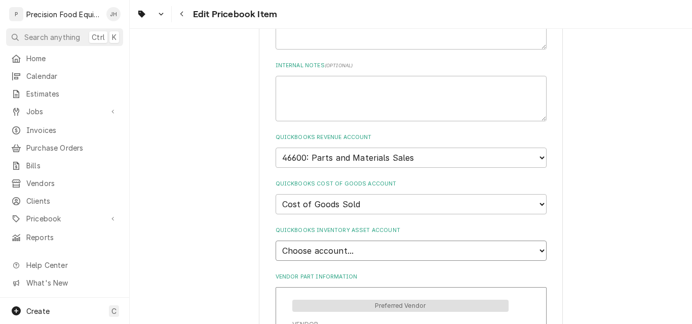
select select "80000022-1210145225"
click at [275, 241] on select "Choose account... Undeposited Funds Inventory Asset Payroll Asset" at bounding box center [410, 251] width 271 height 20
type textarea "x"
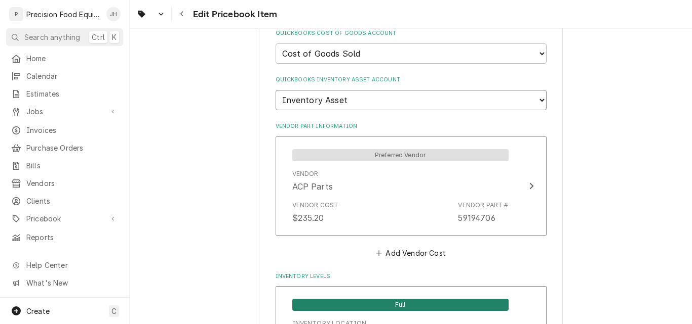
scroll to position [759, 0]
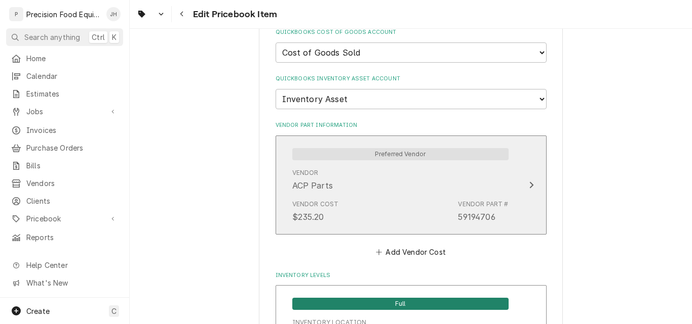
click at [357, 208] on div "Vendor Cost $235.20 Vendor Part # 59194706" at bounding box center [400, 211] width 216 height 31
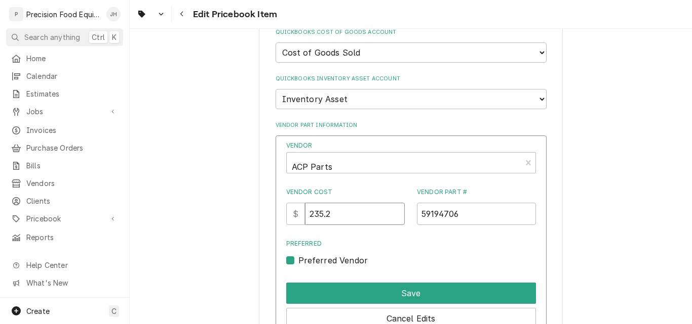
drag, startPoint x: 344, startPoint y: 217, endPoint x: 260, endPoint y: 214, distance: 83.6
type input "205.20"
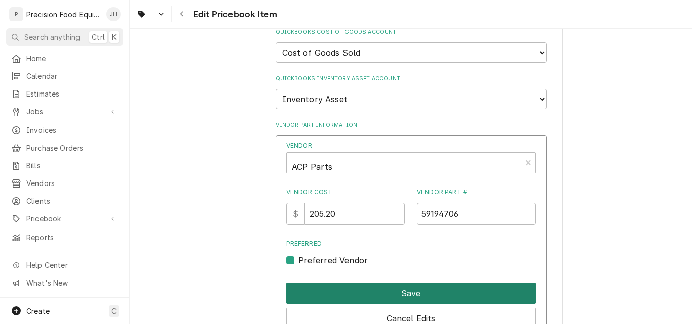
click at [375, 293] on button "Save" at bounding box center [411, 293] width 250 height 21
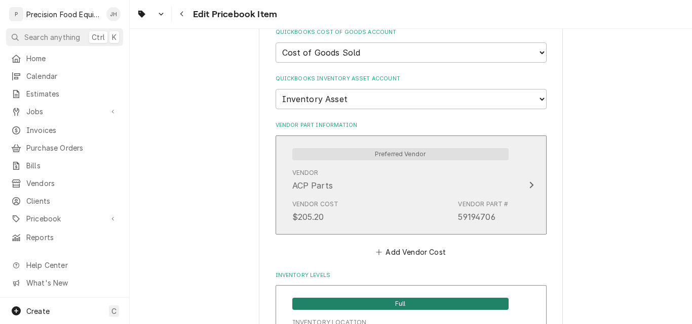
scroll to position [962, 0]
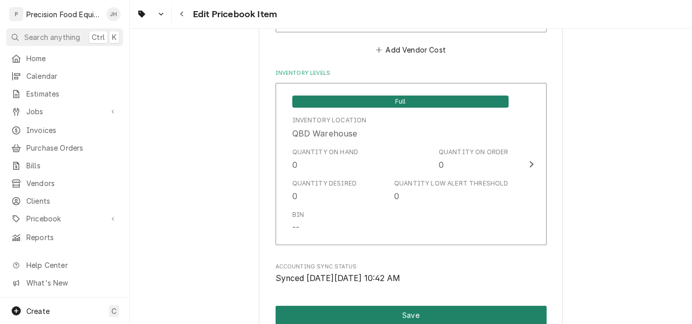
click at [403, 317] on button "Save" at bounding box center [410, 315] width 271 height 19
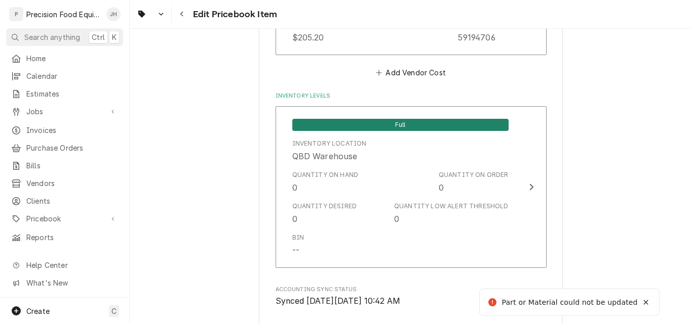
scroll to position [171, 0]
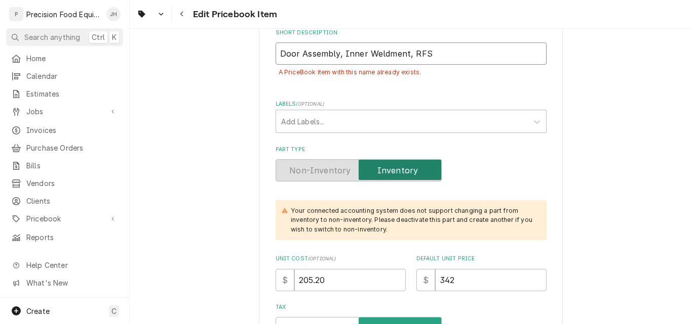
click at [436, 58] on input "Door Assembly, Inner Weldment, RFS" at bounding box center [410, 54] width 271 height 22
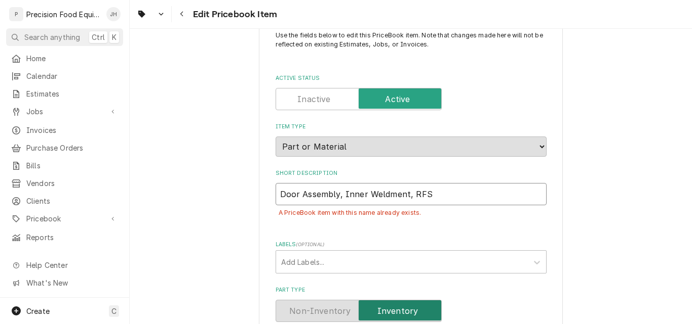
scroll to position [0, 0]
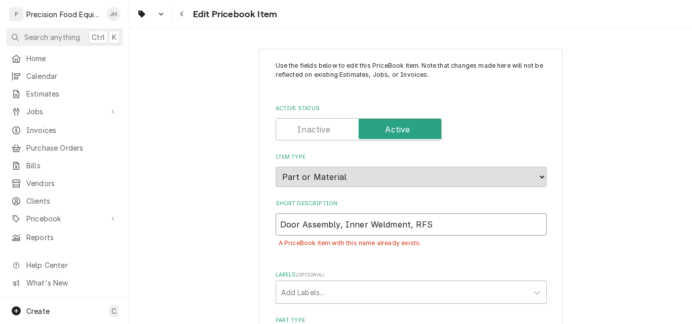
type textarea "x"
type input "Door Assembly, Inner Weldment, RF"
type textarea "x"
type input "Door Assembly, Inner Weldment, R"
type textarea "x"
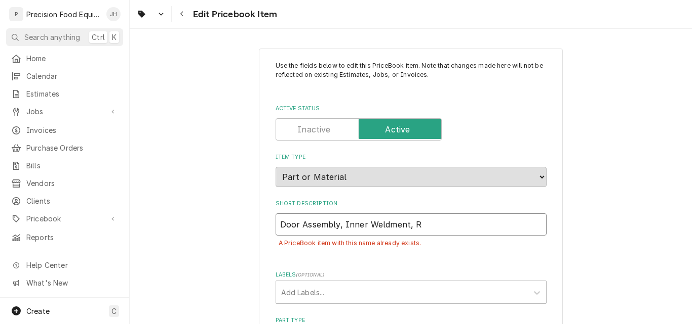
type input "Door Assembly, Inner Weldment,"
type textarea "x"
type input "Door Assembly, Inner Weldment,"
type textarea "x"
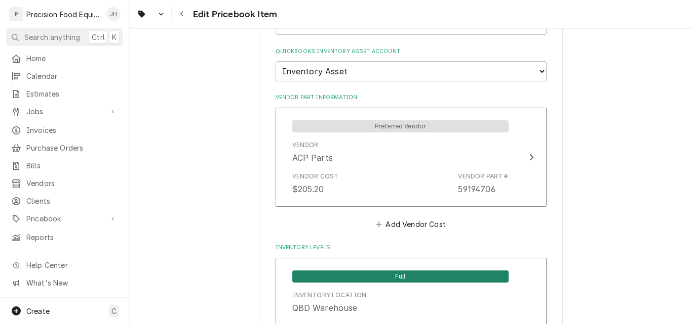
scroll to position [1128, 0]
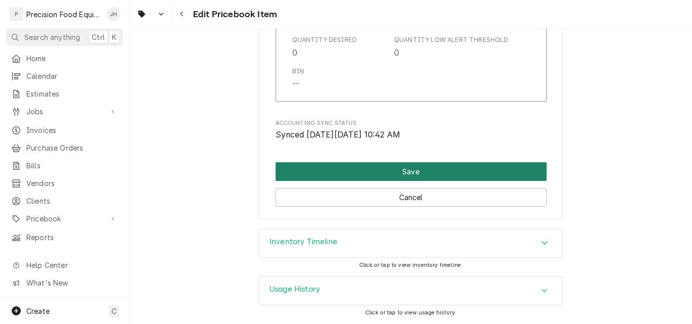
type input "Door Assembly, Inner Weldment"
click at [412, 168] on button "Save" at bounding box center [410, 171] width 271 height 19
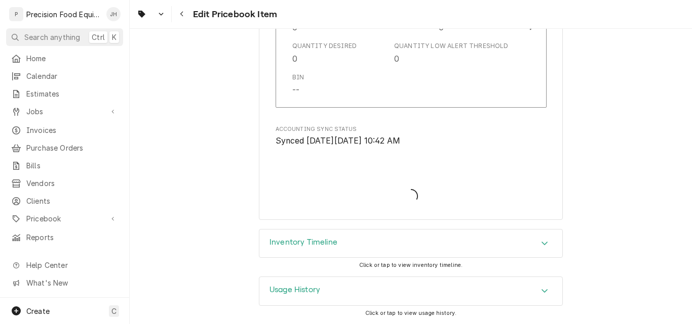
scroll to position [1100, 0]
type textarea "x"
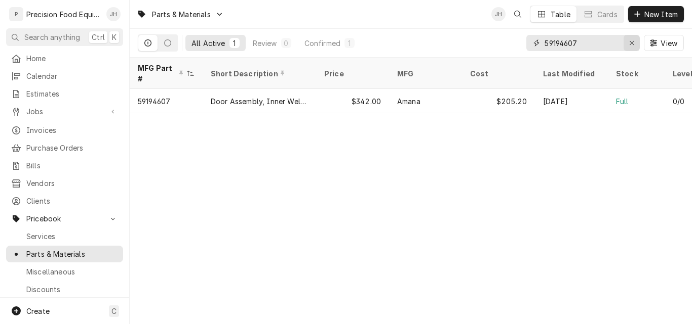
click at [630, 44] on icon "Erase input" at bounding box center [631, 43] width 4 height 4
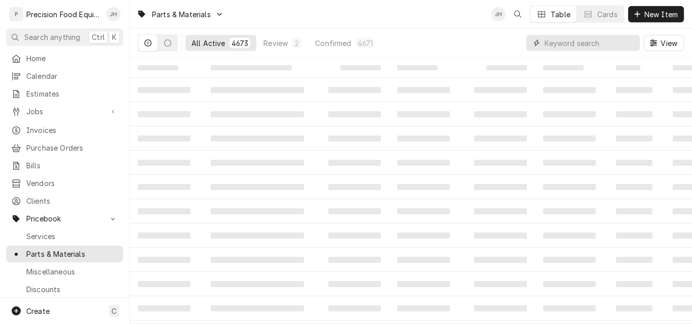
click at [569, 48] on input "Dynamic Content Wrapper" at bounding box center [589, 43] width 90 height 16
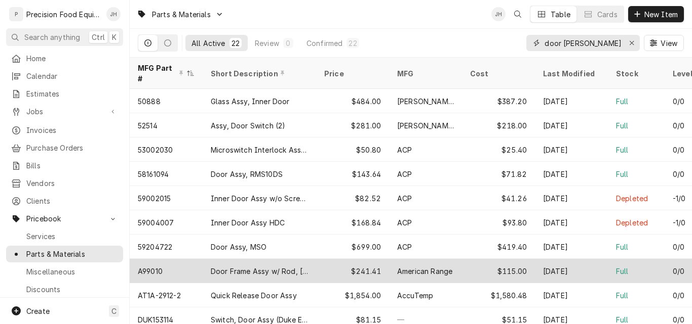
scroll to position [222, 0]
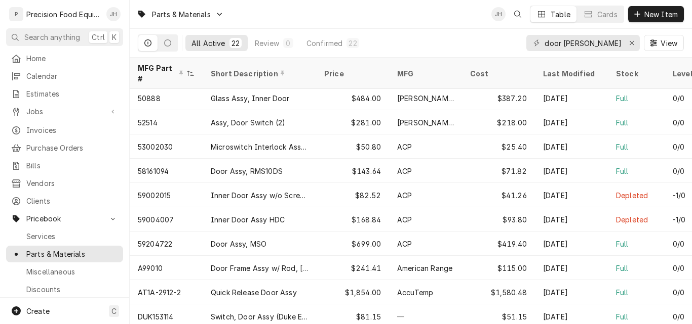
click at [259, 69] on div "Short Description" at bounding box center [258, 73] width 95 height 11
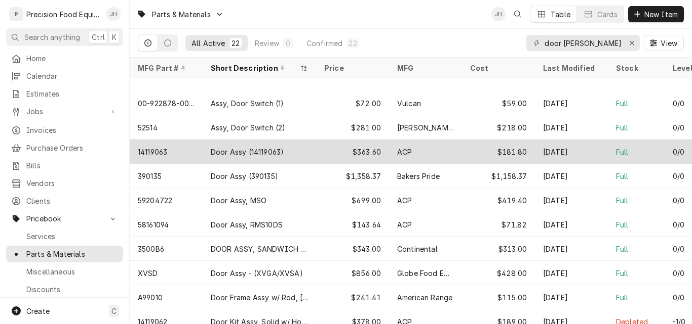
scroll to position [0, 0]
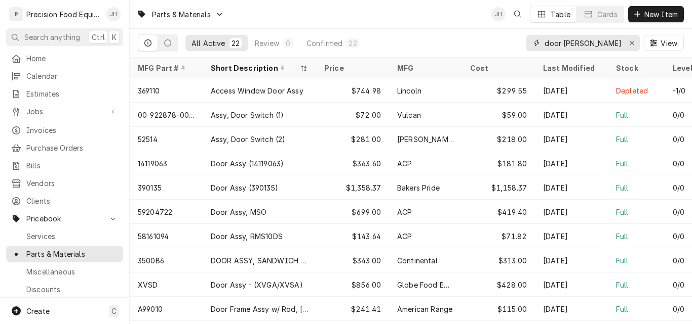
click at [601, 45] on input "door [PERSON_NAME]" at bounding box center [582, 43] width 76 height 16
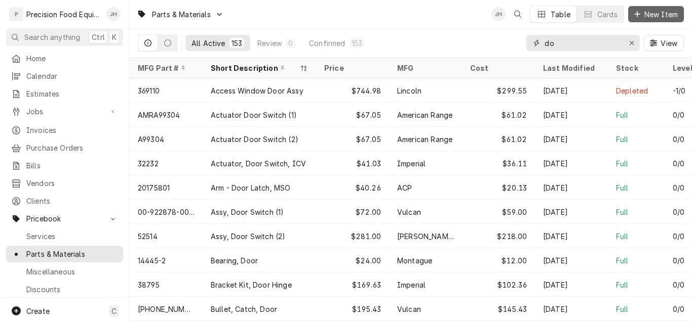
type input "d"
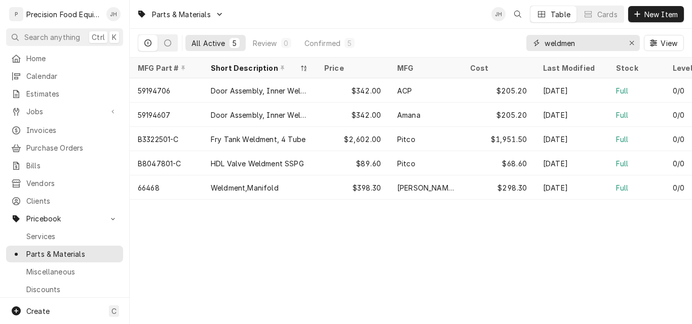
type input "weldmen"
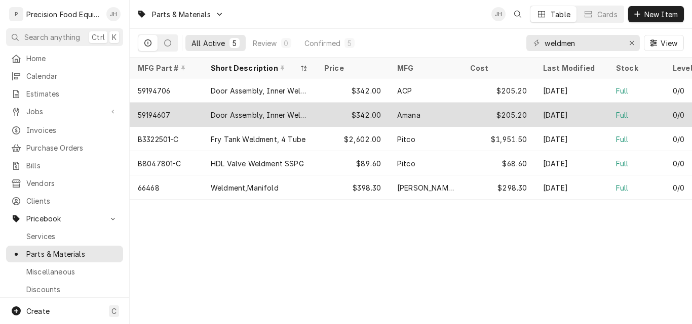
click at [185, 110] on div "59194607" at bounding box center [166, 115] width 73 height 24
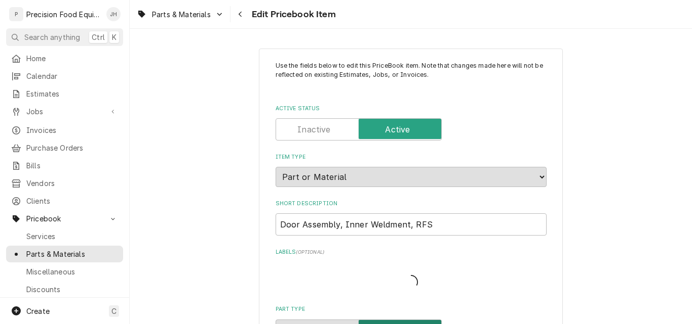
type textarea "x"
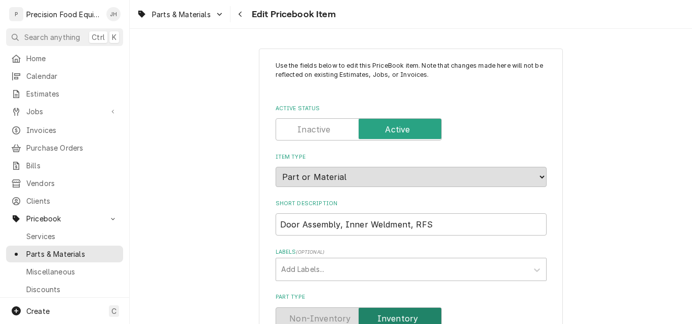
click at [305, 131] on label "Active Status" at bounding box center [358, 129] width 166 height 22
click at [305, 131] on input "Active Status" at bounding box center [358, 129] width 157 height 22
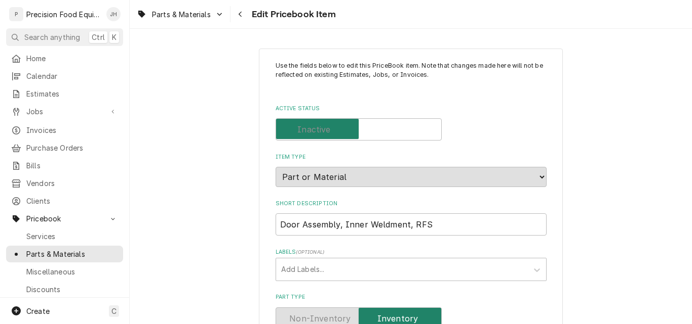
checkbox input "false"
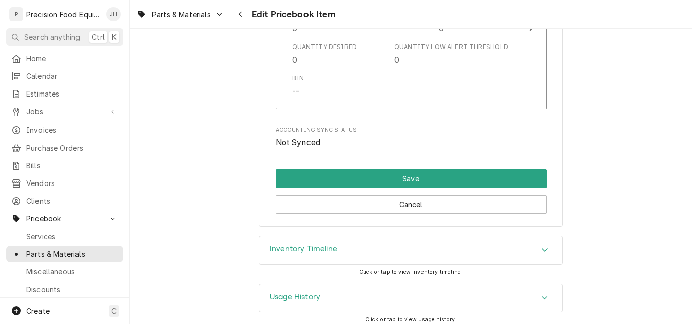
scroll to position [1086, 0]
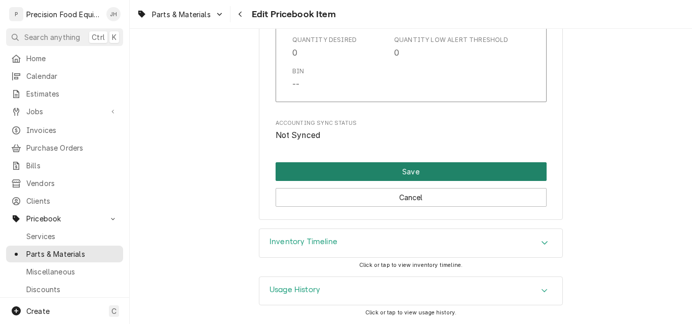
click at [453, 174] on button "Save" at bounding box center [410, 171] width 271 height 19
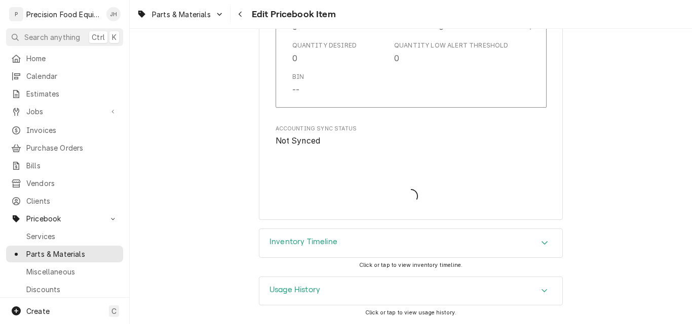
type textarea "x"
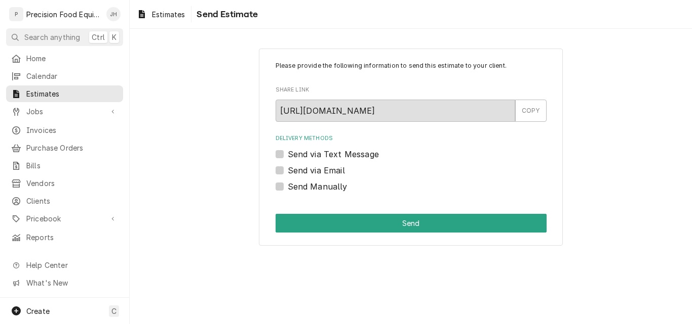
click at [324, 169] on label "Send via Email" at bounding box center [316, 171] width 57 height 12
click at [324, 169] on input "Send via Email" at bounding box center [423, 176] width 271 height 22
checkbox input "true"
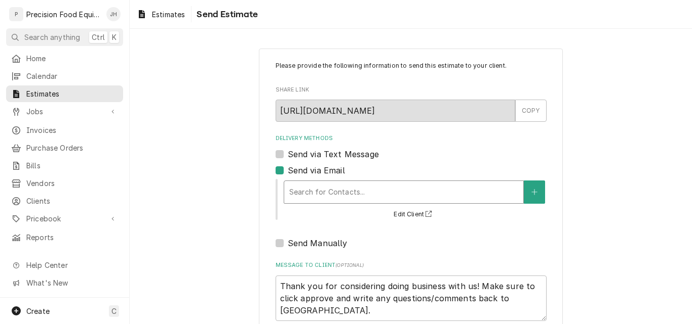
click at [321, 189] on div "Delivery Methods" at bounding box center [403, 192] width 229 height 18
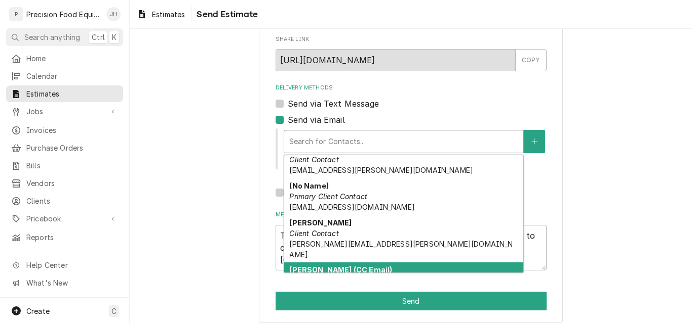
scroll to position [66, 0]
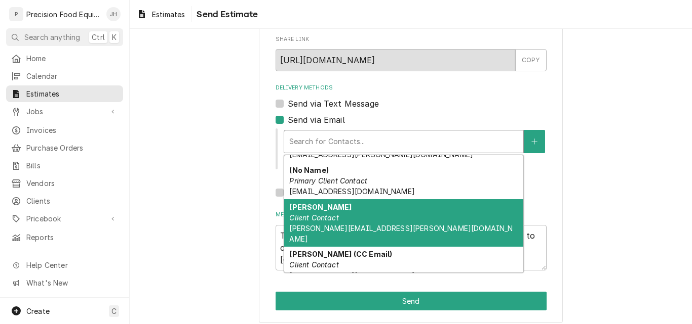
click at [353, 222] on div "[PERSON_NAME] Client Contact [PERSON_NAME][EMAIL_ADDRESS][PERSON_NAME][DOMAIN_N…" at bounding box center [403, 223] width 239 height 48
type textarea "x"
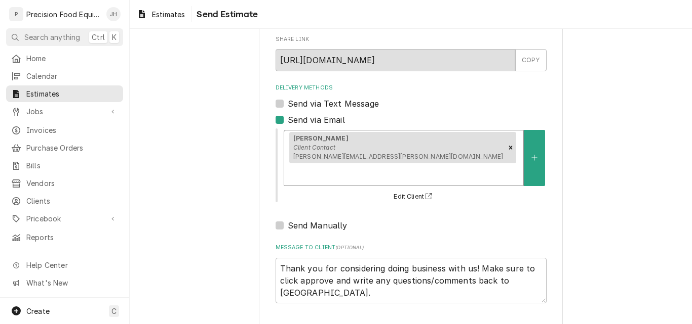
click at [362, 105] on label "Send via Text Message" at bounding box center [333, 104] width 91 height 12
click at [362, 105] on input "Send via Text Message" at bounding box center [423, 109] width 271 height 22
checkbox input "true"
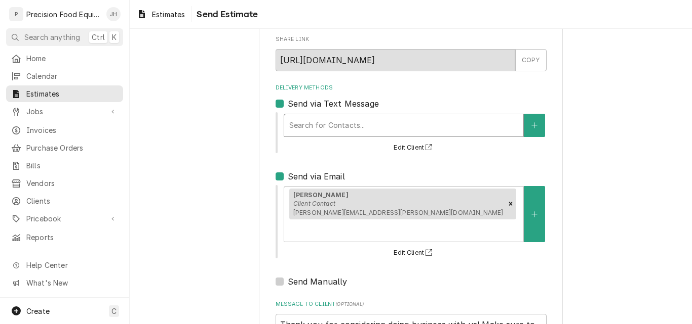
click at [350, 126] on div "Delivery Methods" at bounding box center [403, 125] width 229 height 18
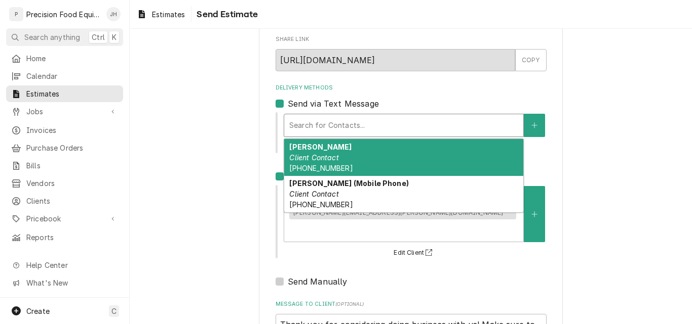
click at [348, 159] on div "[PERSON_NAME] Client Contact [PHONE_NUMBER]" at bounding box center [403, 157] width 239 height 37
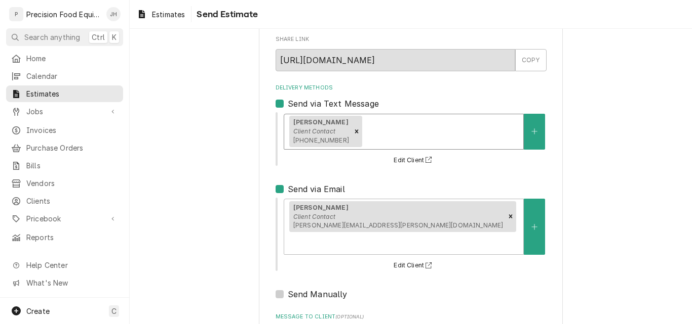
click at [364, 128] on div "Delivery Methods" at bounding box center [441, 132] width 154 height 18
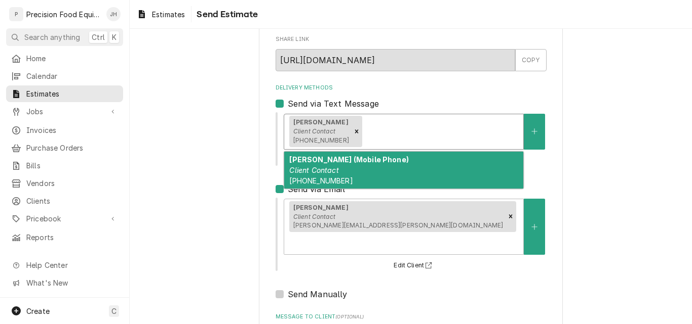
click at [348, 177] on div "Mary Zook (Mobile Phone) Client Contact (623) 552-1606" at bounding box center [403, 170] width 239 height 37
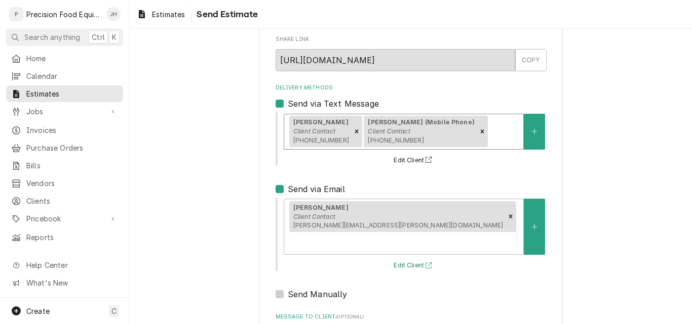
scroll to position [140, 0]
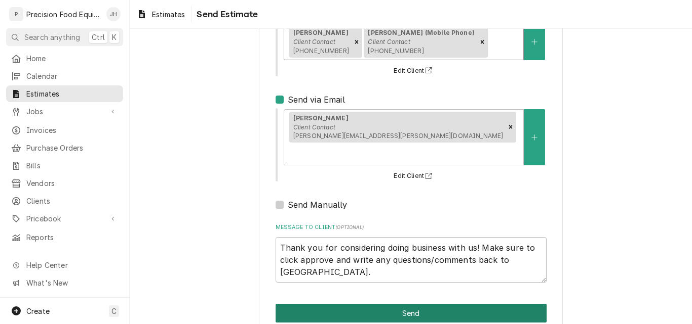
click at [402, 304] on button "Send" at bounding box center [410, 313] width 271 height 19
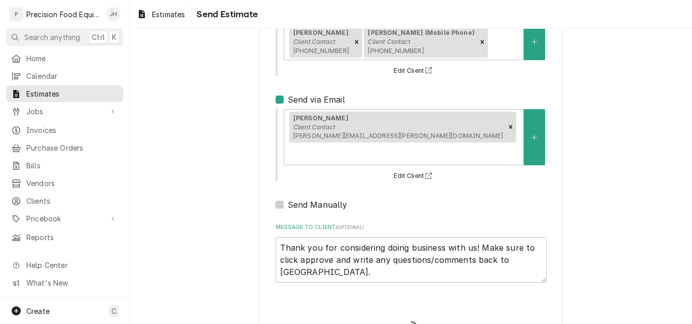
type textarea "x"
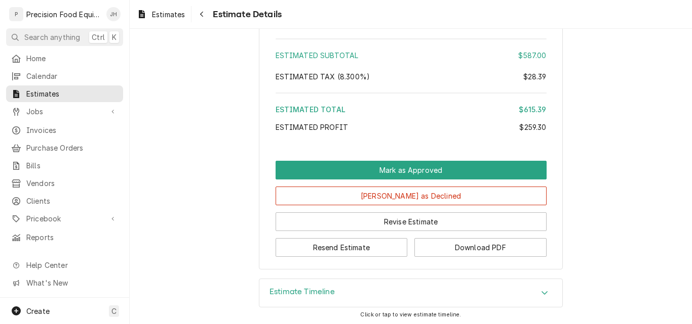
scroll to position [1000, 0]
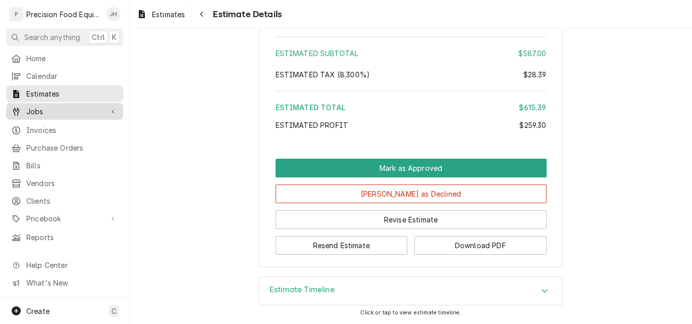
click at [35, 106] on span "Jobs" at bounding box center [64, 111] width 76 height 11
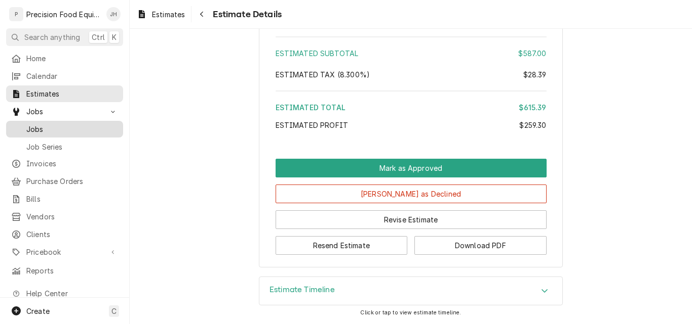
click at [34, 124] on span "Jobs" at bounding box center [72, 129] width 92 height 11
